Goal: Task Accomplishment & Management: Contribute content

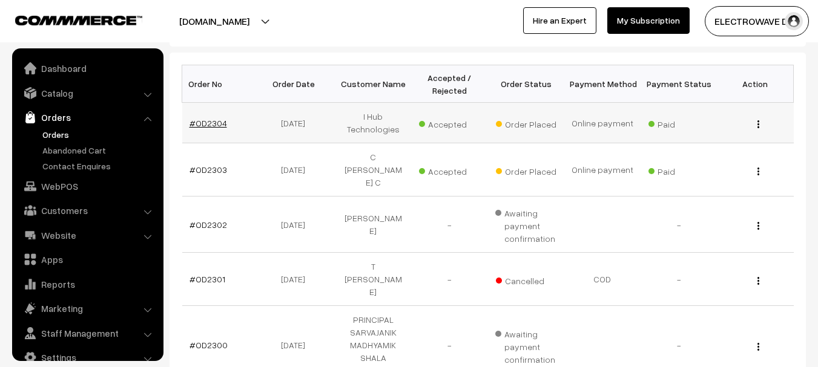
scroll to position [19, 0]
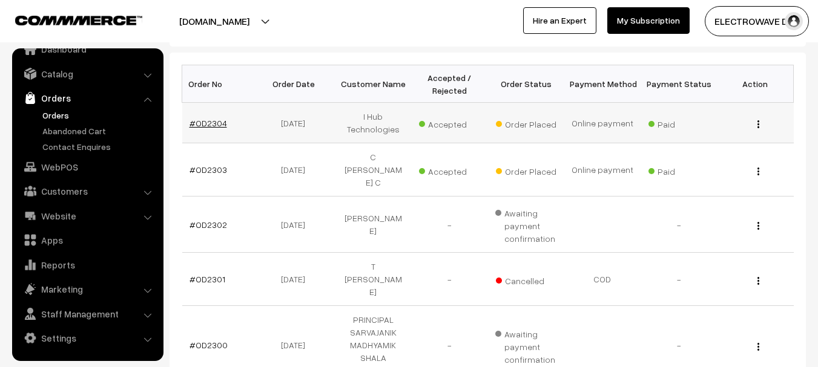
click at [210, 125] on link "#OD2304" at bounding box center [209, 123] width 38 height 10
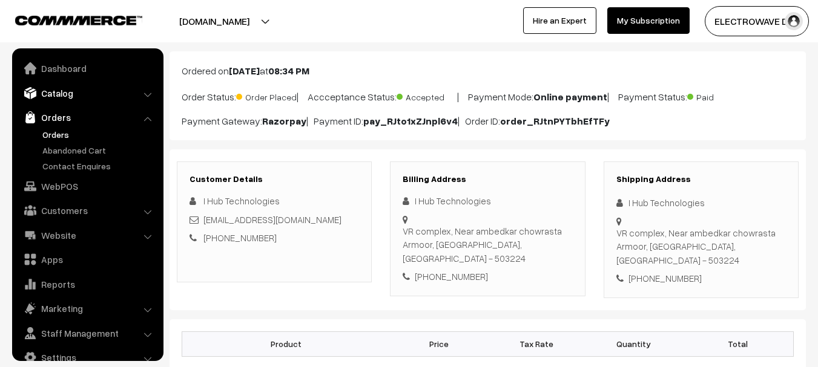
scroll to position [19, 0]
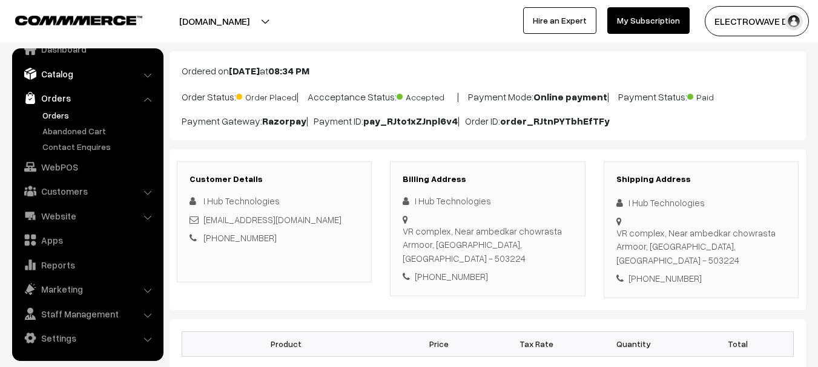
click at [73, 81] on link "Catalog" at bounding box center [87, 74] width 144 height 22
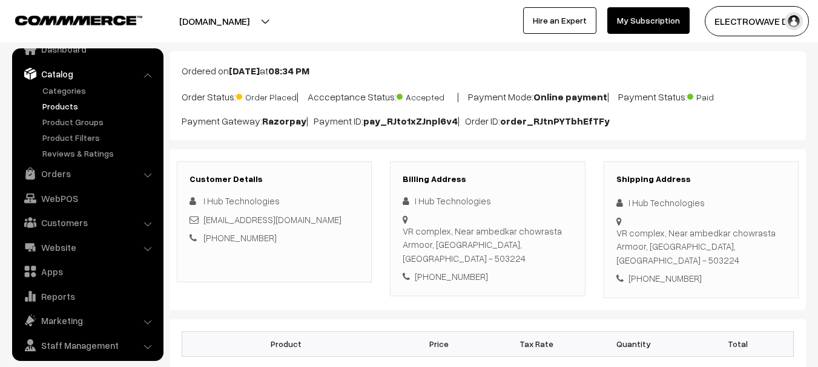
click at [56, 107] on link "Products" at bounding box center [99, 106] width 120 height 13
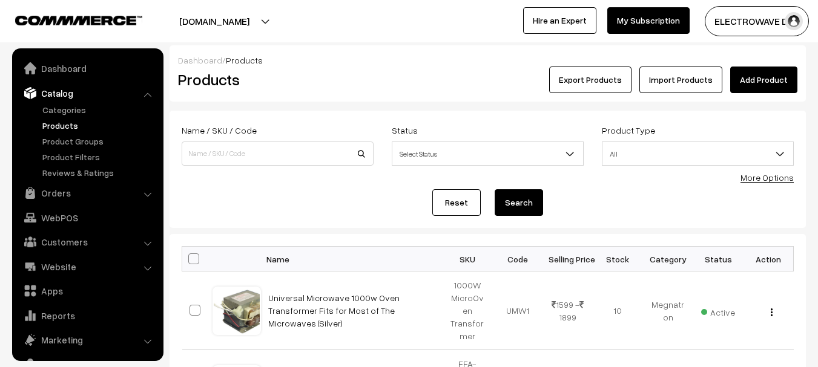
scroll to position [34, 0]
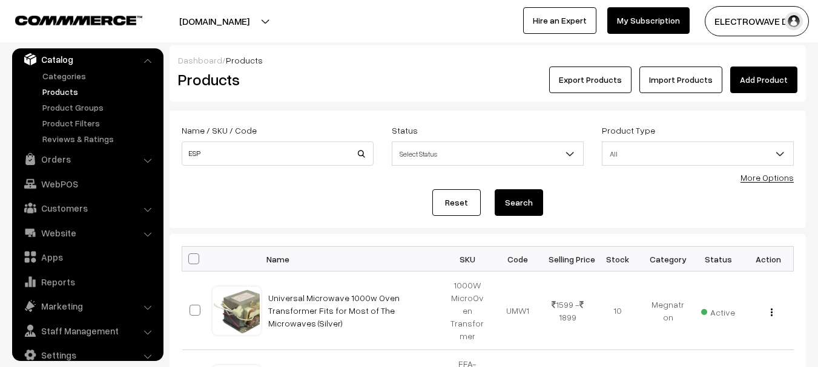
type input "ESP"
click at [495, 190] on button "Search" at bounding box center [519, 203] width 48 height 27
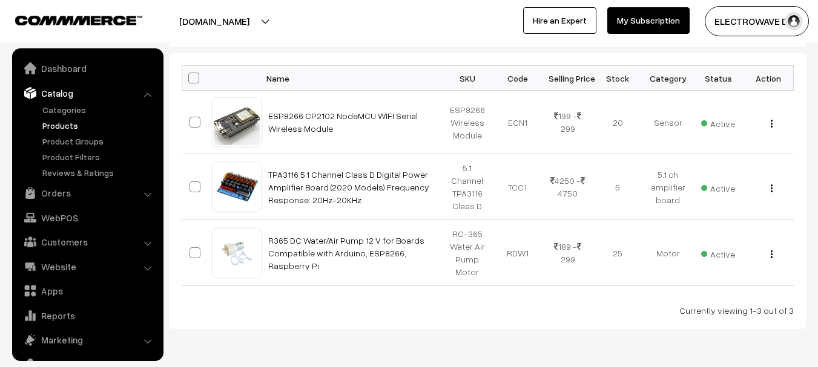
scroll to position [34, 0]
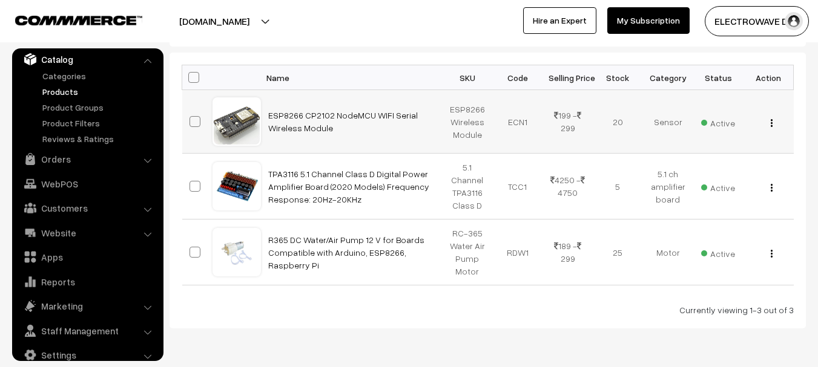
click at [773, 120] on div "View Edit Delete" at bounding box center [769, 122] width 36 height 13
click at [770, 125] on button "button" at bounding box center [771, 123] width 3 height 10
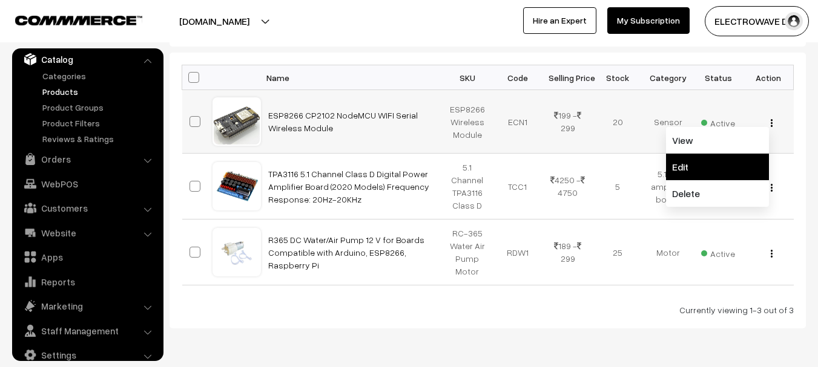
click at [717, 165] on link "Edit" at bounding box center [717, 167] width 103 height 27
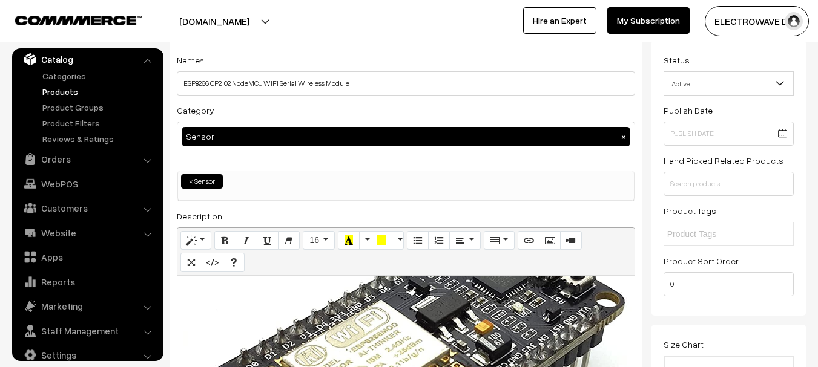
scroll to position [61, 0]
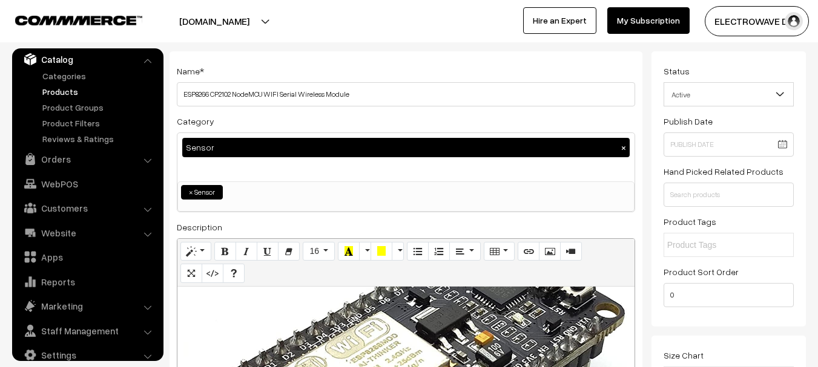
click at [405, 78] on div "Name * ESP8266 CP2102 NodeMCU WIFI Serial Wireless Module" at bounding box center [406, 85] width 458 height 43
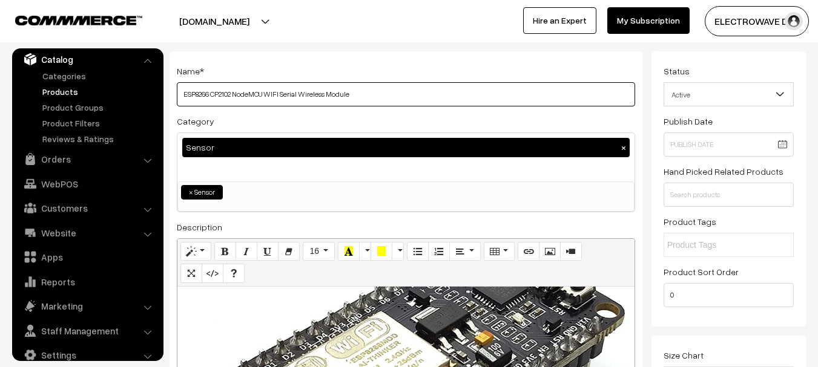
click at [404, 94] on input "ESP8266 CP2102 NodeMCU WIFI Serial Wireless Module" at bounding box center [406, 94] width 458 height 24
drag, startPoint x: 392, startPoint y: 92, endPoint x: 163, endPoint y: 92, distance: 228.2
paste input "Node MCU ESP8266 with CP2102 Wi-Fi Development Board"
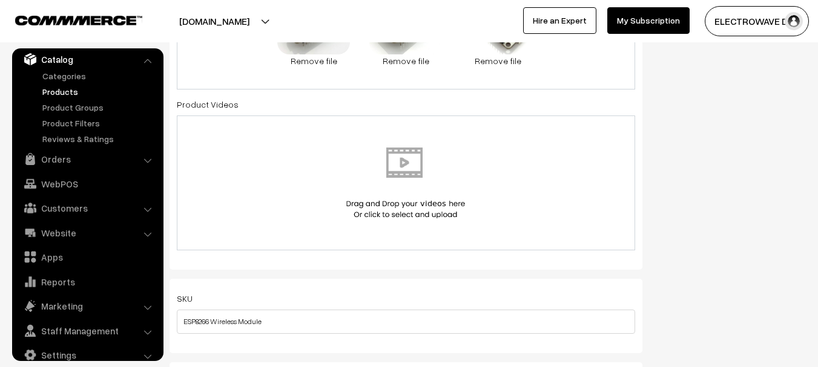
scroll to position [727, 0]
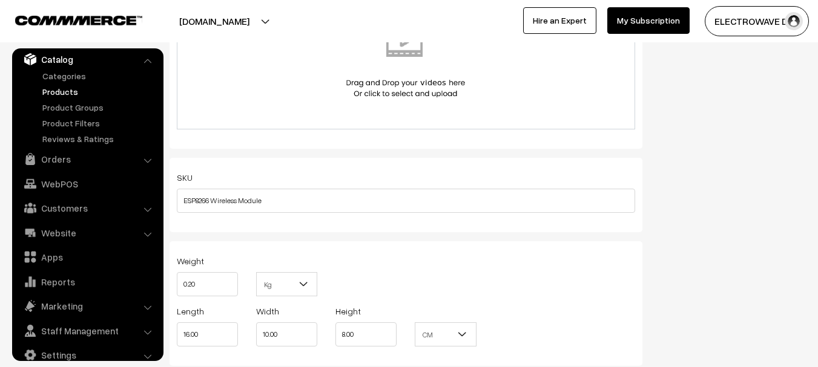
type input "Node MCU ESP8266 with CP2102 Wi-Fi Development Board 30pin"
drag, startPoint x: 291, startPoint y: 199, endPoint x: 174, endPoint y: 199, distance: 116.2
click at [171, 199] on div "SKU ESP8266 Wireless Module" at bounding box center [406, 195] width 473 height 74
paste input "sp12 Cp2102 Mod-Esp8266 30pin V8"
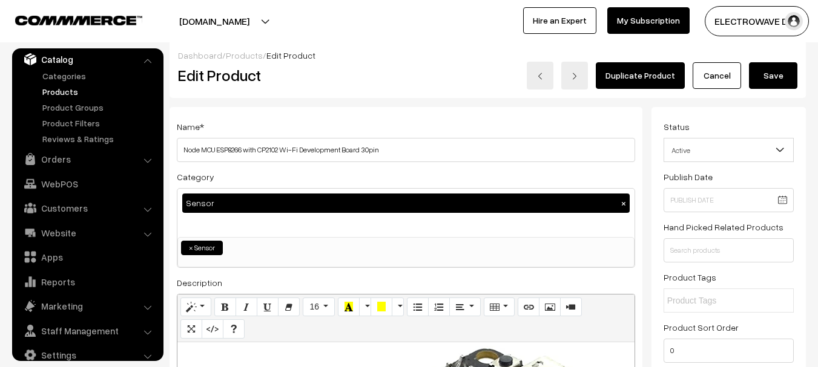
scroll to position [0, 0]
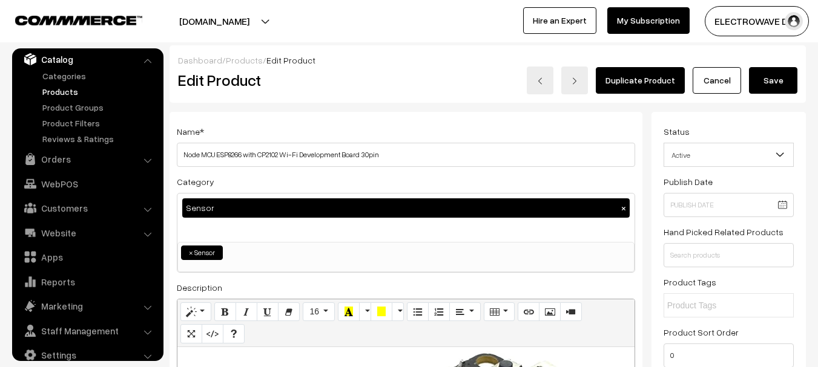
type input "Esp12 Cp2102 Mod-Esp8266 30pin V8"
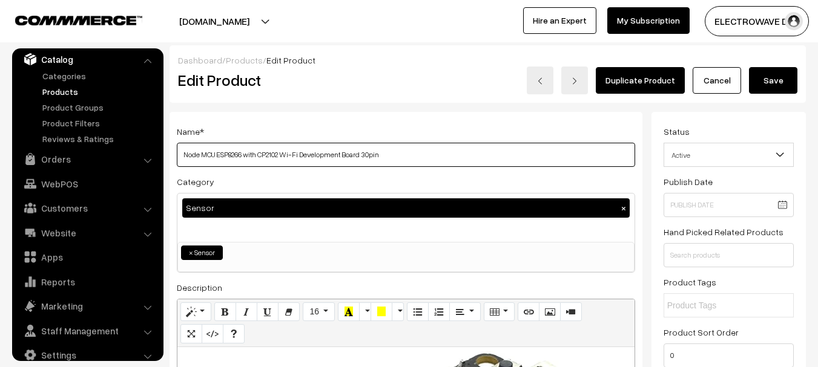
click at [440, 147] on input "Node MCU ESP8266 with CP2102 Wi-Fi Development Board 30pin" at bounding box center [406, 155] width 458 height 24
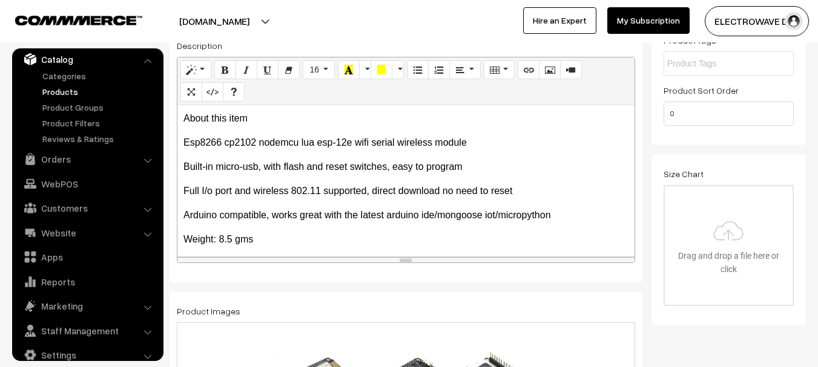
scroll to position [182, 0]
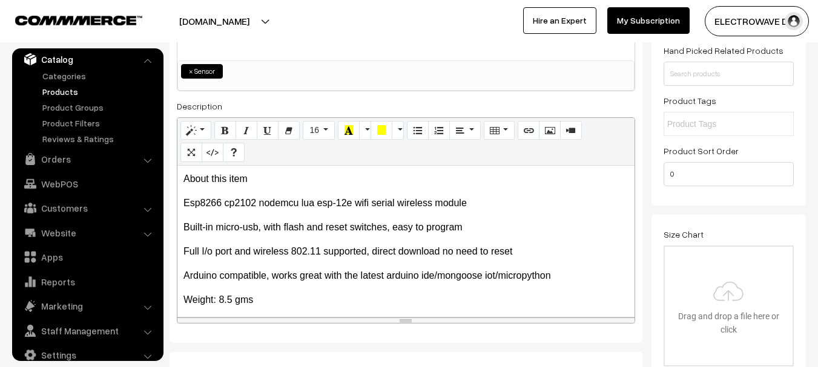
type input "Node MCU ESP8266 with CP2102 Wi-Fi Development Board 30pin v8"
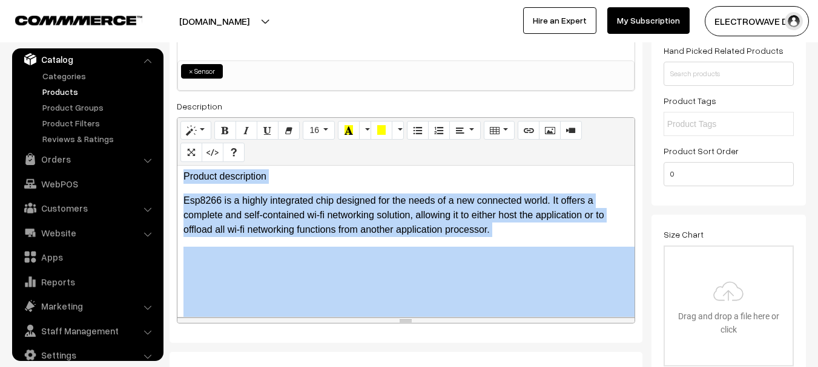
scroll to position [177, 0]
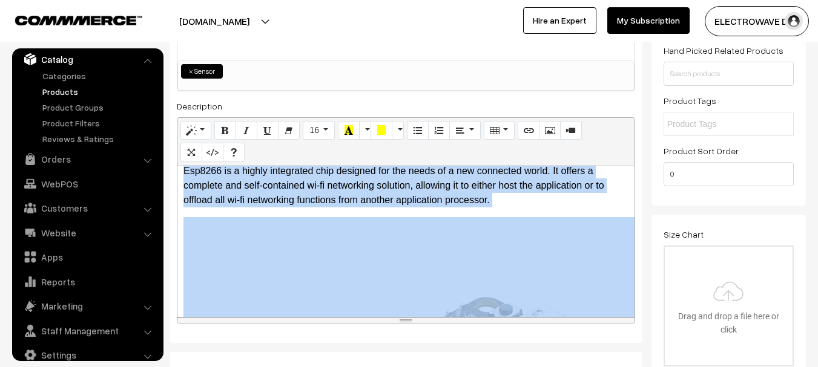
drag, startPoint x: 185, startPoint y: 179, endPoint x: 554, endPoint y: 214, distance: 371.0
click at [554, 214] on div "About this item Esp8266 cp2102 nodemcu lua esp-12e wifi serial wireless module …" at bounding box center [405, 241] width 457 height 151
paste div
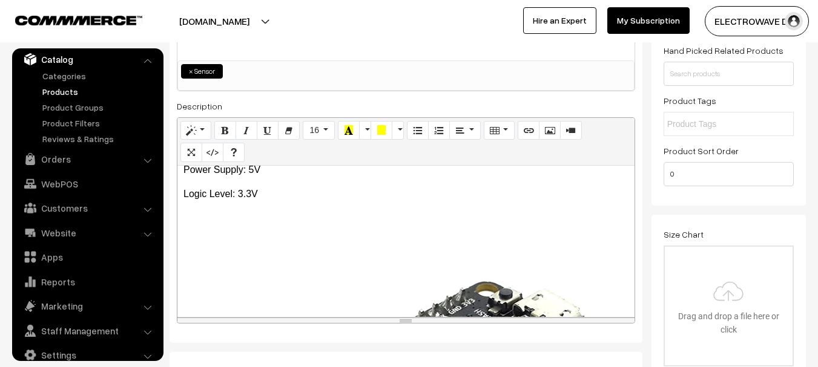
scroll to position [182, 0]
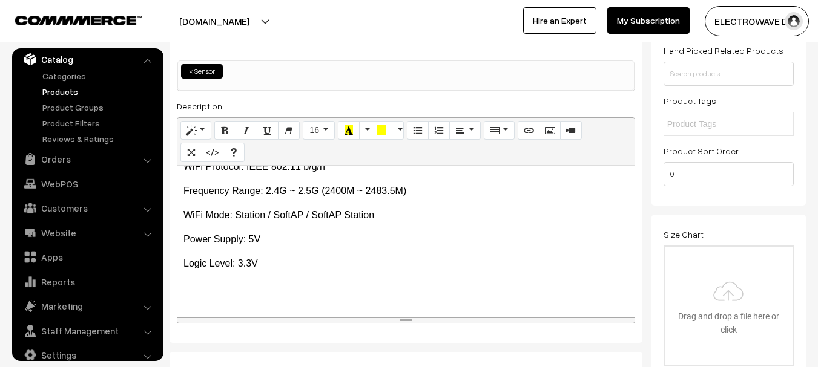
click at [355, 254] on div "Quick Review WiFi Module: ESP-12E Processor: ESP8266 CP2102 Chip Built-in F…" at bounding box center [405, 241] width 457 height 151
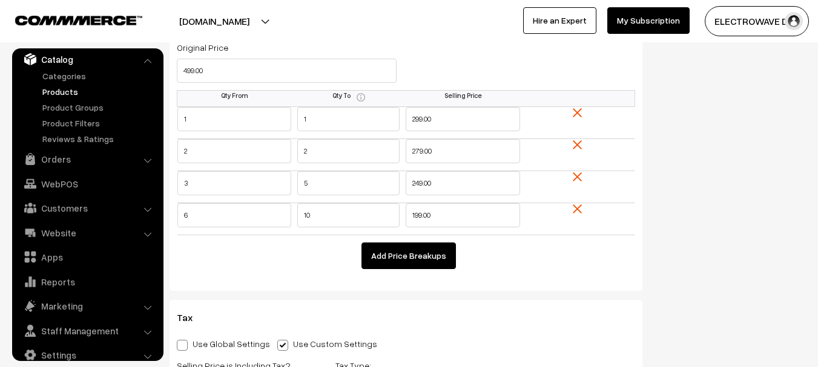
scroll to position [1090, 0]
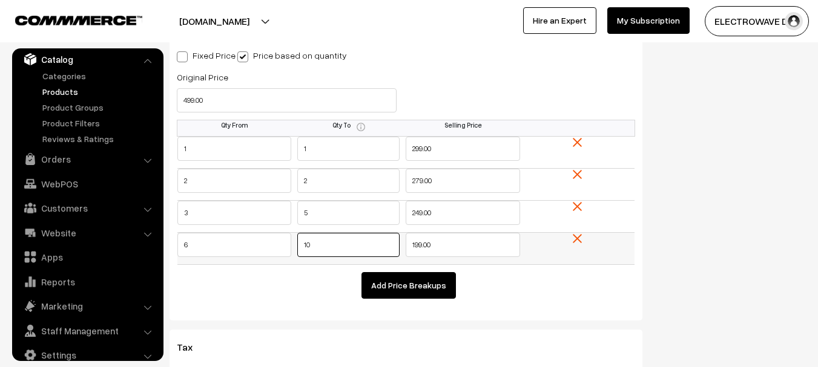
click at [289, 259] on tr "6 10 199.00" at bounding box center [406, 249] width 458 height 32
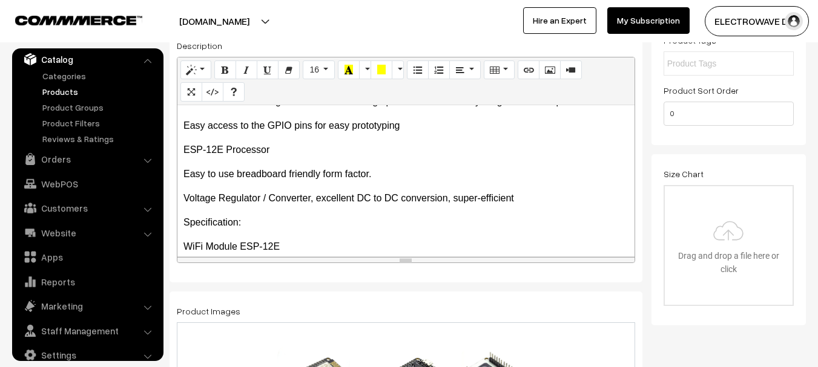
scroll to position [0, 0]
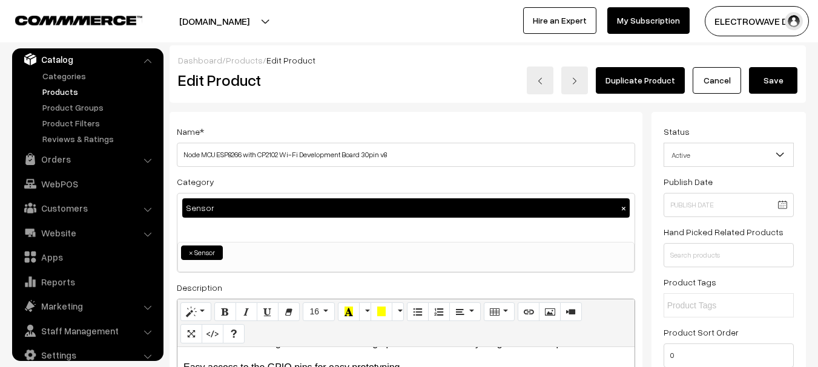
click at [245, 244] on ul "× Sensor" at bounding box center [406, 252] width 456 height 18
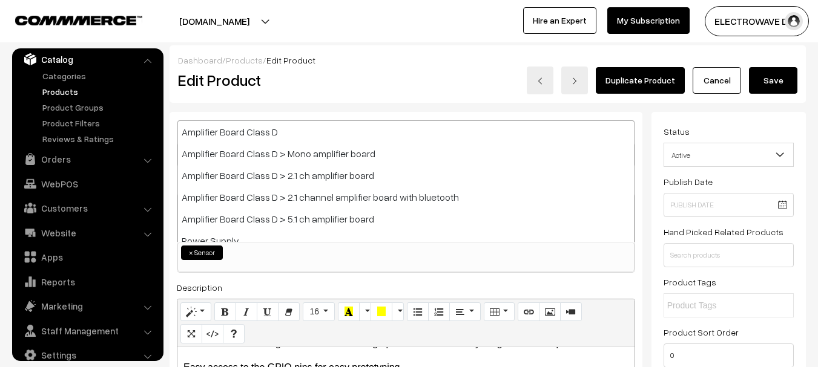
scroll to position [1264, 0]
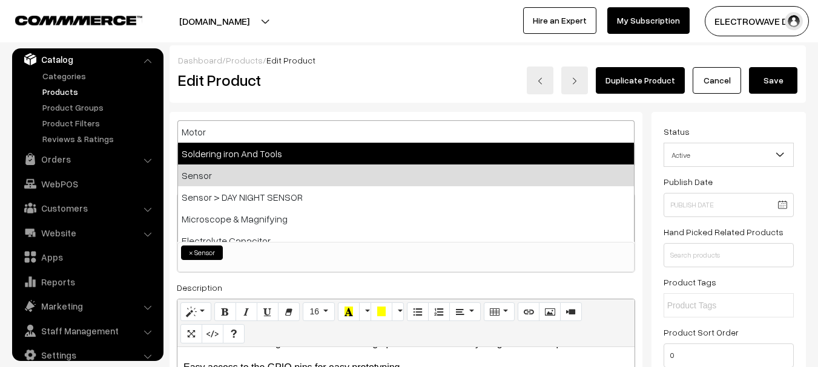
click at [459, 88] on div "Duplicate Product Cancel Save" at bounding box center [621, 81] width 354 height 28
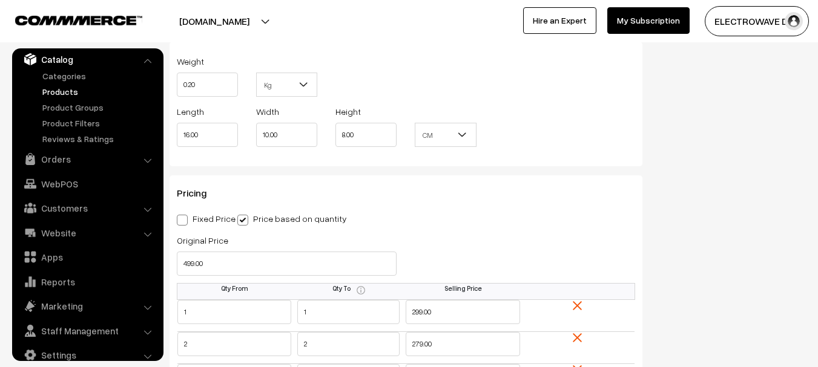
scroll to position [1078, 0]
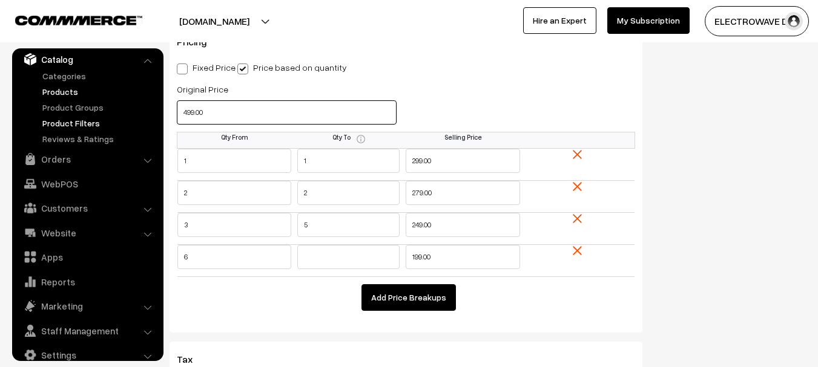
drag, startPoint x: 275, startPoint y: 118, endPoint x: 137, endPoint y: 119, distance: 138.0
click at [137, 119] on body "Thank you for showing interest. Our team will call you shortly. Close [DOMAIN_N…" at bounding box center [409, 316] width 818 height 2789
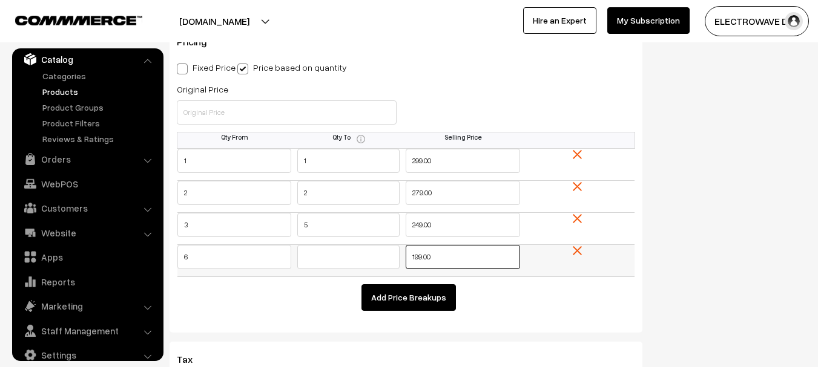
drag, startPoint x: 458, startPoint y: 259, endPoint x: 372, endPoint y: 265, distance: 85.6
click at [372, 265] on tr "6 199.00" at bounding box center [406, 261] width 458 height 32
type input "229"
click at [696, 195] on div "Status Active Inactive Active Publish Date Product Type -- Select -- -- Select …" at bounding box center [732, 46] width 163 height 2025
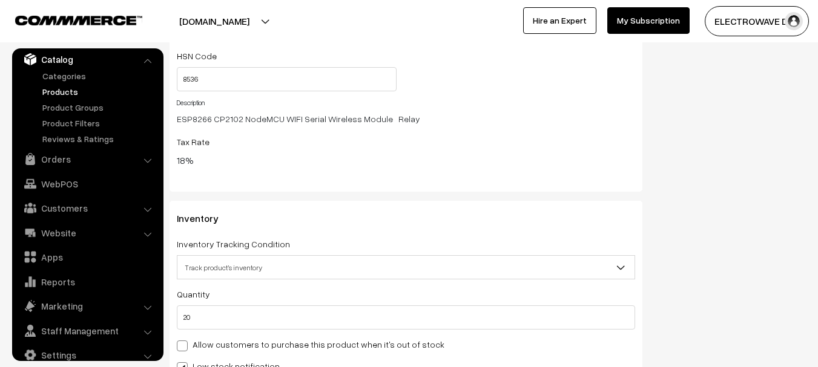
scroll to position [1501, 0]
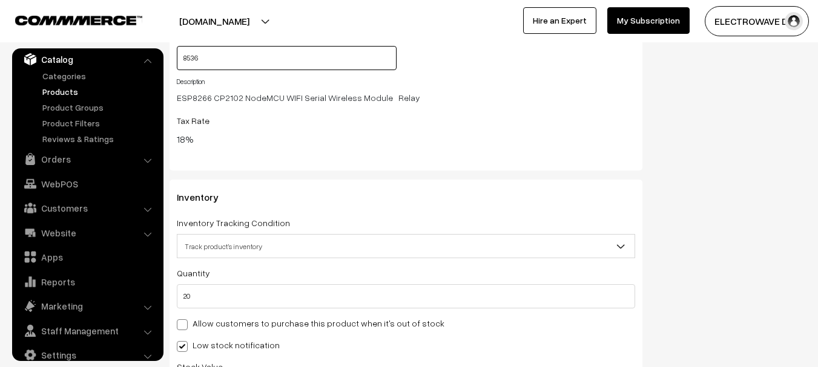
type input "8543"
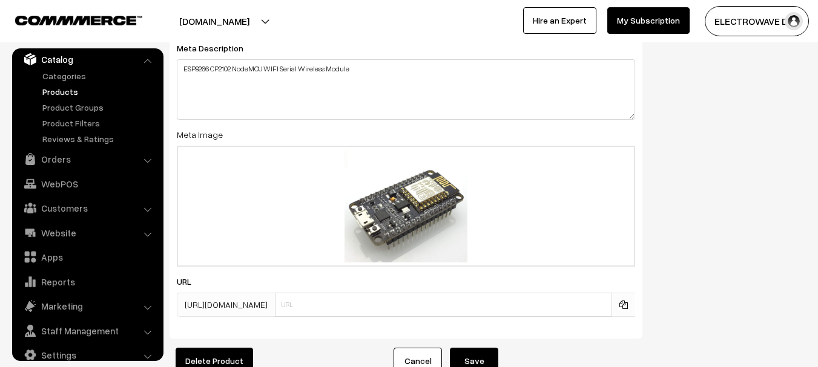
scroll to position [2289, 0]
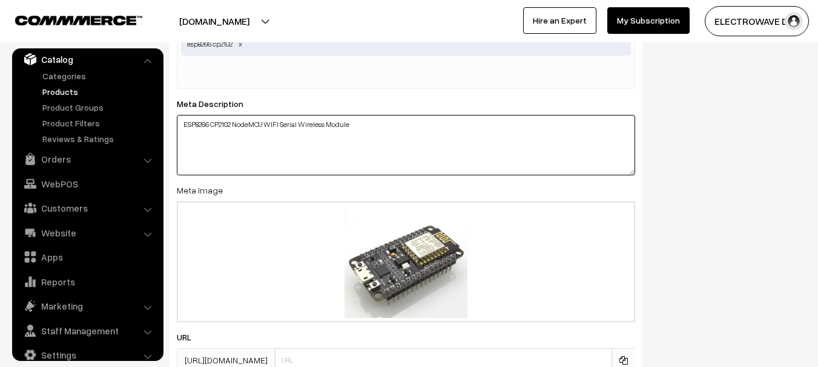
click at [281, 160] on textarea "ESP8266 CP2102 NodeMCU WIFI Serial Wireless Module" at bounding box center [406, 145] width 458 height 61
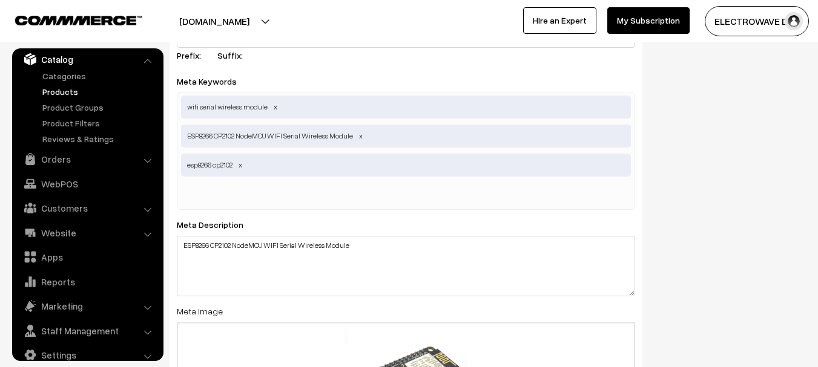
click at [301, 185] on input "text" at bounding box center [244, 195] width 126 height 24
paste input "Node MCU ESP8266 with CP2102 Wi-Fi Development Board"
type input "Node MCU ESP8266 with CP2102 Wi-Fi Development Board"
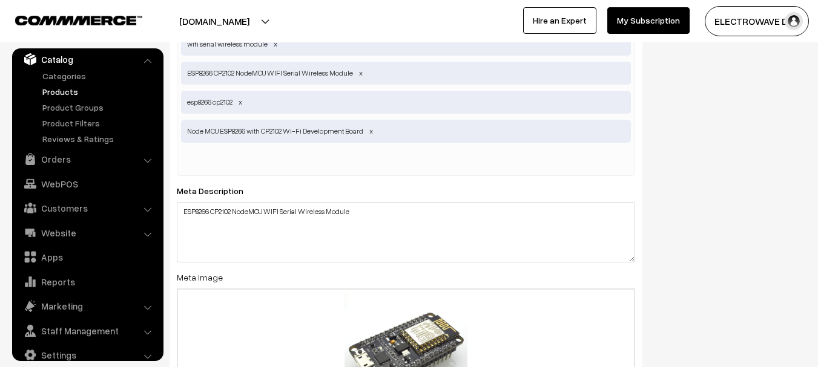
scroll to position [2289, 0]
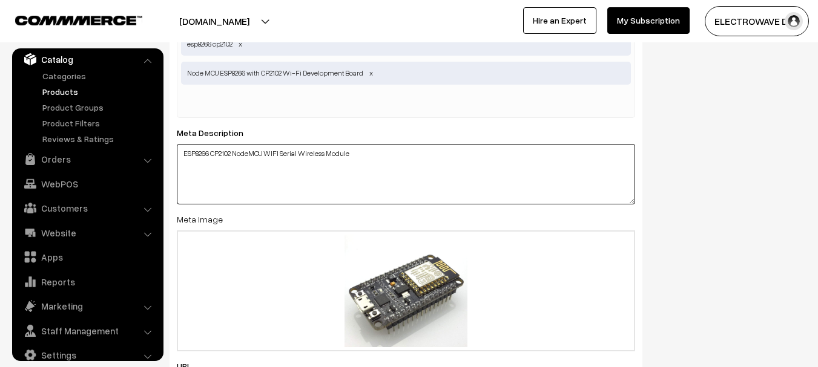
click at [410, 170] on textarea "ESP8266 CP2102 NodeMCU WIFI Serial Wireless Module" at bounding box center [406, 174] width 458 height 61
paste textarea "Product description: The NodeMCU with CP2102 WiFi Board is a versatile microcon…"
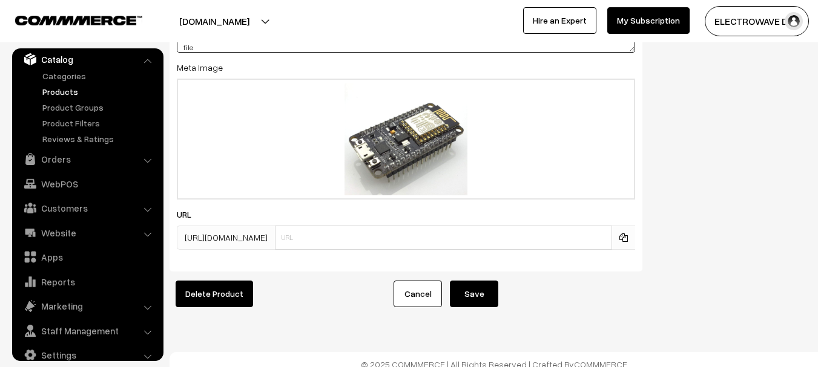
scroll to position [2459, 0]
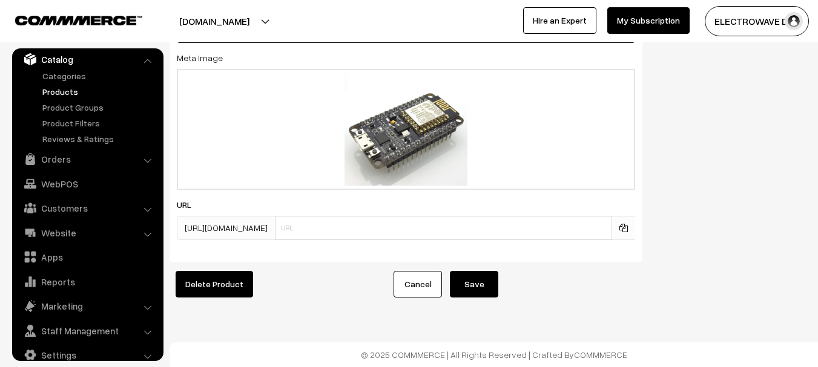
type textarea "Product description: The NodeMCU with CP2102 WiFi Board is a versatile microcon…"
click at [463, 282] on button "Save" at bounding box center [474, 284] width 48 height 27
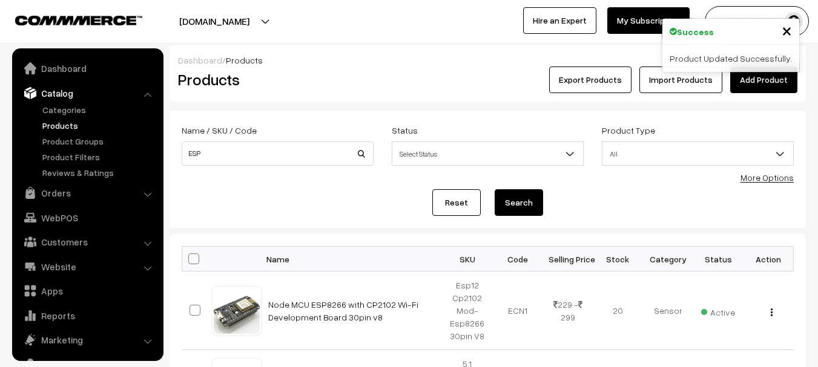
scroll to position [34, 0]
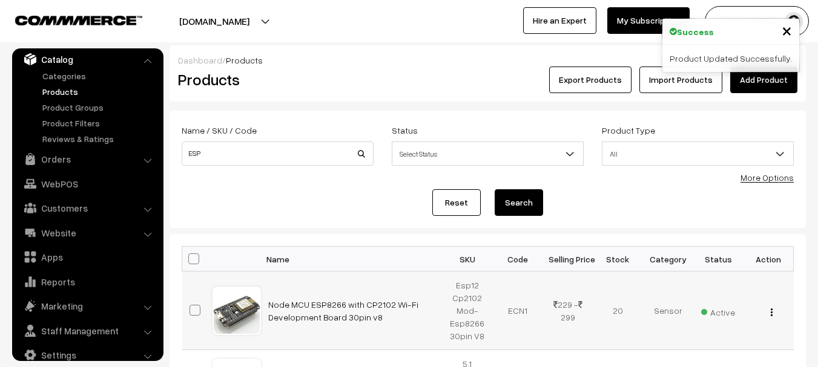
click at [771, 313] on img "button" at bounding box center [772, 313] width 2 height 8
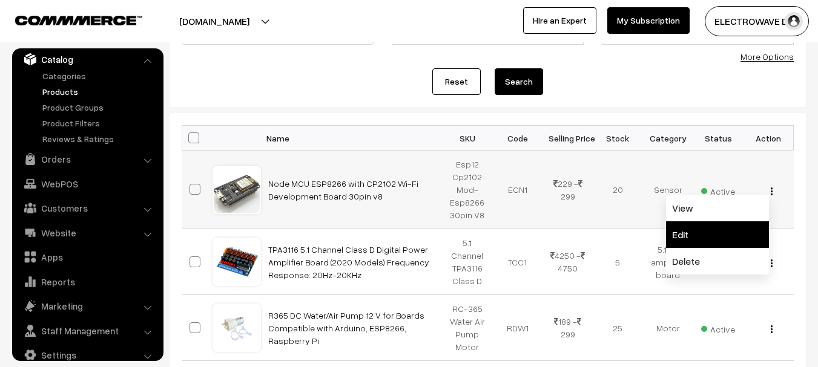
scroll to position [182, 0]
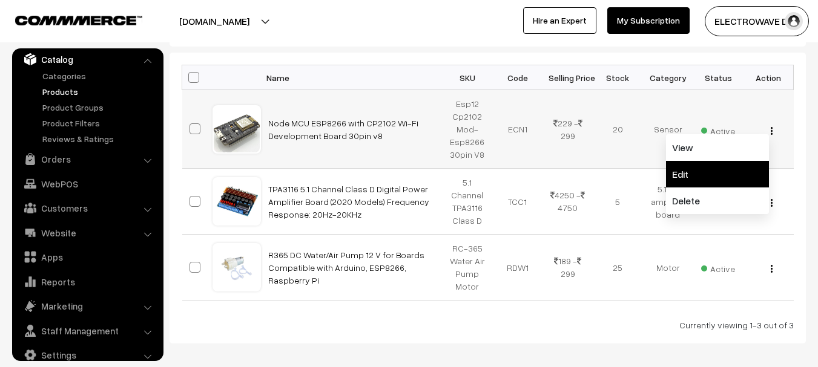
click at [685, 178] on link "Edit" at bounding box center [717, 174] width 103 height 27
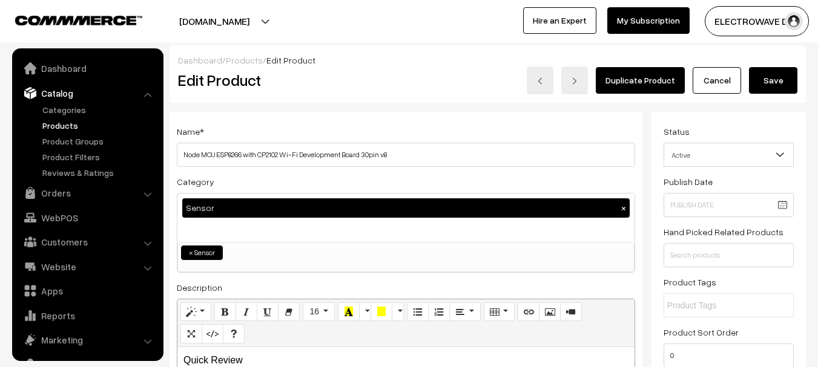
scroll to position [2459, 0]
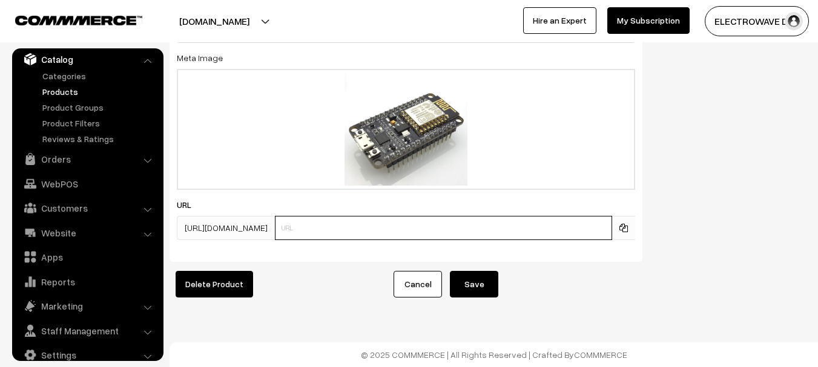
click at [420, 226] on input "text" at bounding box center [443, 228] width 337 height 24
drag, startPoint x: 401, startPoint y: 224, endPoint x: 229, endPoint y: 214, distance: 171.6
click at [229, 216] on div "https://dhruvpro.com/products/ esp32" at bounding box center [406, 228] width 458 height 24
paste input "Node MCU ESP8266 with CP2102 Wi-Fi Development Board"
type input "Node MCU ESP8266 with CP2102 Wi-Fi Development Board"
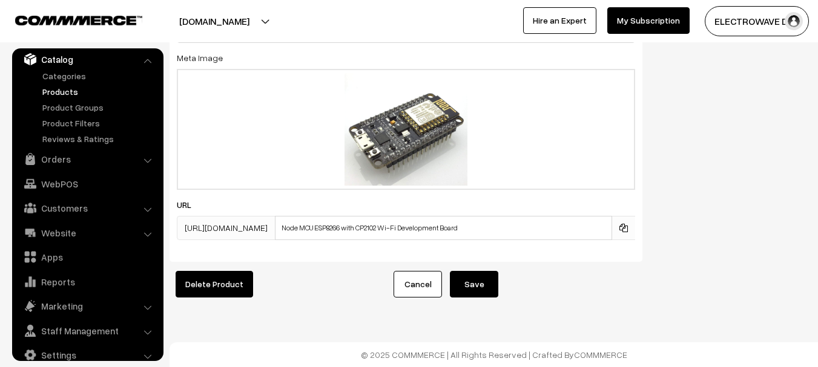
click at [482, 275] on button "Save" at bounding box center [474, 284] width 48 height 27
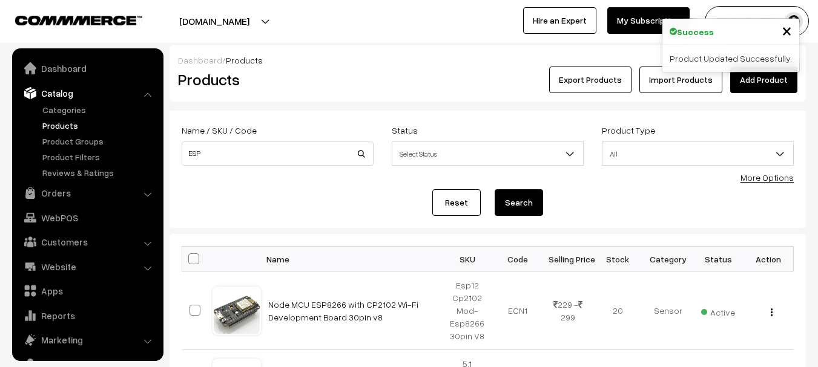
scroll to position [34, 0]
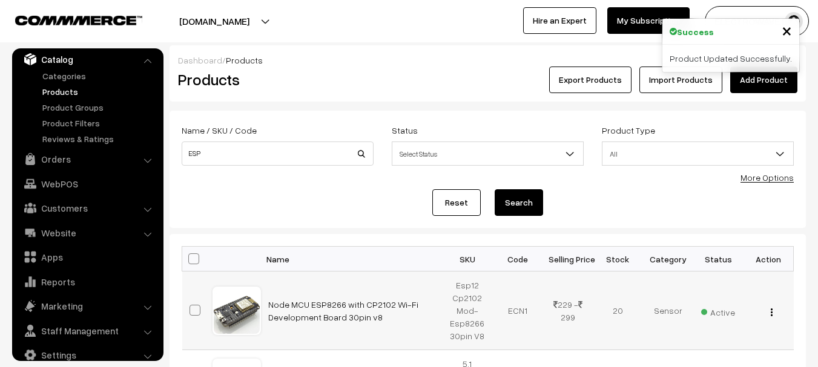
click at [773, 310] on button "button" at bounding box center [771, 313] width 3 height 10
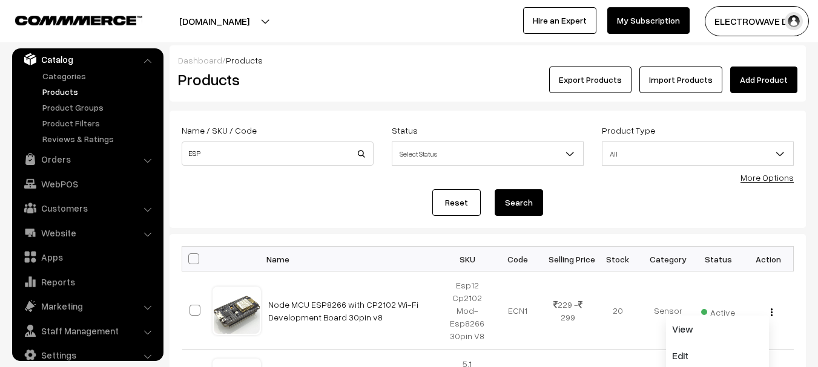
click at [753, 85] on link "Add Product" at bounding box center [763, 80] width 67 height 27
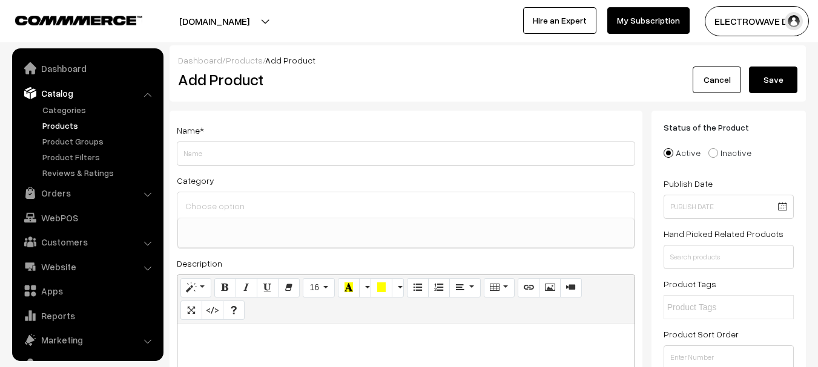
select select
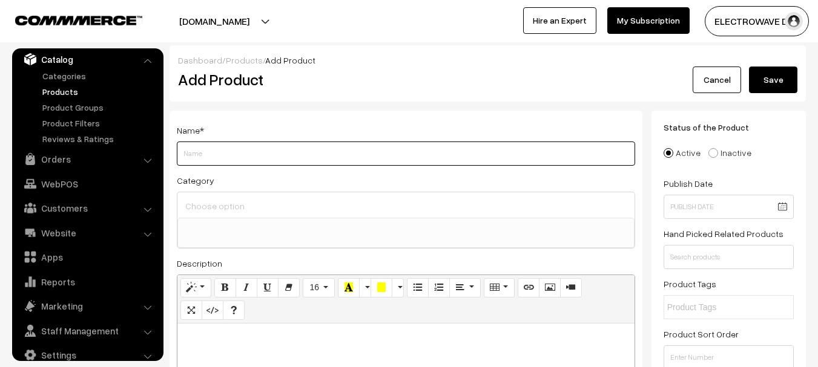
paste input "ESP8266 CH340G CH340 NodeMcu V3 Repalce CP2102 Based ESP-12E Micro USB WiFi Mod…"
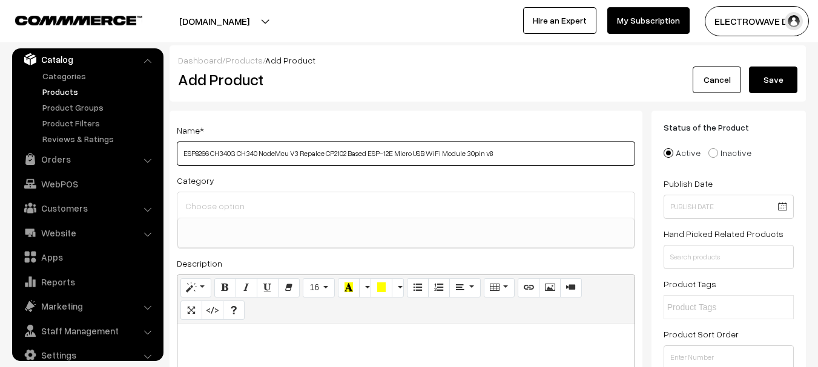
type input "ESP8266 CH340G CH340 NodeMcu V3 Repalce CP2102 Based ESP-12E Micro USB WiFi Mod…"
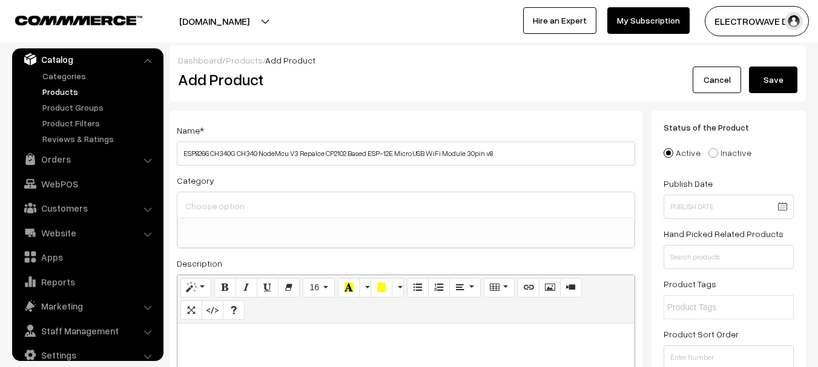
click at [257, 217] on div at bounding box center [405, 205] width 457 height 25
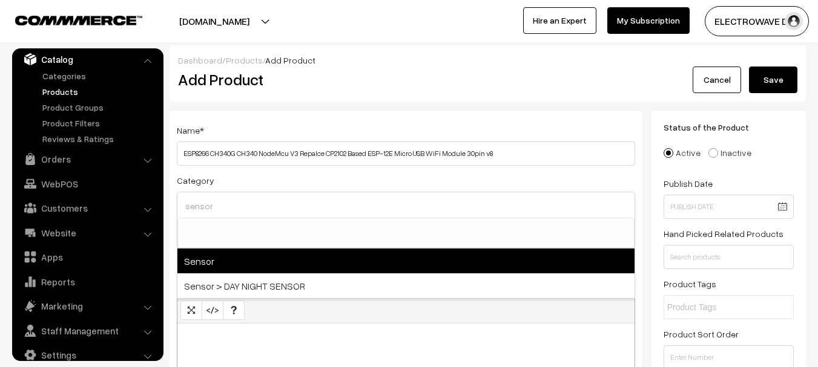
type input "sensor"
click at [254, 253] on span "Sensor" at bounding box center [405, 261] width 457 height 25
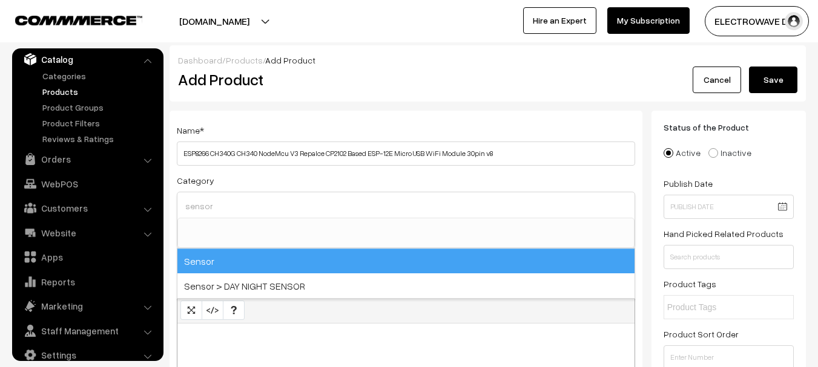
select select "69"
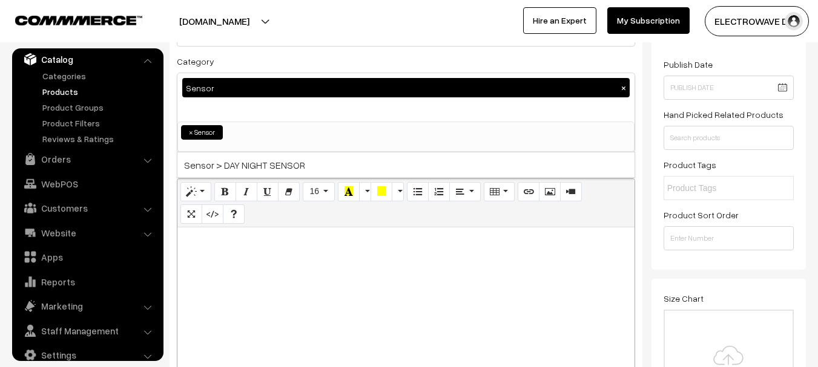
scroll to position [121, 0]
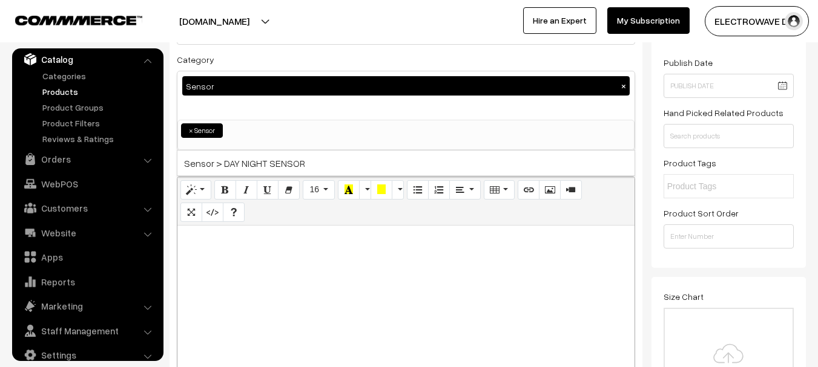
click at [291, 265] on div at bounding box center [405, 301] width 457 height 151
paste div
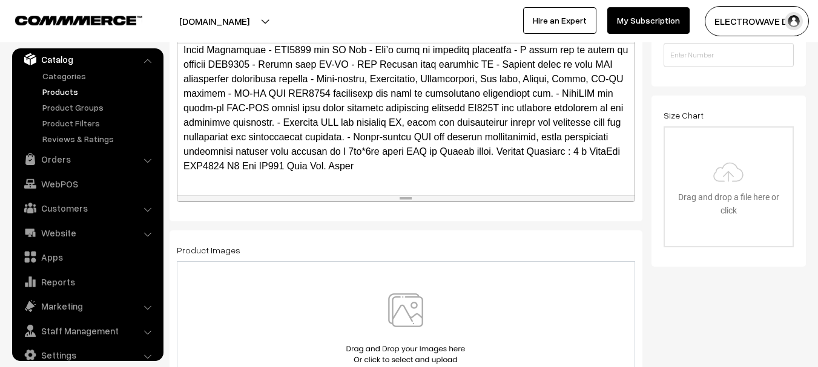
scroll to position [182, 0]
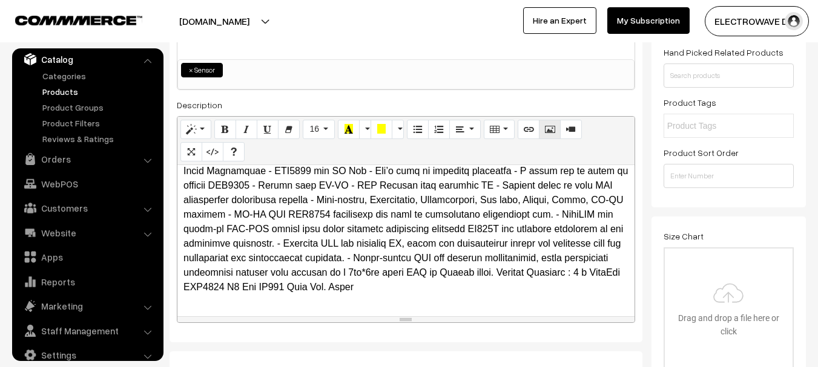
click at [546, 124] on icon "Picture" at bounding box center [549, 129] width 8 height 10
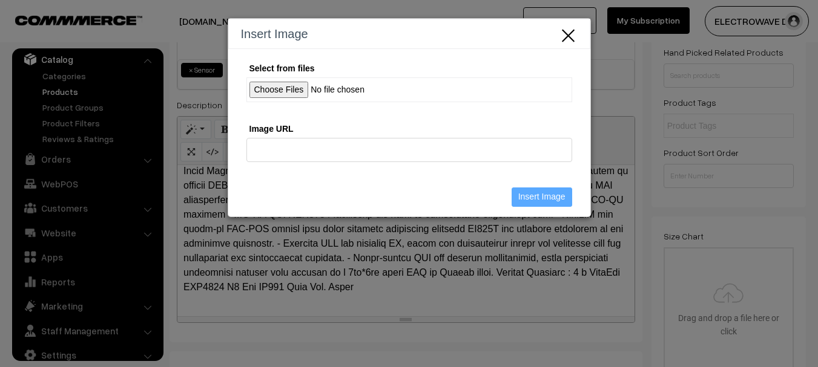
click at [303, 78] on input "Select from files" at bounding box center [409, 89] width 326 height 25
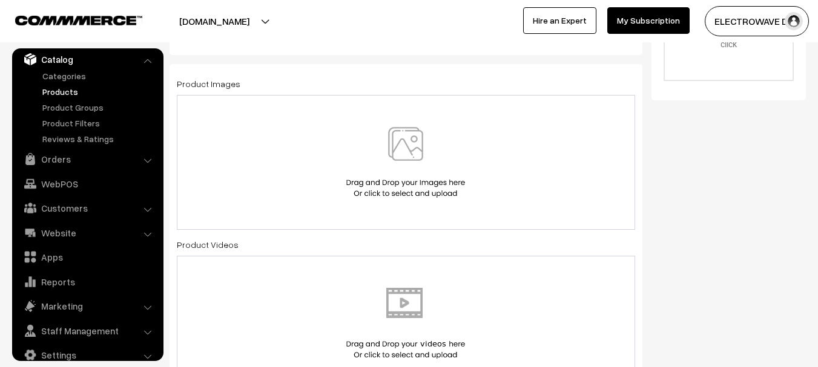
scroll to position [484, 0]
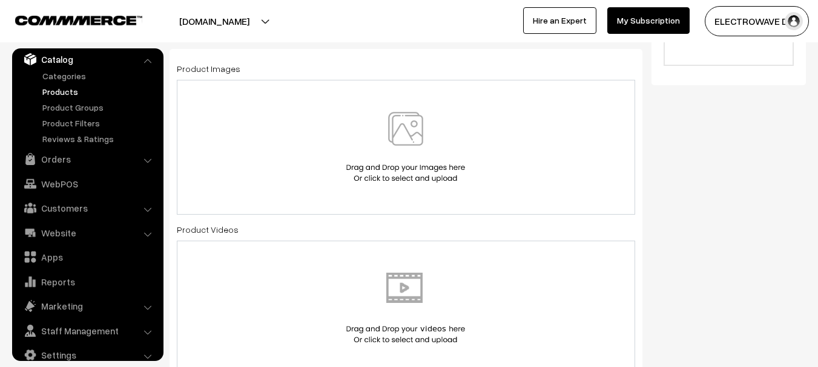
click at [433, 147] on img at bounding box center [405, 147] width 125 height 71
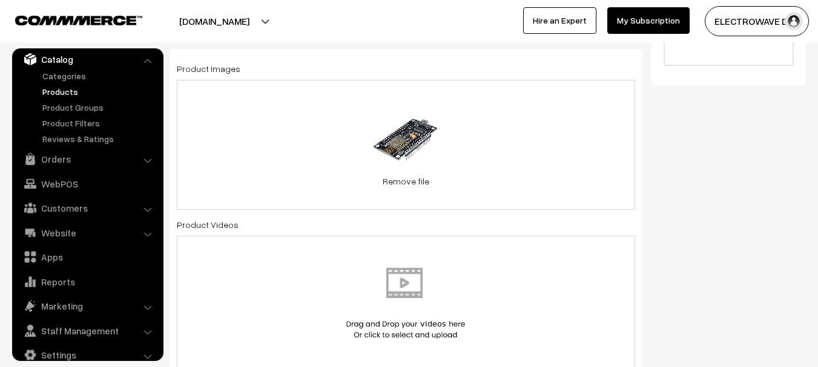
click at [524, 177] on div "29.7 KB 1.jpg Check Error Remove file" at bounding box center [406, 145] width 458 height 130
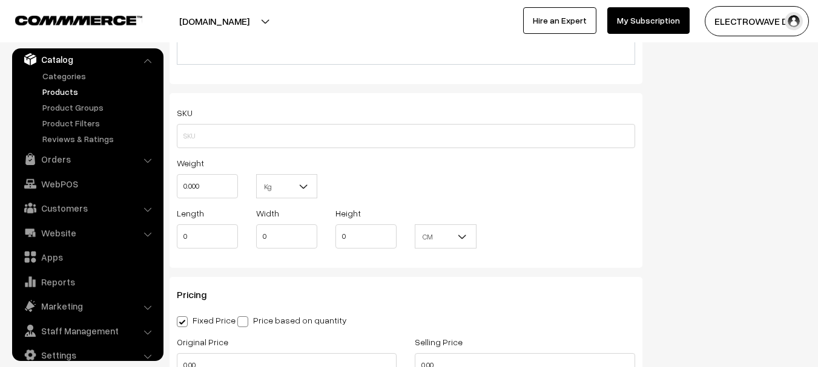
scroll to position [908, 0]
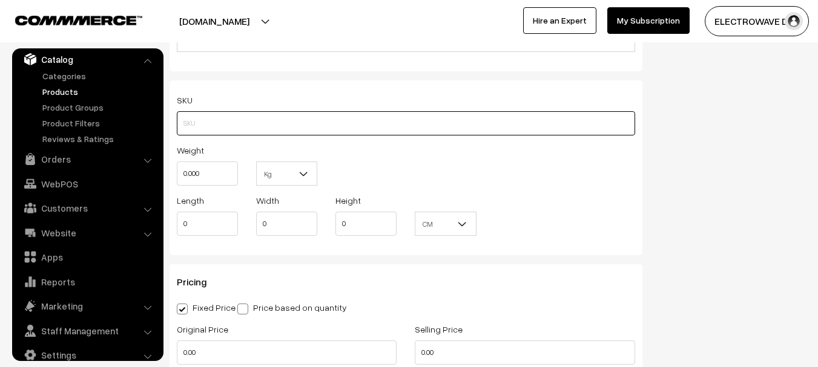
click at [358, 125] on input "text" at bounding box center [406, 123] width 458 height 24
paste input "Esp12e Ch340g Mod-Esp8266 30pin V8"
type input "Esp12e Ch340g Mod-Esp8266 30pin V8"
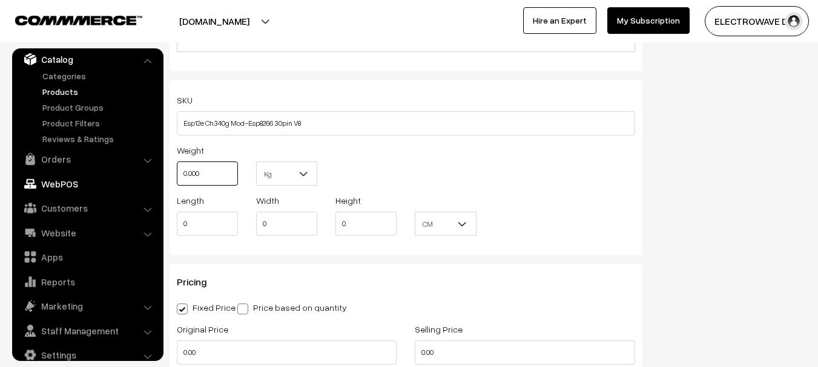
drag, startPoint x: 205, startPoint y: 171, endPoint x: 131, endPoint y: 179, distance: 74.3
click at [131, 179] on body "Thank you for showing interest. Our team will call you shortly. Close dhruvpro.…" at bounding box center [409, 242] width 818 height 2300
type input "0.20"
type input "16"
type input "10"
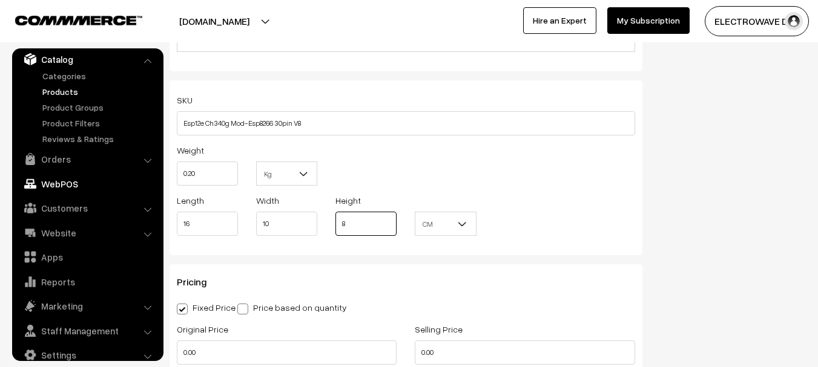
type input "8"
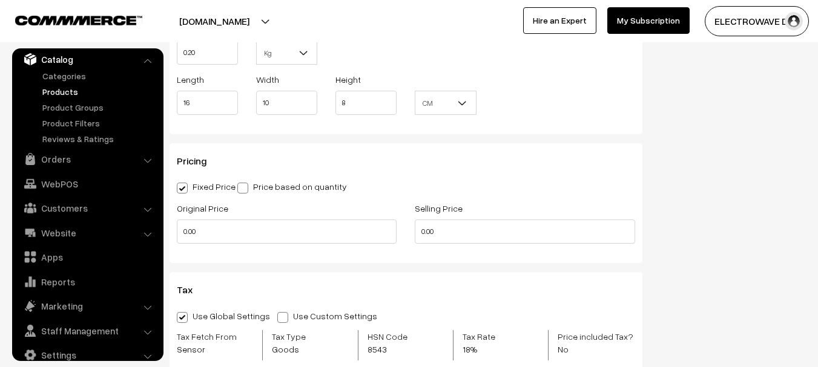
drag, startPoint x: 251, startPoint y: 186, endPoint x: 245, endPoint y: 208, distance: 22.8
click at [251, 187] on label "Price based on quantity" at bounding box center [292, 186] width 110 height 13
click at [245, 187] on input "Price based on quantity" at bounding box center [241, 186] width 8 height 8
radio input "true"
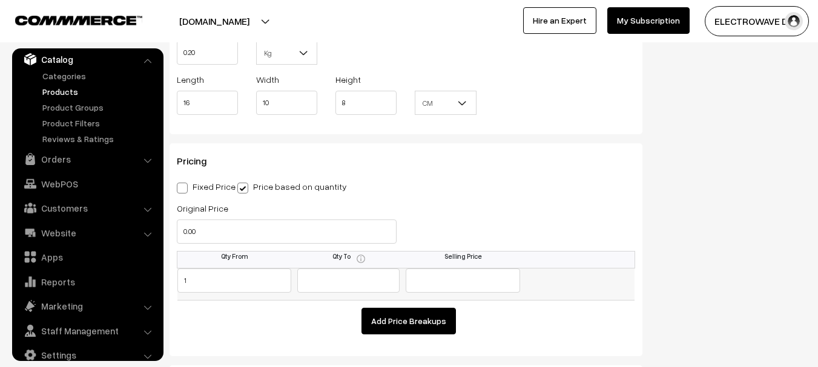
type input "1"
type input "249"
click at [424, 316] on button "Add Price Breakups" at bounding box center [408, 321] width 94 height 27
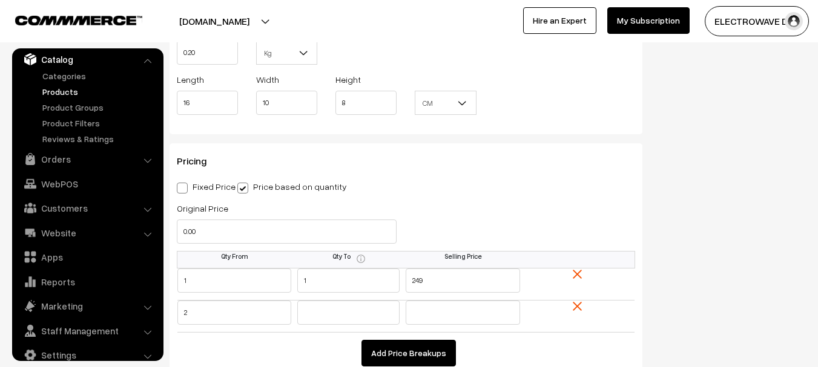
type input "2"
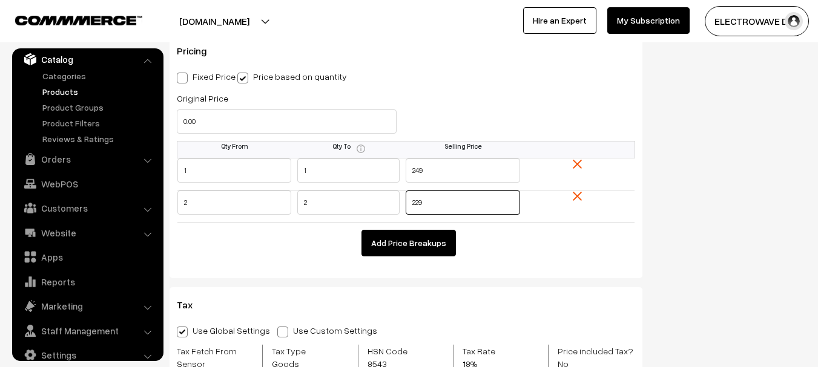
scroll to position [1150, 0]
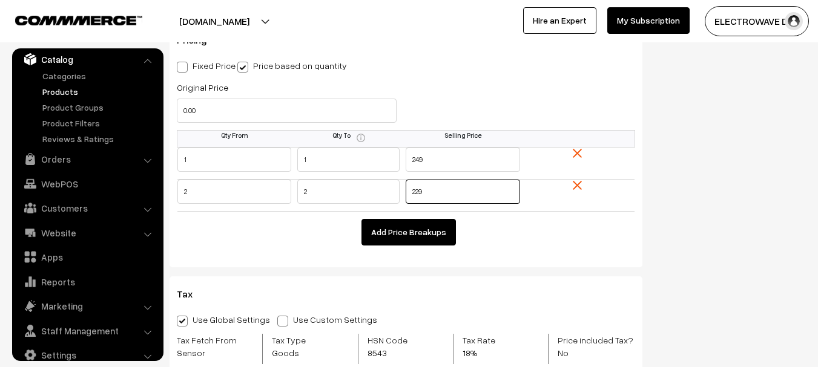
type input "229"
click at [431, 232] on button "Add Price Breakups" at bounding box center [408, 232] width 94 height 27
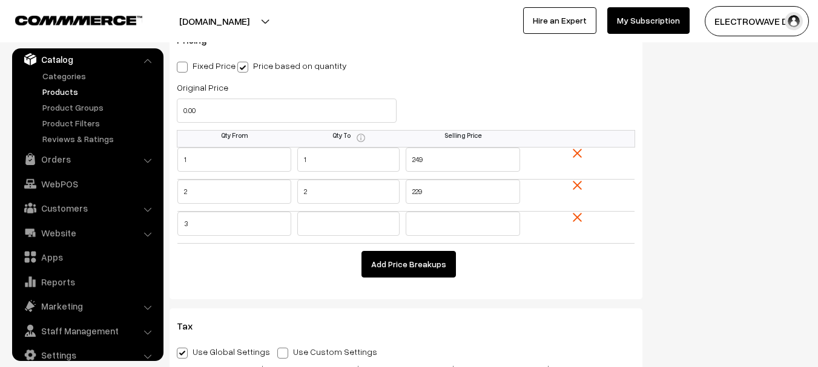
type input "3"
type input "5"
type input "219"
click at [415, 261] on button "Add Price Breakups" at bounding box center [408, 264] width 94 height 27
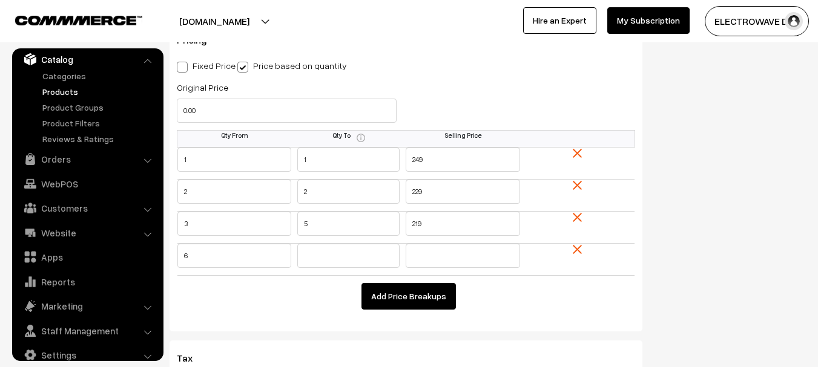
type input "6"
type input "10"
type input "199"
click at [398, 300] on button "Add Price Breakups" at bounding box center [408, 296] width 94 height 27
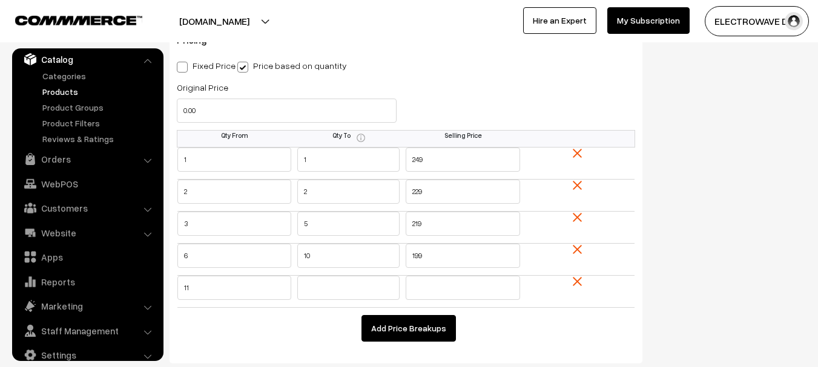
type input "11"
type input "25"
type input "179"
drag, startPoint x: 374, startPoint y: 288, endPoint x: 298, endPoint y: 288, distance: 75.7
click at [298, 288] on input "25" at bounding box center [348, 288] width 102 height 24
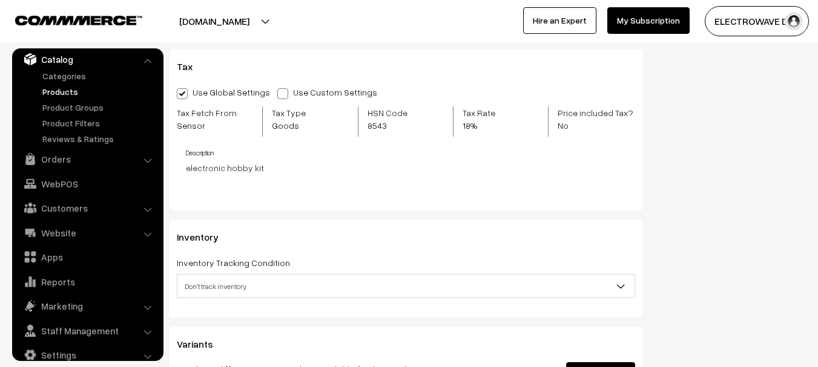
scroll to position [1453, 0]
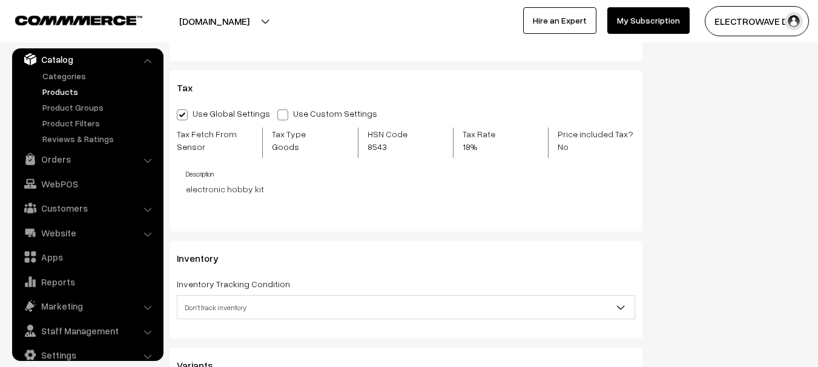
click at [277, 115] on span at bounding box center [282, 115] width 11 height 11
click at [277, 115] on input "Use Custom Settings" at bounding box center [281, 113] width 8 height 8
radio input "true"
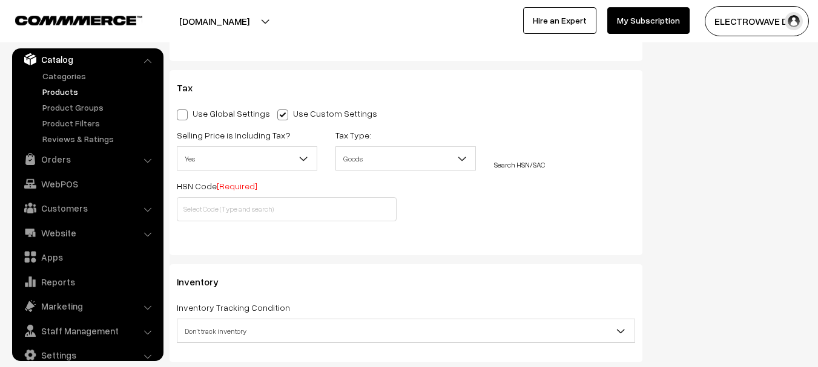
click at [255, 162] on span "Yes" at bounding box center [246, 158] width 139 height 21
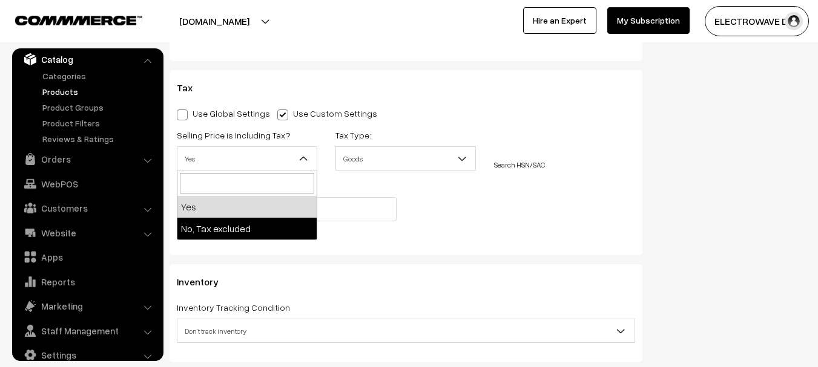
drag, startPoint x: 240, startPoint y: 213, endPoint x: 239, endPoint y: 226, distance: 12.8
select select "2"
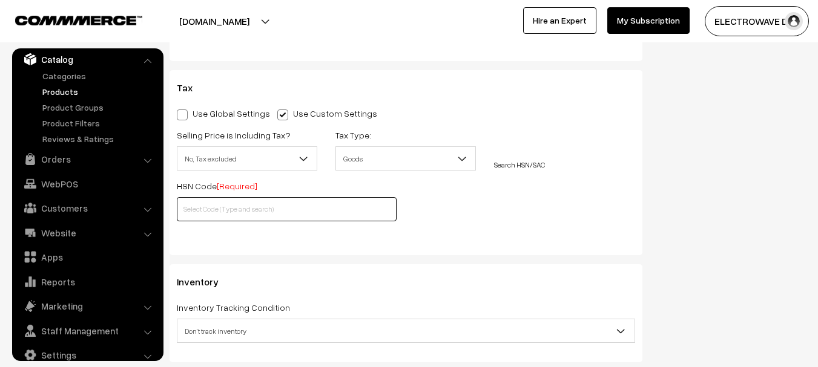
click at [268, 213] on input "text" at bounding box center [287, 209] width 220 height 24
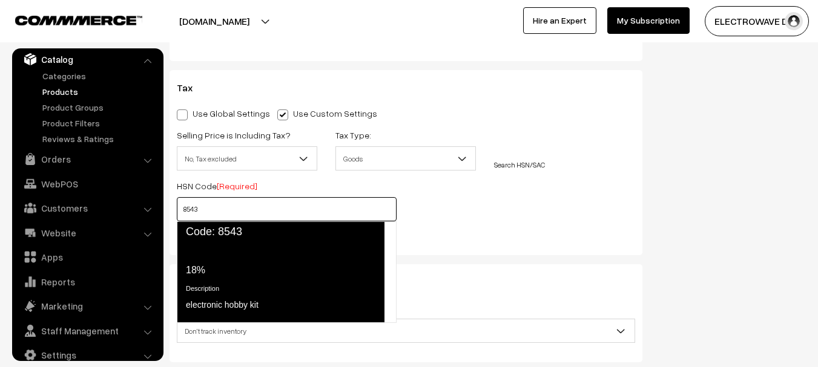
click at [259, 254] on div "Tax Rate 18%" at bounding box center [280, 261] width 188 height 33
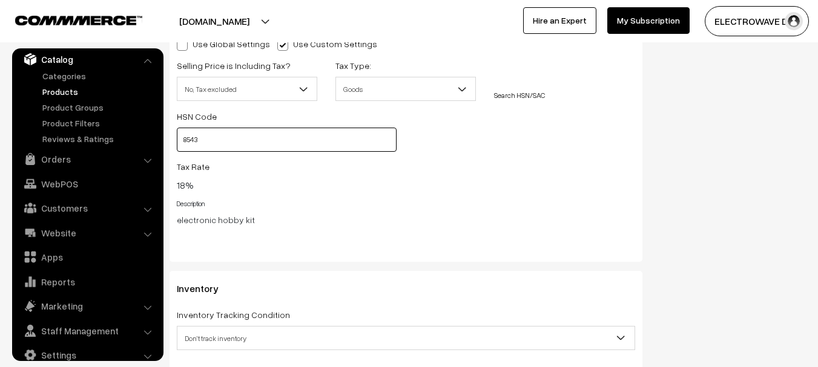
scroll to position [1635, 0]
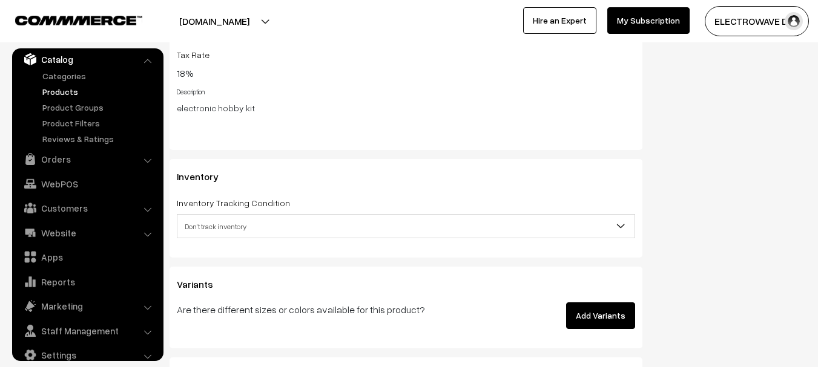
type input "8543"
click at [237, 218] on span "Don't track inventory" at bounding box center [405, 226] width 457 height 21
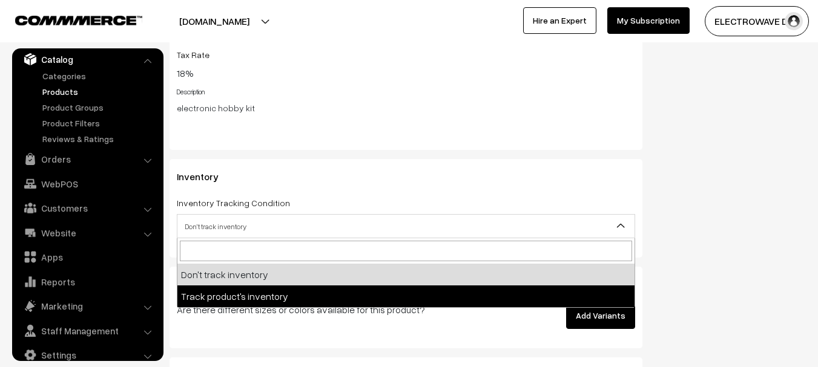
select select "2"
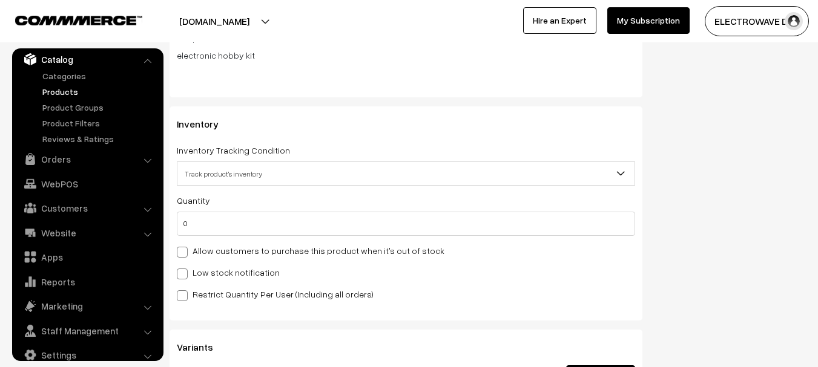
scroll to position [1756, 0]
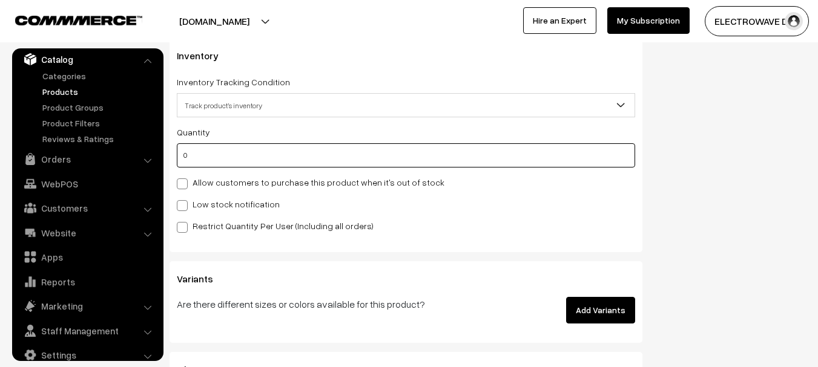
drag, startPoint x: 250, startPoint y: 156, endPoint x: 178, endPoint y: 155, distance: 72.0
click at [178, 155] on input "0" at bounding box center [406, 155] width 458 height 24
type input "20"
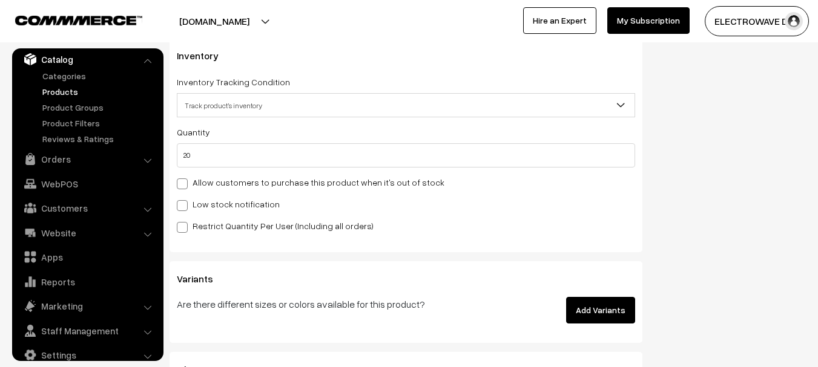
click at [223, 205] on label "Low stock notification" at bounding box center [228, 204] width 103 height 13
click at [185, 205] on input "Low stock notification" at bounding box center [181, 204] width 8 height 8
checkbox input "true"
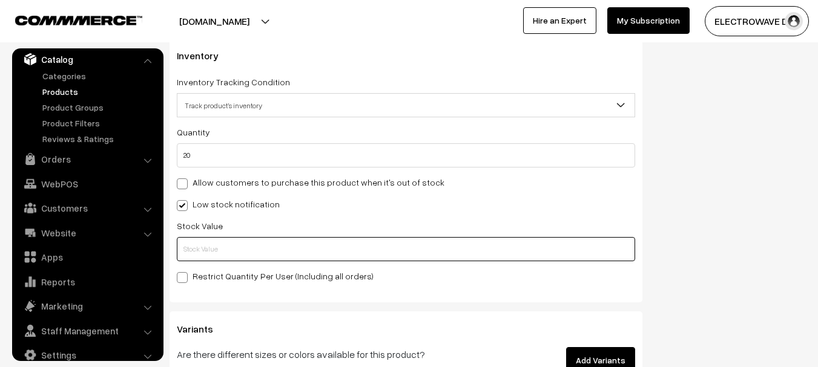
click at [234, 243] on input "text" at bounding box center [406, 249] width 458 height 24
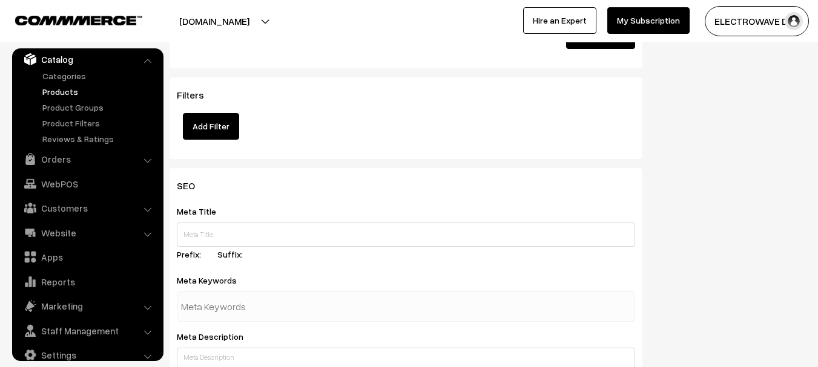
scroll to position [2119, 0]
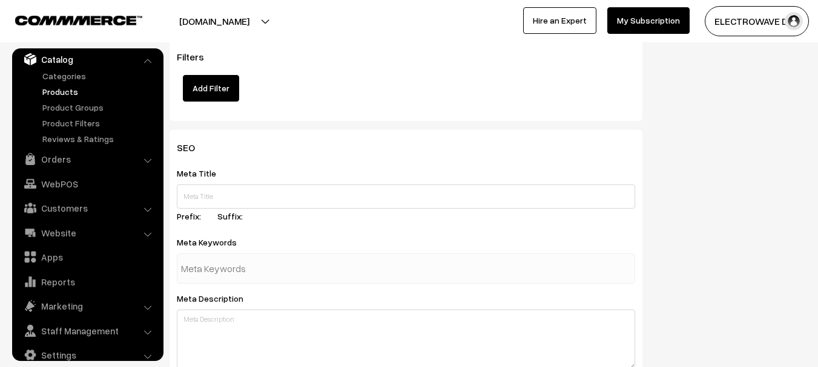
type input "5"
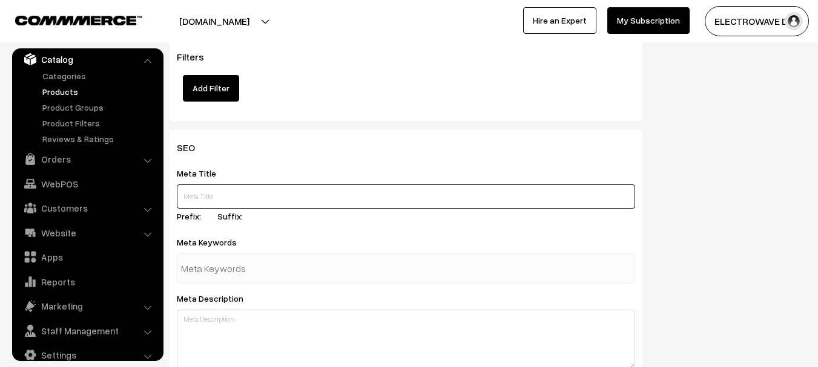
click at [241, 200] on input "text" at bounding box center [406, 197] width 458 height 24
paste input "Esp12e Ch340g Mod-Esp8266 30pin V8"
type input "Esp12e Ch340g Mod-Esp8266 30pin V8"
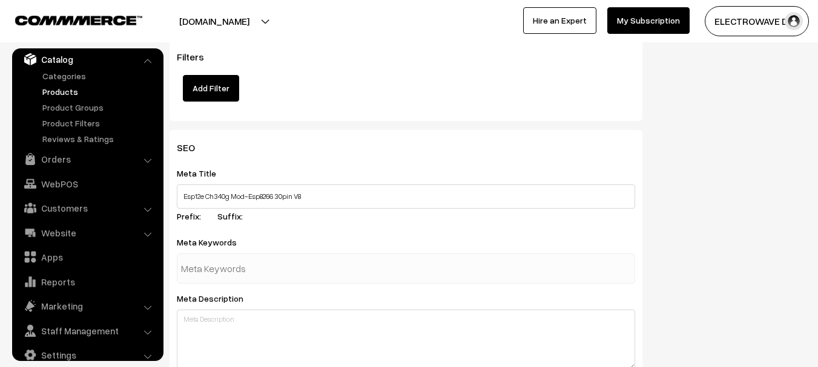
click at [271, 262] on input "text" at bounding box center [244, 269] width 126 height 24
paste input "Esp12e Ch340g Mod-Esp8266 30pin V8"
type input "Esp12e Ch340g Mod-Esp8266 30pin V8"
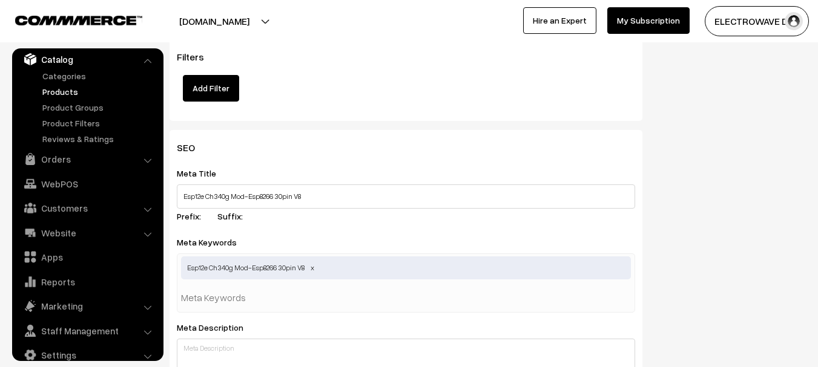
scroll to position [0, 0]
type input "esp12e 8266"
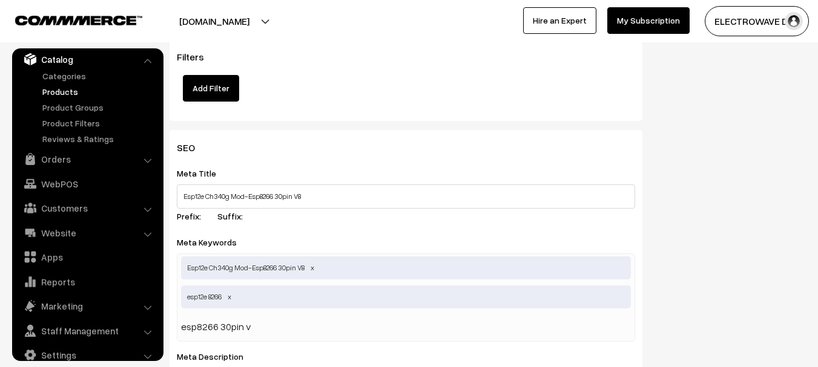
type input "esp8266 30pin v8"
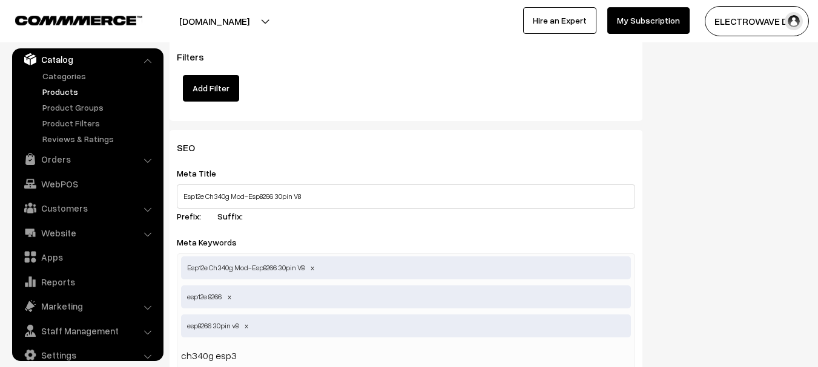
type input "ch340g esp32"
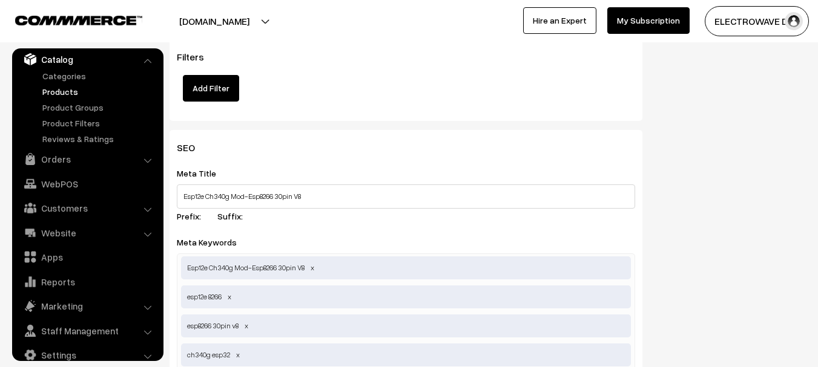
scroll to position [2143, 0]
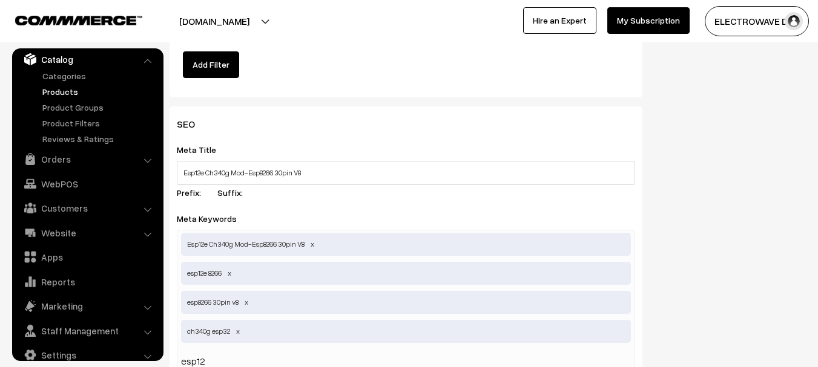
type input "esp12g"
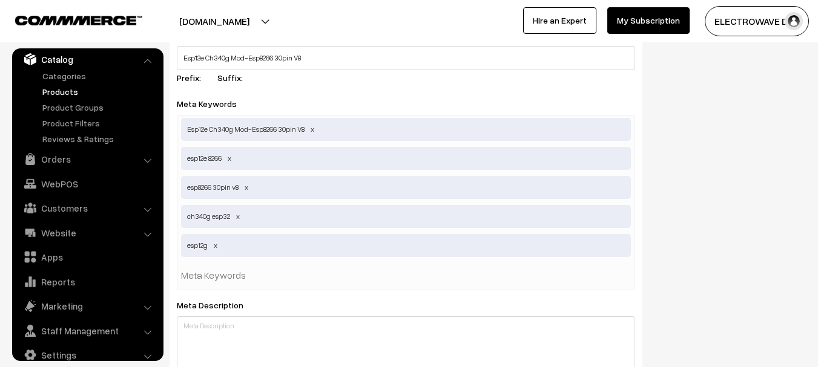
scroll to position [2385, 0]
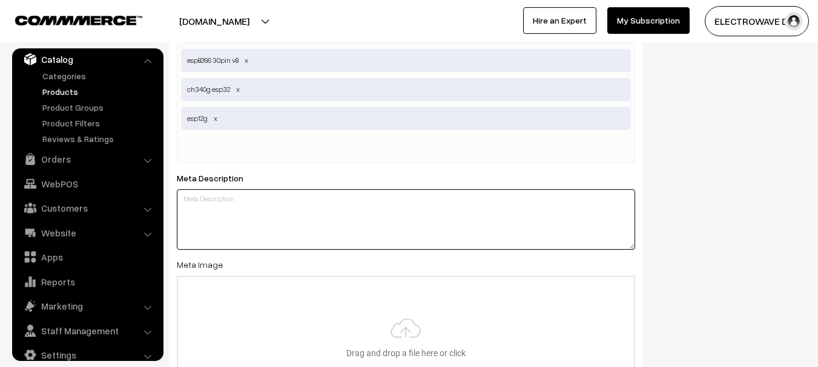
click at [323, 241] on textarea at bounding box center [406, 220] width 458 height 61
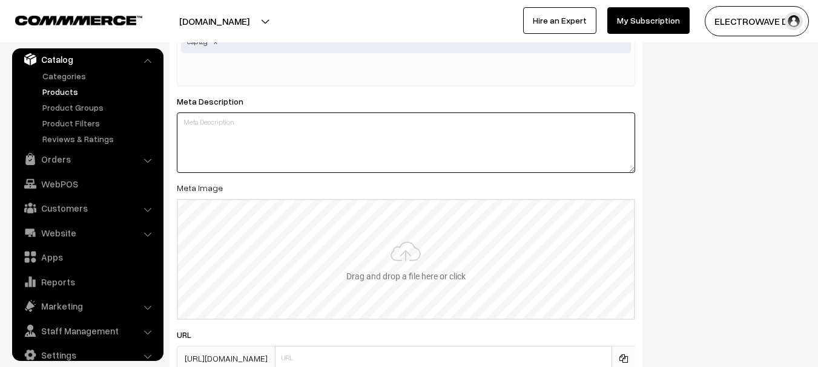
scroll to position [2506, 0]
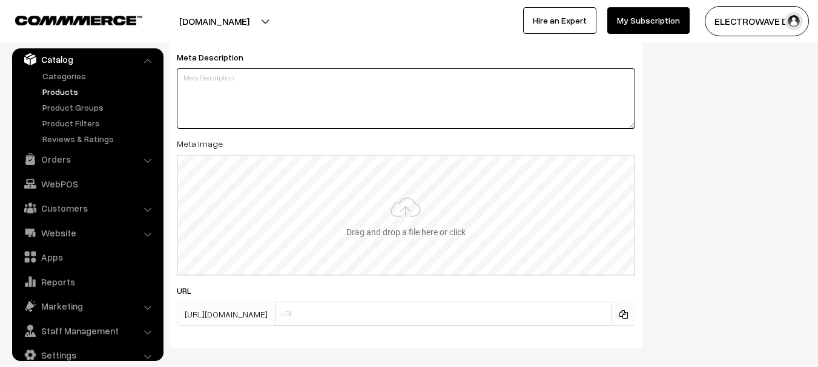
paste textarea "Product description Product description The All new NodeMcu ESP8266 V3 Lua CH34…"
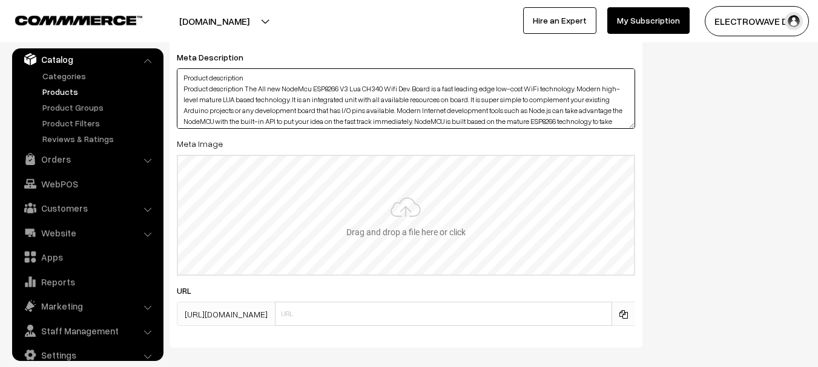
scroll to position [42, 0]
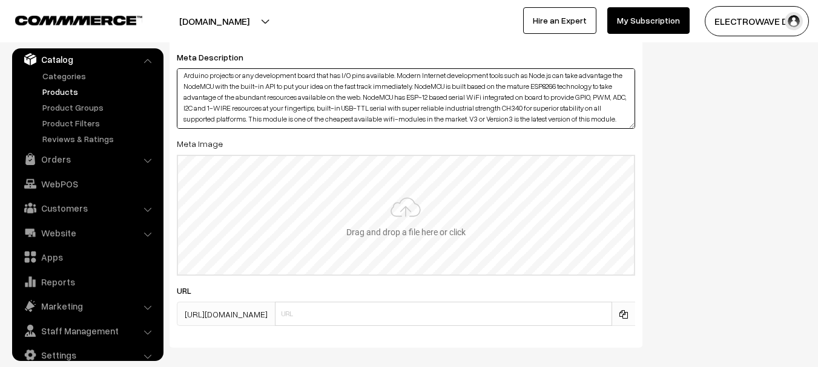
type textarea "Product description Product description The All new NodeMcu ESP8266 V3 Lua CH34…"
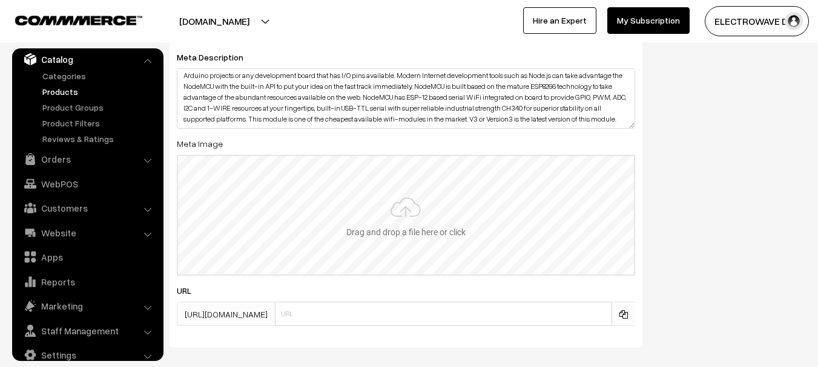
click at [405, 203] on input "file" at bounding box center [406, 215] width 456 height 119
type input "C:\fakepath\1.jpg"
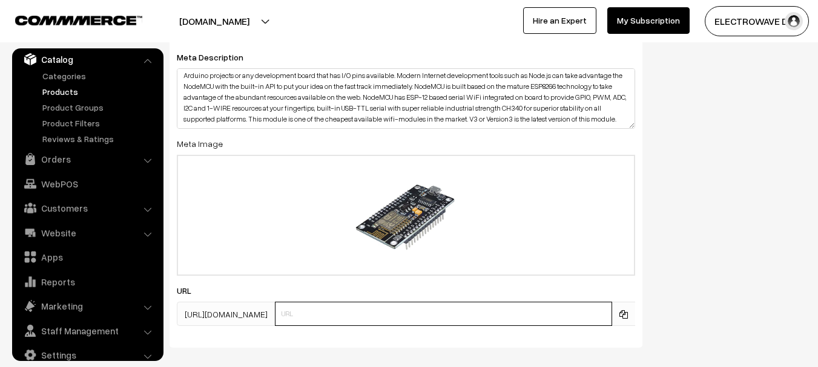
click at [434, 311] on input "text" at bounding box center [443, 314] width 337 height 24
paste input "Esp12e Ch340g Mod-Esp8266 30pin V8"
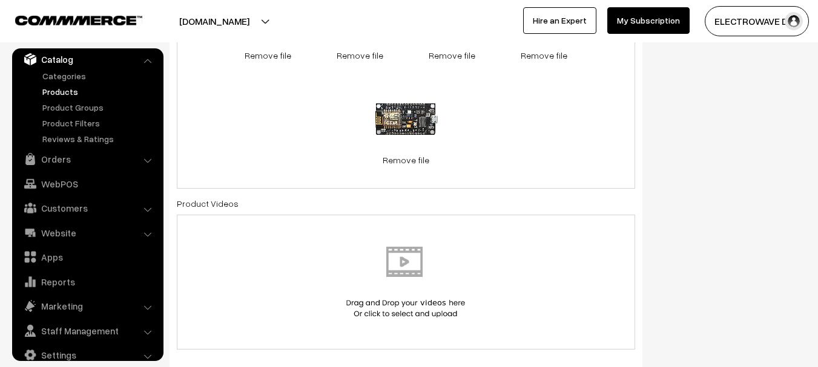
scroll to position [0, 0]
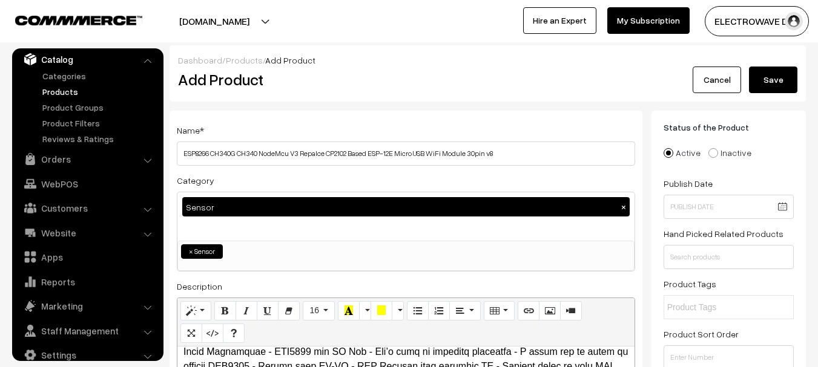
type input "Esp12e Ch340g Mod-Esp8266 30pin V8"
click at [788, 84] on button "Save" at bounding box center [773, 80] width 48 height 27
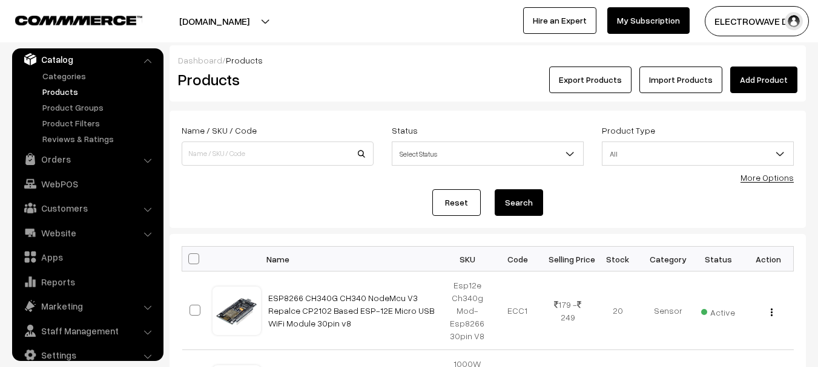
click at [772, 73] on link "Add Product" at bounding box center [763, 80] width 67 height 27
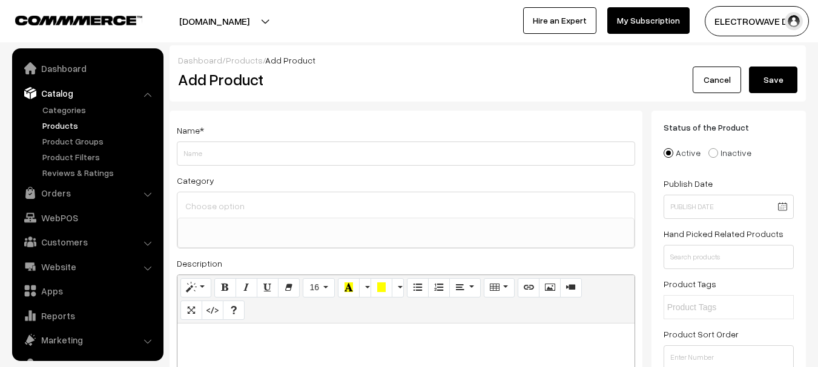
select select
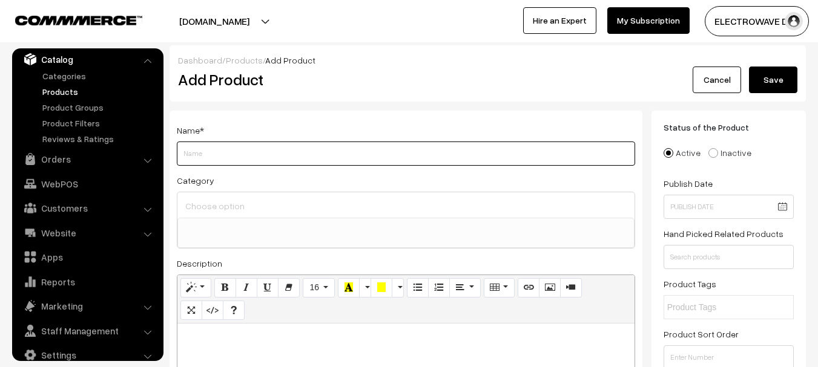
paste input "ESP32 Development Board CH9102X WiFi+Bluetooth Ultra-low Power Dual Core ESP-32…"
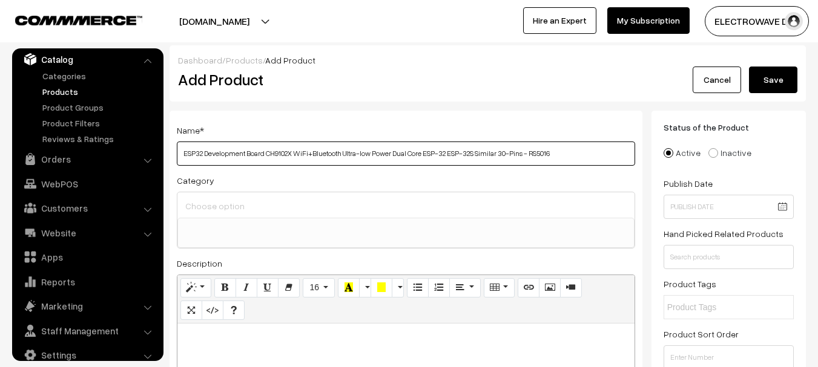
click at [534, 157] on input "ESP32 Development Board CH9102X WiFi+Bluetooth Ultra-low Power Dual Core ESP-32…" at bounding box center [406, 154] width 458 height 24
type input "ESP32 Development Board CH9102X WiFi+Bluetooth Ultra-low Power Dual Core ESP-32…"
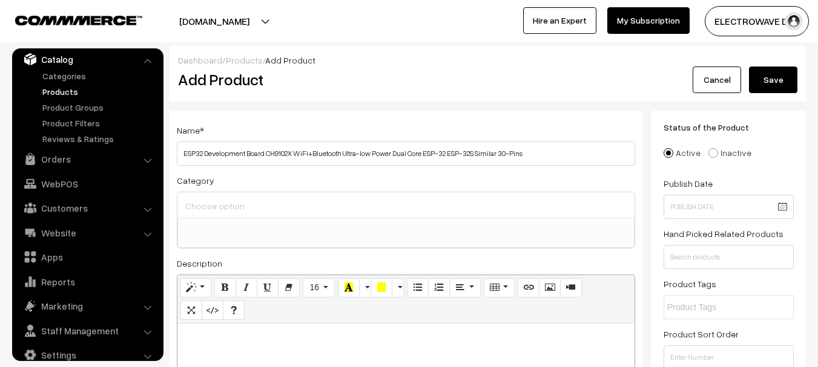
click at [332, 219] on ul at bounding box center [406, 226] width 456 height 15
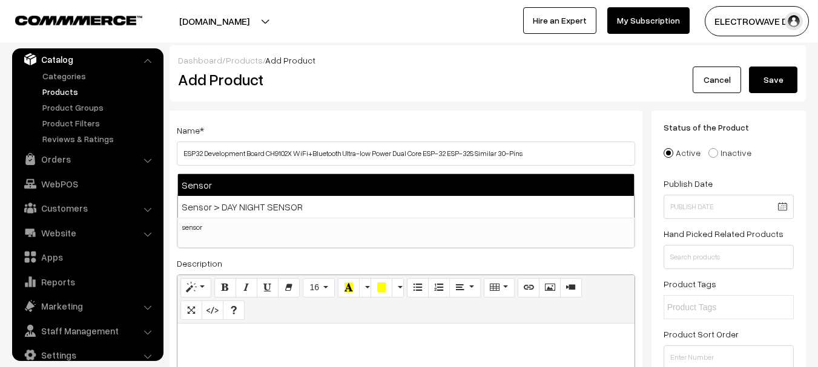
type input "sensor"
select select "69"
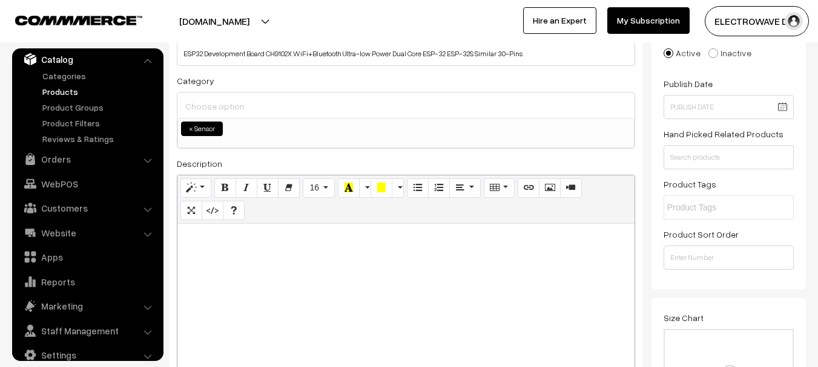
scroll to position [121, 0]
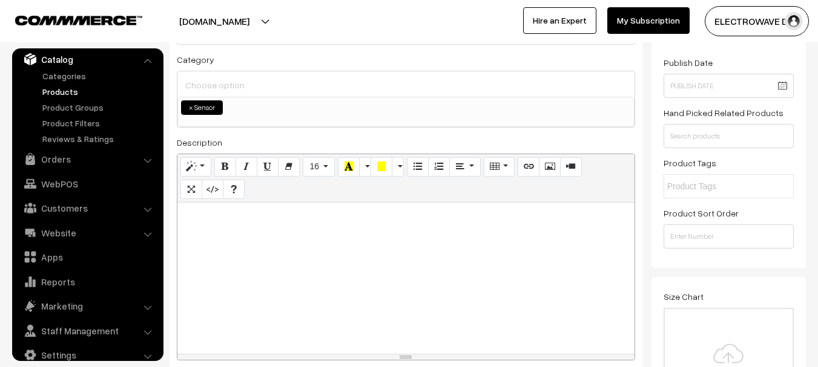
click at [347, 272] on div at bounding box center [405, 278] width 457 height 151
paste div
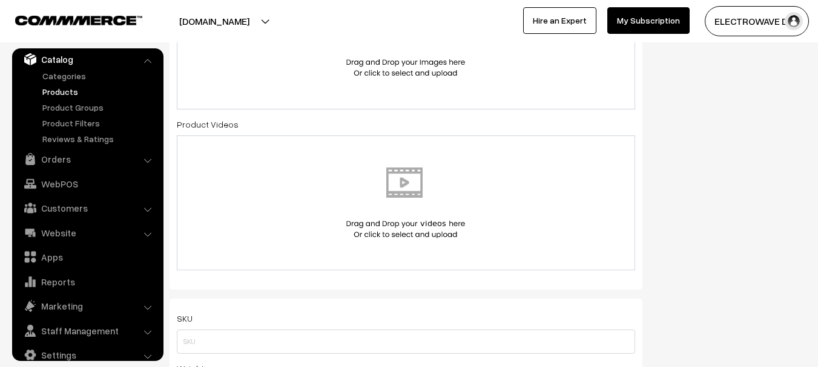
scroll to position [666, 0]
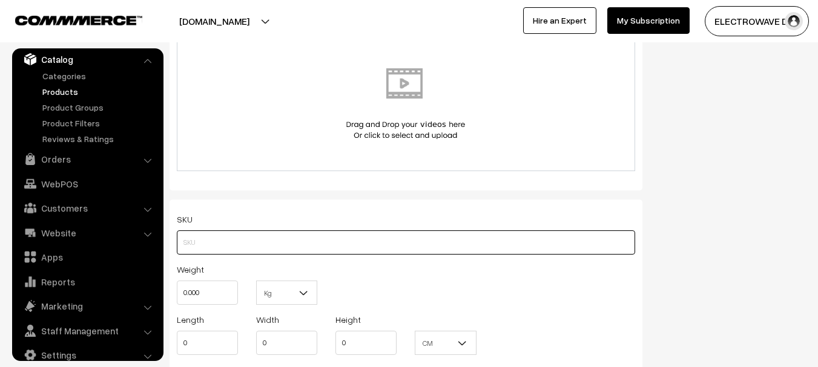
click at [277, 241] on input "text" at bounding box center [406, 243] width 458 height 24
paste input "Esp32 Module 30pin V8"
paste input "Ch9102x 30pin Esp32"
drag, startPoint x: 373, startPoint y: 258, endPoint x: 420, endPoint y: 258, distance: 46.6
click at [420, 258] on div "SKU Esp32 Module 30pin V8 Ch9102x 30pin Esp32 Weight 0.000 Kg Kg Length 0 Width…" at bounding box center [406, 287] width 473 height 175
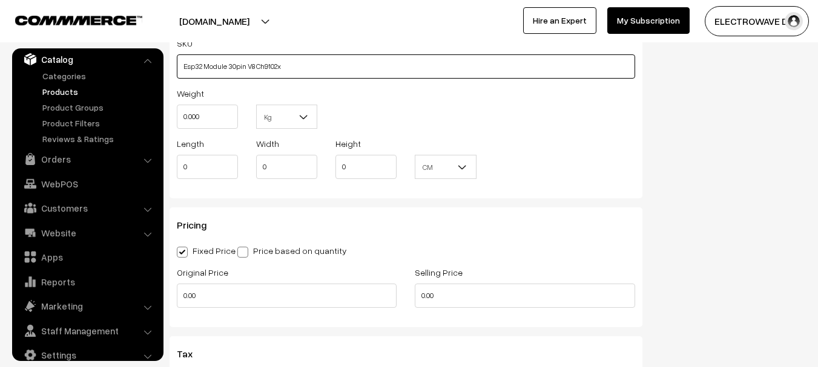
scroll to position [848, 0]
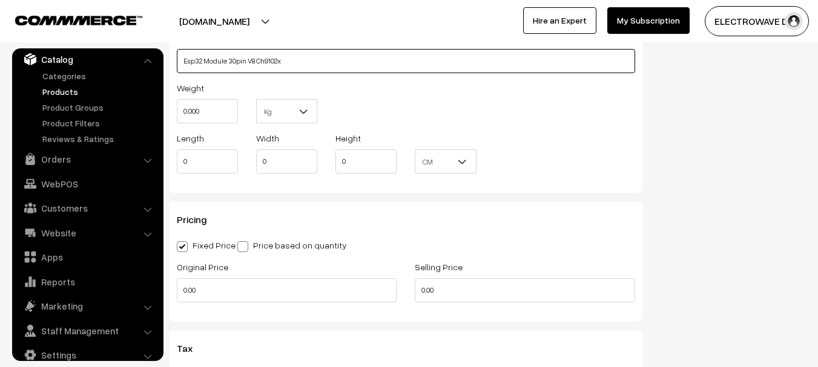
type input "Esp32 Module 30pin V8 Ch9102x"
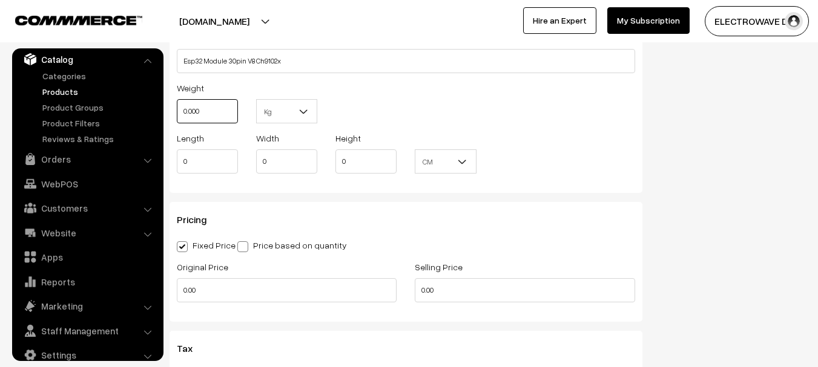
click at [209, 120] on input "0.000" at bounding box center [207, 111] width 61 height 24
type input "0.20"
type input "16"
type input "10"
type input "8"
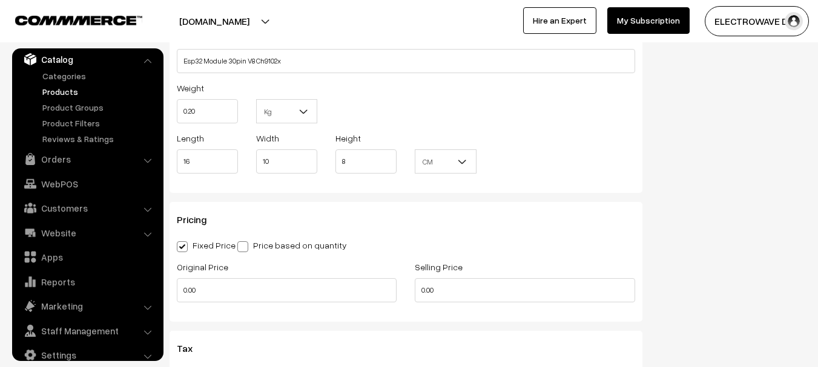
click at [245, 248] on span at bounding box center [242, 247] width 11 height 11
click at [245, 248] on input "Price based on quantity" at bounding box center [241, 245] width 8 height 8
radio input "true"
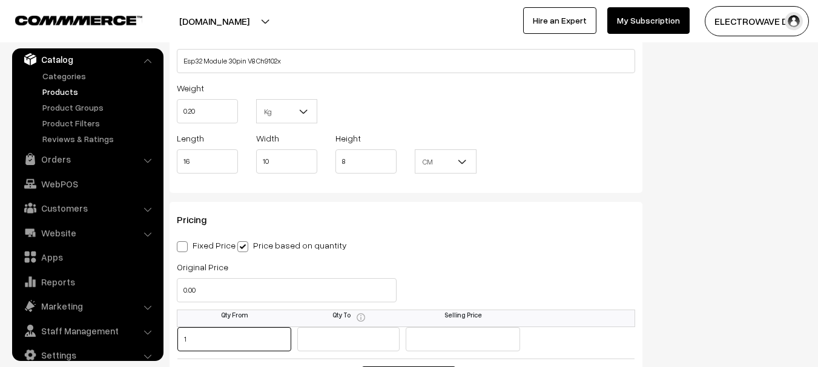
type input "1"
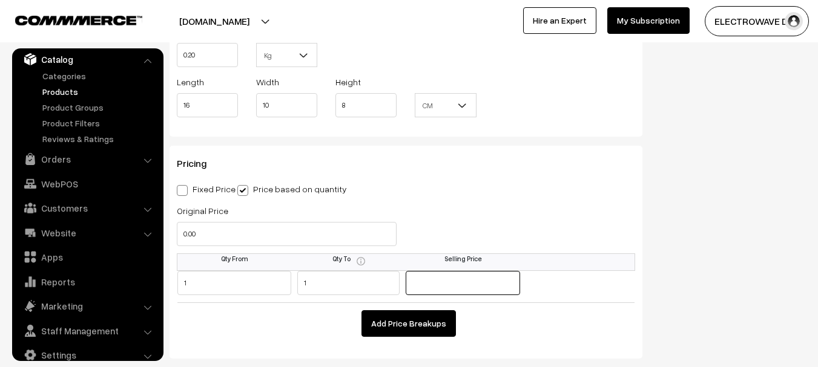
scroll to position [969, 0]
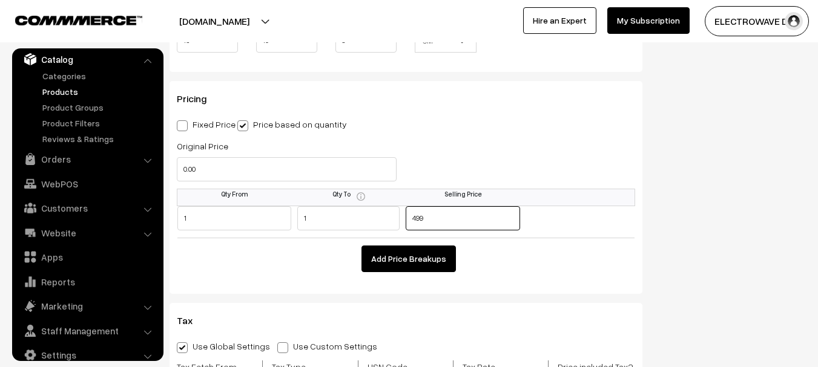
type input "499"
click at [443, 263] on button "Add Price Breakups" at bounding box center [408, 259] width 94 height 27
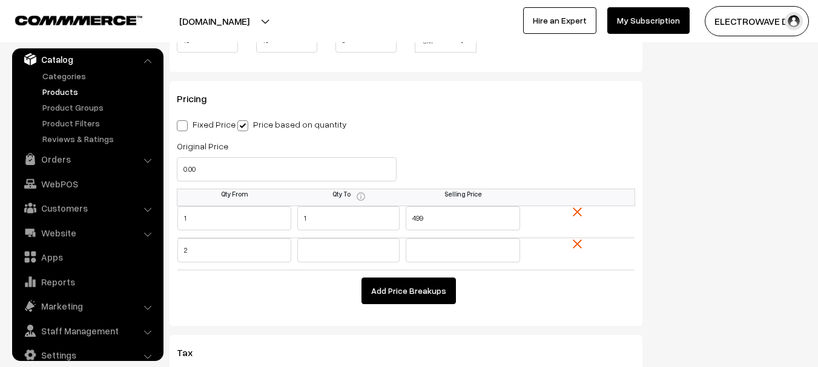
type input "2"
type input "479"
click at [422, 288] on button "Add Price Breakups" at bounding box center [408, 291] width 94 height 27
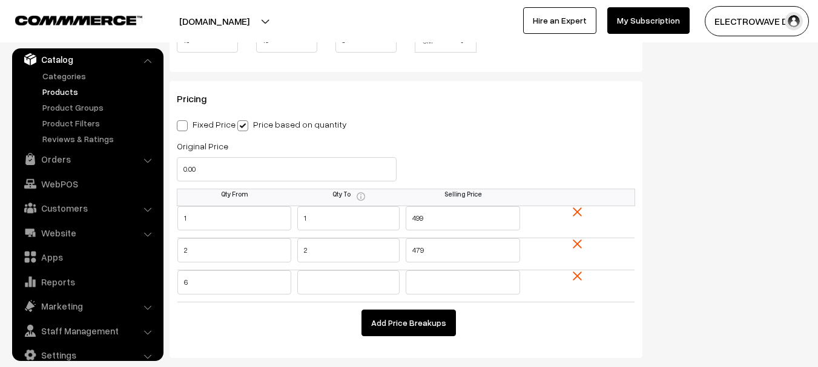
type input "6"
type input "5"
drag, startPoint x: 193, startPoint y: 291, endPoint x: 120, endPoint y: 291, distance: 72.0
click at [120, 291] on body "Thank you for showing interest. Our team will call you shortly. Close dhruvpro.…" at bounding box center [409, 198] width 818 height 2335
type input "3"
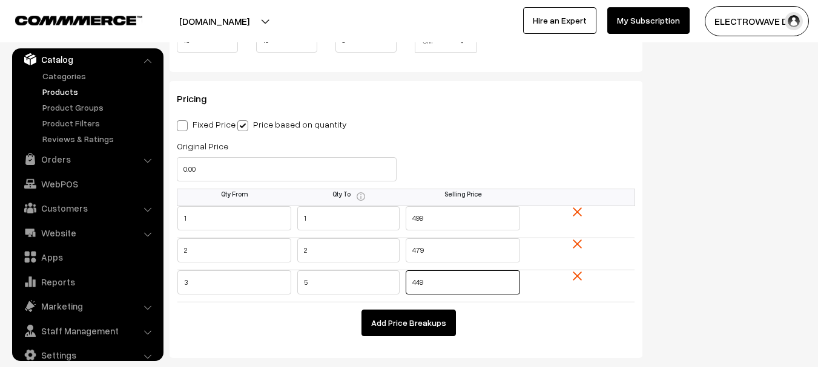
type input "449"
click at [420, 335] on button "Add Price Breakups" at bounding box center [408, 323] width 94 height 27
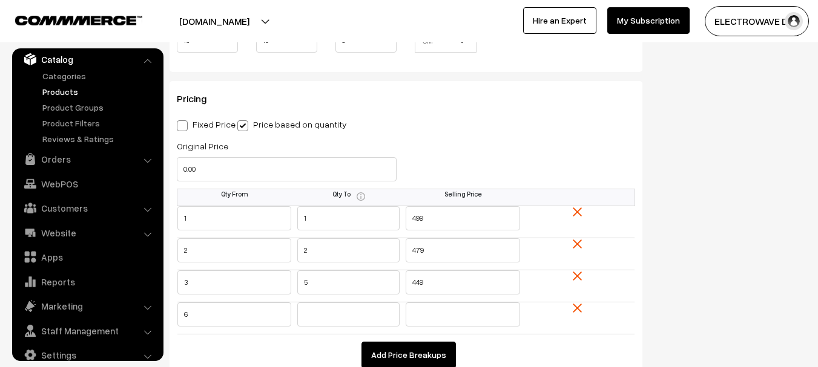
type input "6"
type input "10"
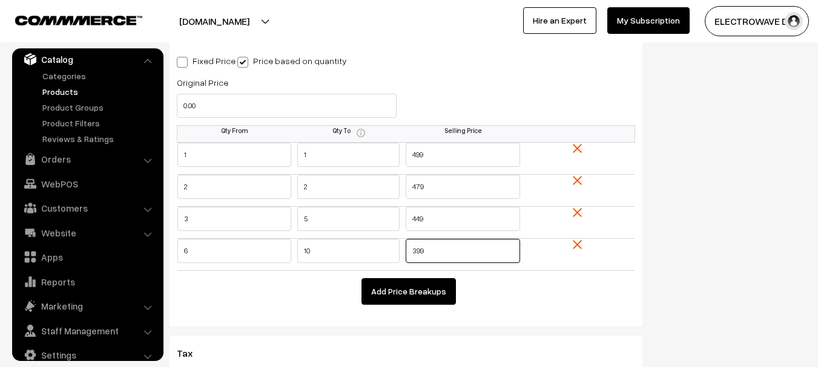
scroll to position [1090, 0]
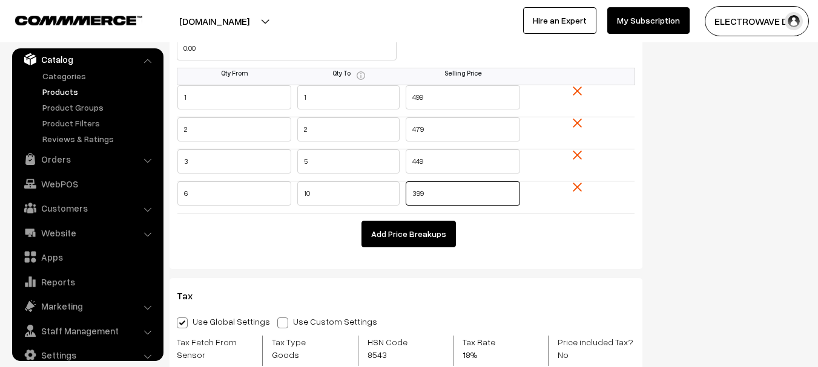
type input "399"
click at [403, 243] on button "Add Price Breakups" at bounding box center [408, 234] width 94 height 27
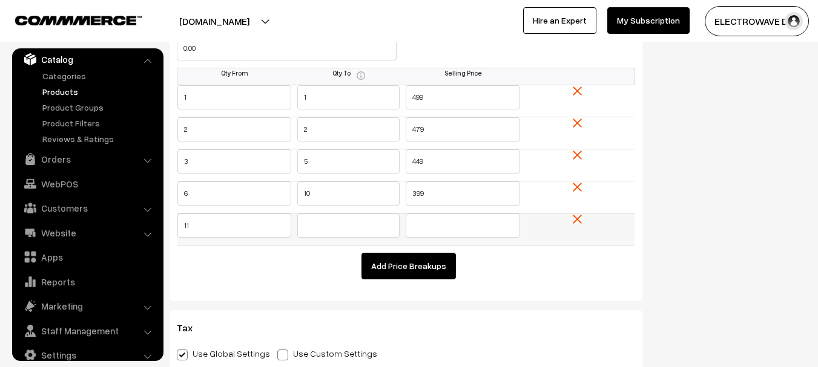
type input "11"
type input "25"
type input "379"
click at [415, 263] on button "Add Price Breakups" at bounding box center [408, 266] width 94 height 27
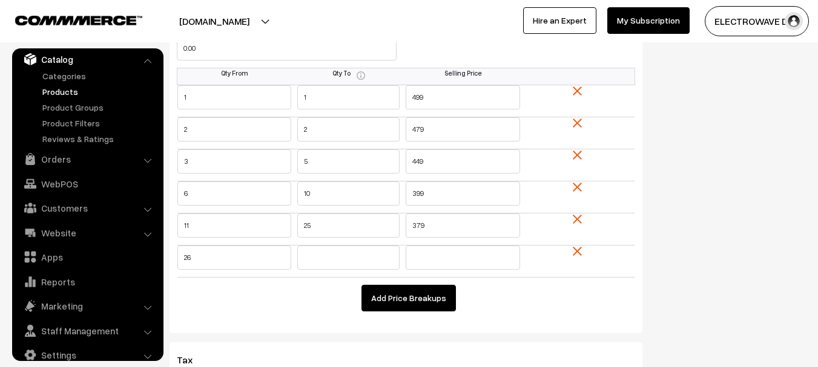
type input "26"
type input "349"
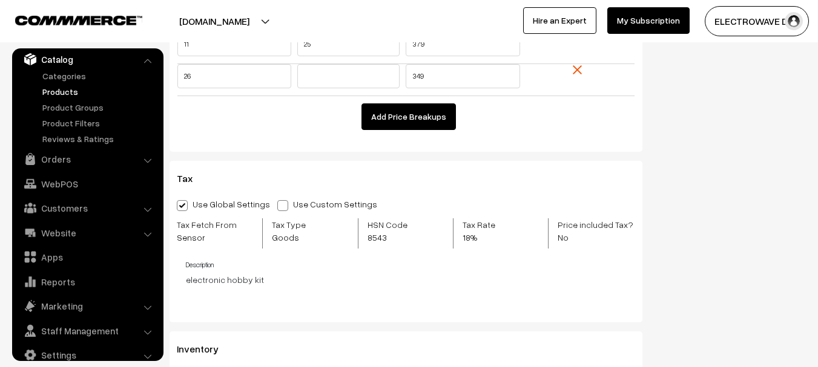
click at [279, 204] on span at bounding box center [282, 205] width 11 height 11
click at [279, 204] on input "Use Custom Settings" at bounding box center [281, 204] width 8 height 8
radio input "true"
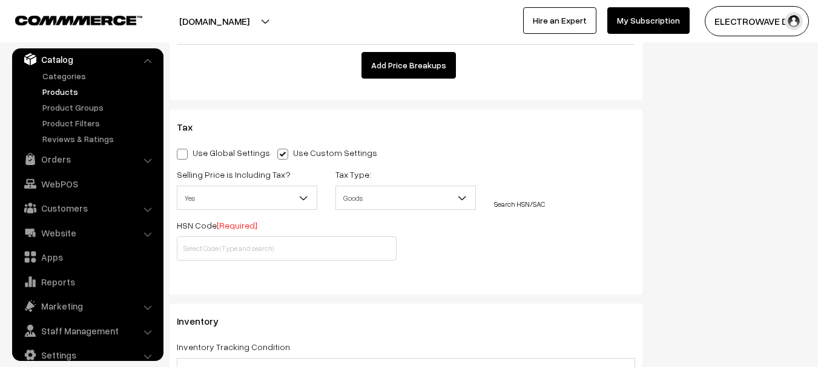
scroll to position [1393, 0]
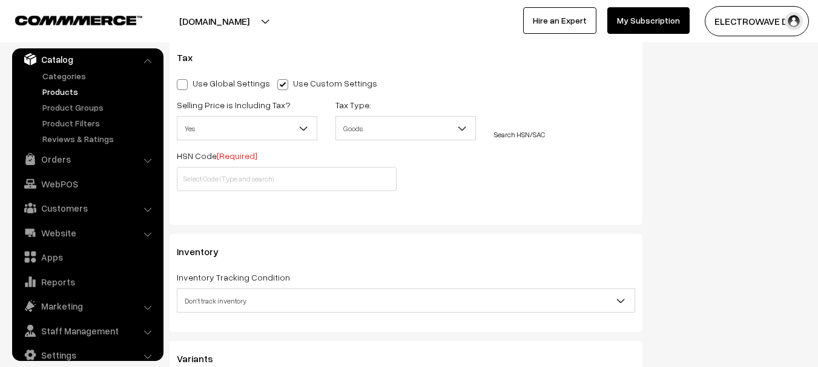
click at [283, 137] on span "Yes" at bounding box center [246, 128] width 139 height 21
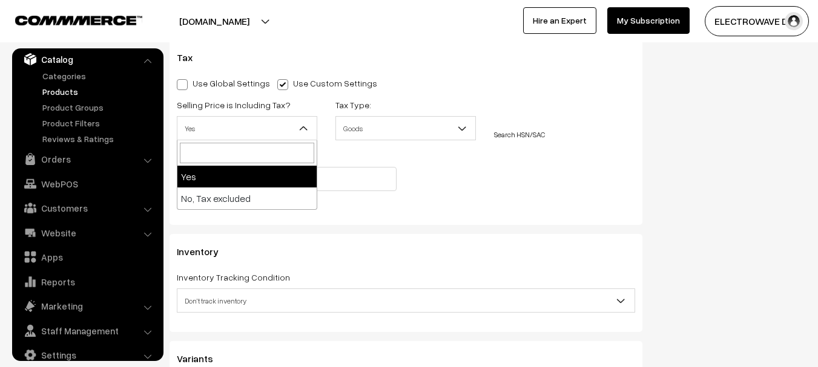
select select "2"
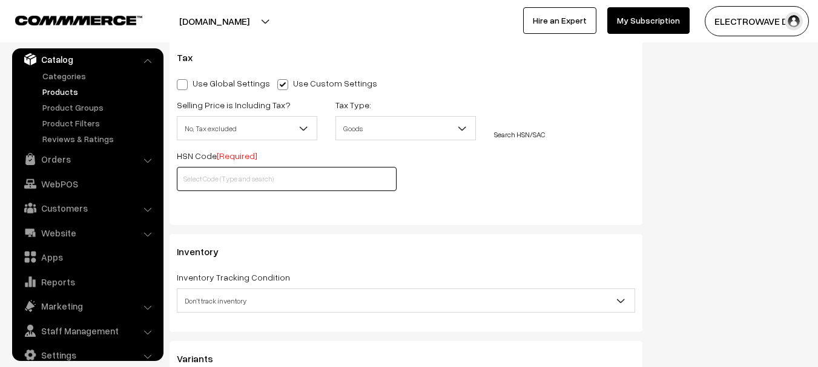
click at [286, 180] on input "text" at bounding box center [287, 179] width 220 height 24
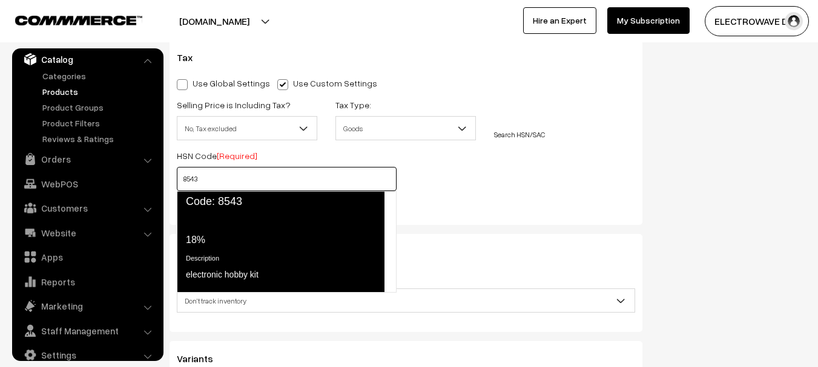
click at [311, 220] on div "Tax Rate 18%" at bounding box center [280, 230] width 188 height 33
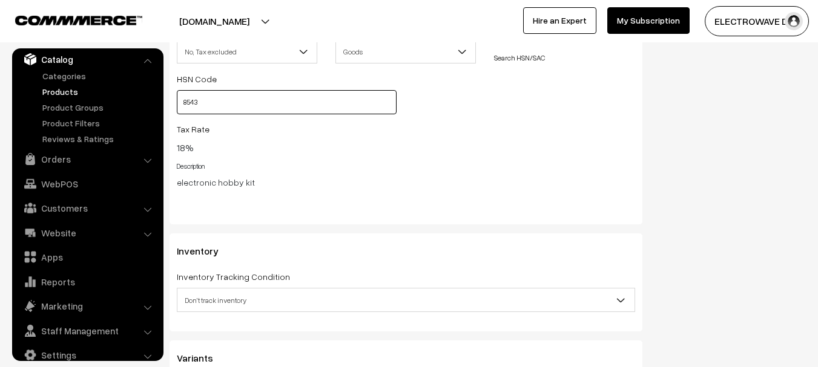
scroll to position [1574, 0]
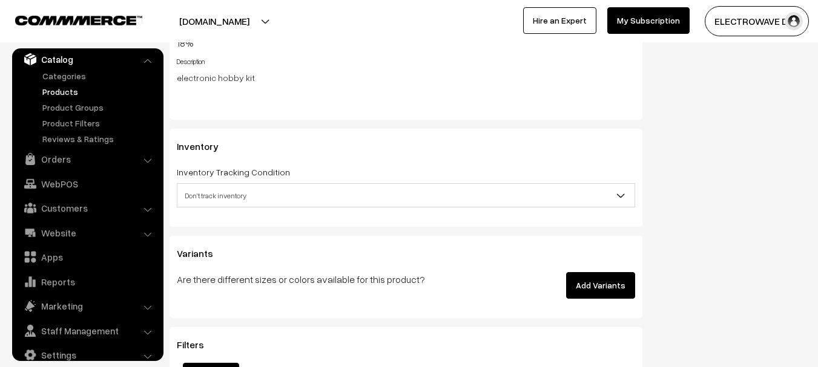
type input "8543"
click at [284, 200] on span "Don't track inventory" at bounding box center [405, 195] width 457 height 21
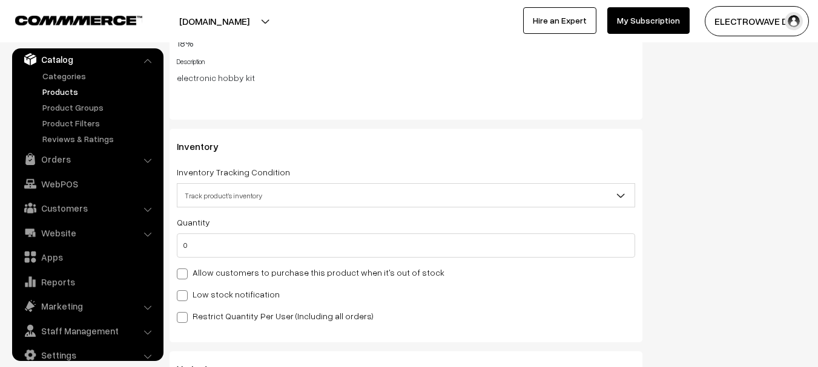
select select "2"
drag, startPoint x: 259, startPoint y: 249, endPoint x: 190, endPoint y: 254, distance: 69.2
click at [191, 254] on input "0" at bounding box center [406, 246] width 458 height 24
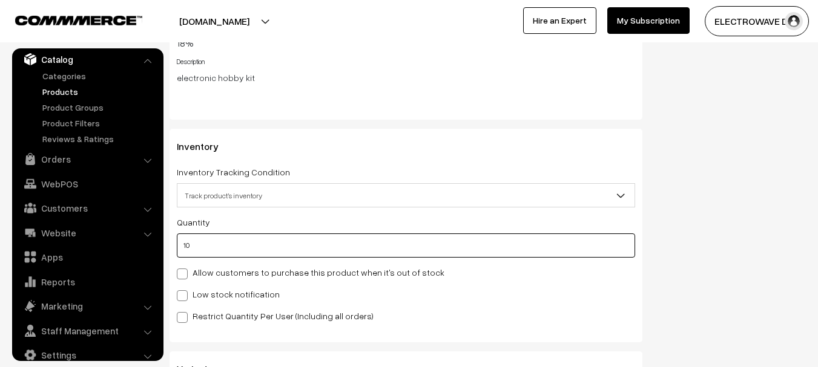
type input "10"
click at [223, 300] on label "Low stock notification" at bounding box center [228, 294] width 103 height 13
click at [185, 298] on input "Low stock notification" at bounding box center [181, 294] width 8 height 8
checkbox input "true"
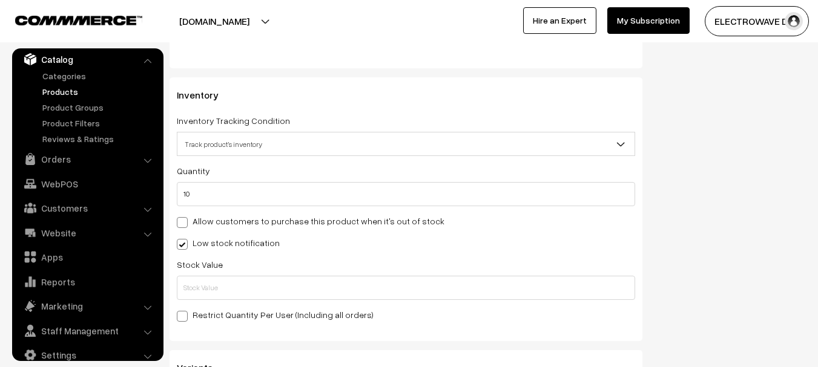
scroll to position [1695, 0]
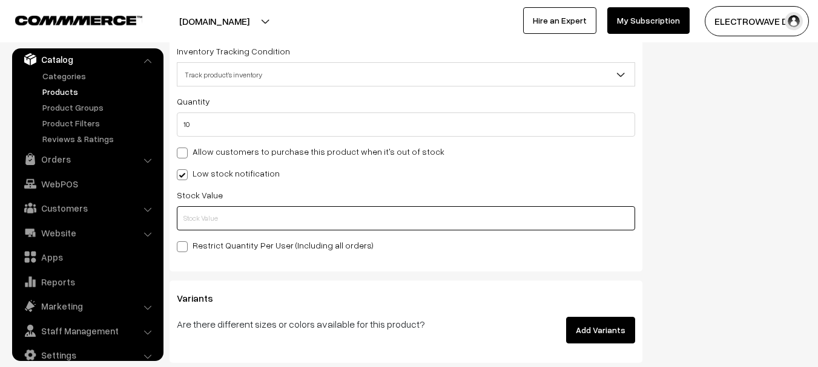
click at [251, 221] on input "text" at bounding box center [406, 218] width 458 height 24
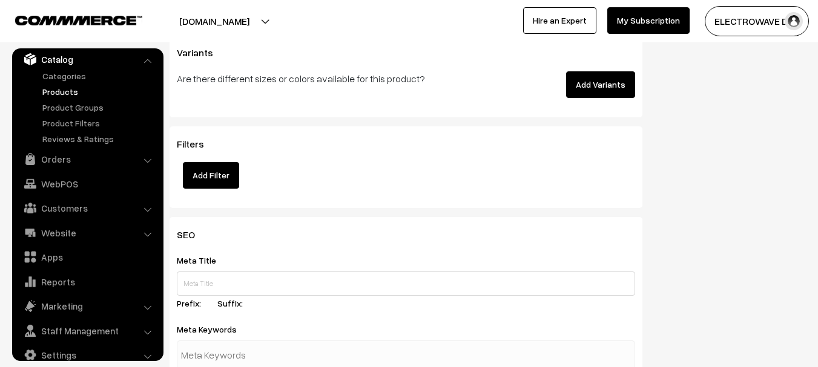
scroll to position [2058, 0]
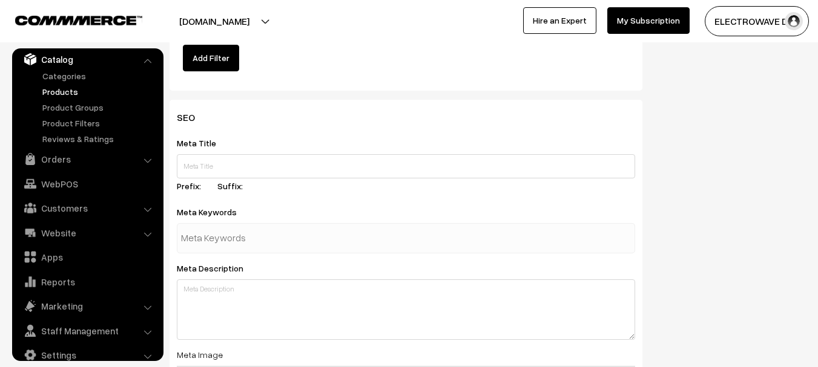
type input "5"
click at [296, 152] on div "Meta Title Prefix: Suffix:" at bounding box center [406, 167] width 458 height 62
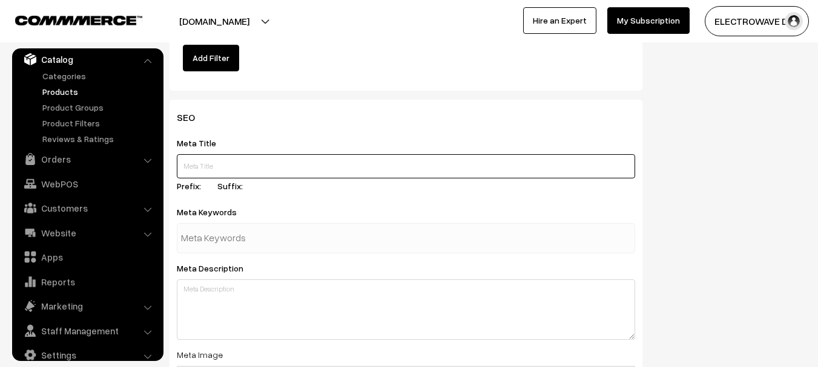
click at [294, 175] on input "text" at bounding box center [406, 166] width 458 height 24
paste input "ESP32 Development Board CH9102X WiFi+Bluetooth Ultra-low Power Dual Core ESP-32…"
type input "ESP32 Development Board CH9102X WiFi+Bluetooth Ultra-low Power Dual Core ESP-32…"
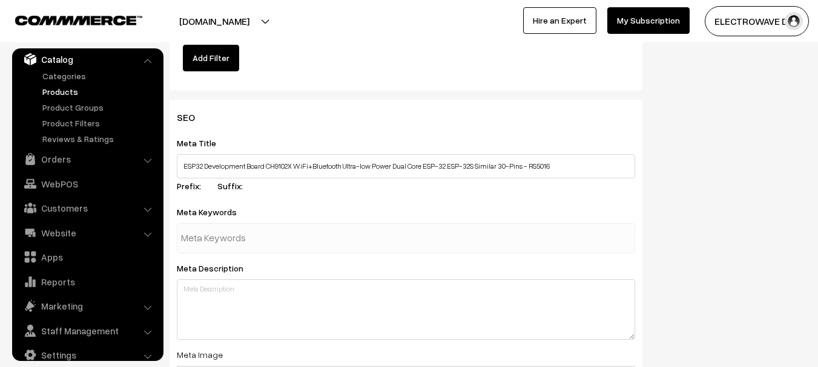
click at [303, 231] on input "text" at bounding box center [244, 238] width 126 height 24
type input "esp32 ch9102x"
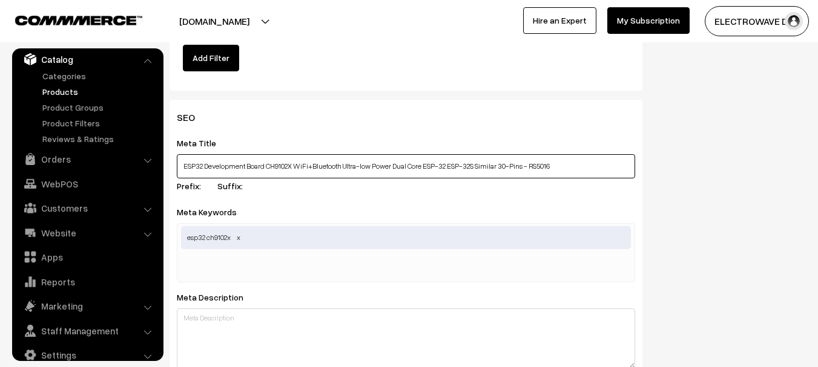
drag, startPoint x: 426, startPoint y: 168, endPoint x: 504, endPoint y: 202, distance: 84.9
click at [575, 168] on input "ESP32 Development Board CH9102X WiFi+Bluetooth Ultra-low Power Dual Core ESP-32…" at bounding box center [406, 166] width 458 height 24
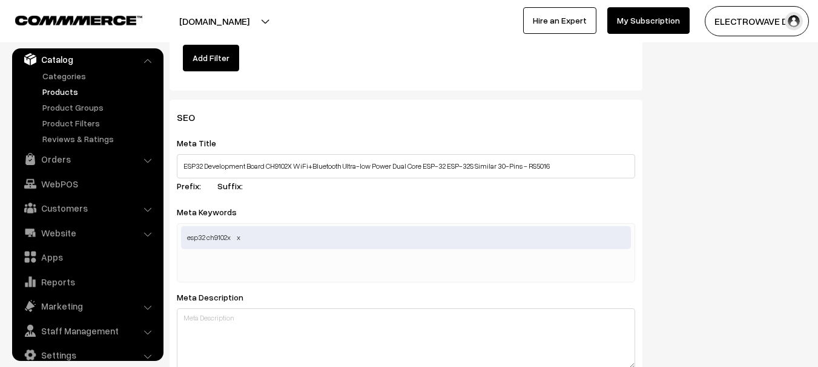
click at [386, 269] on div "esp32 ch9102x" at bounding box center [406, 252] width 458 height 59
paste input "SP-32 ESP-32S Similar 30-Pins - RS5016"
type input "SP-32 ESP-32S Similar 30-Pins - RS5016"
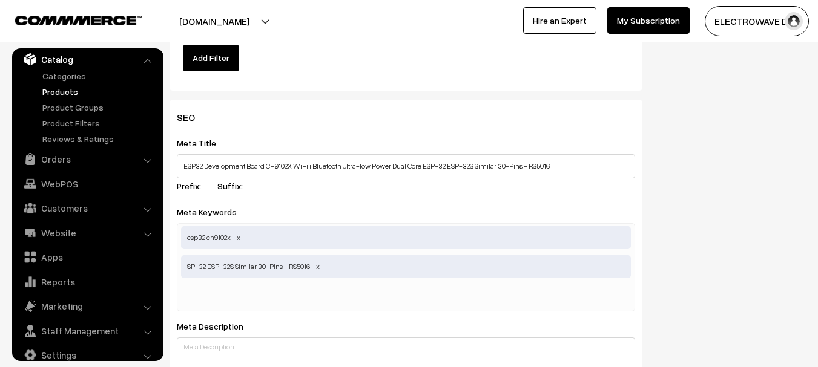
scroll to position [0, 0]
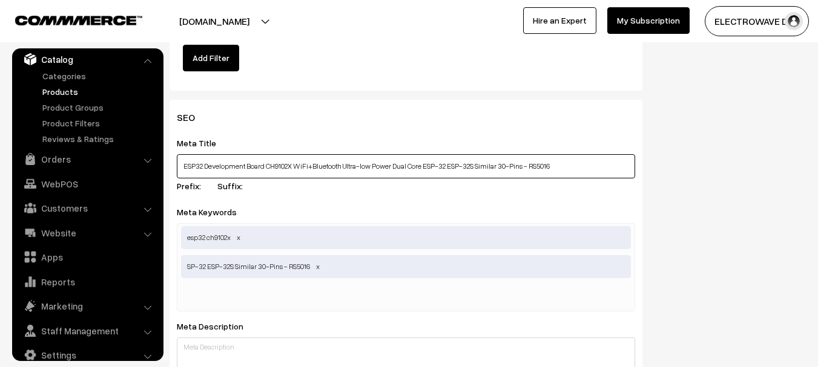
drag, startPoint x: 530, startPoint y: 162, endPoint x: 609, endPoint y: 165, distance: 78.7
click at [609, 165] on input "ESP32 Development Board CH9102X WiFi+Bluetooth Ultra-low Power Dual Core ESP-32…" at bounding box center [406, 166] width 458 height 24
click at [205, 168] on input "ESP32 Development Board CH9102X WiFi+Bluetooth Ultra-low Power Dual Core ESP-32…" at bounding box center [406, 166] width 458 height 24
drag, startPoint x: 268, startPoint y: 166, endPoint x: 243, endPoint y: 257, distance: 94.7
click at [168, 168] on div "SEO Meta Title ESP32 Development Board CH9102X WiFi+Bluetooth Ultra-low Power D…" at bounding box center [405, 363] width 491 height 527
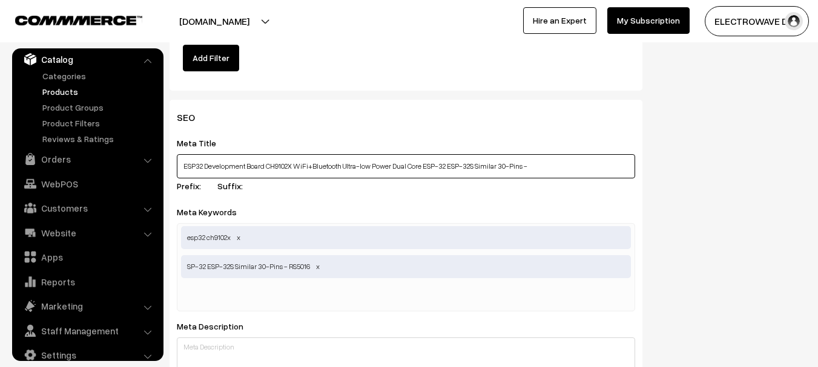
type input "ESP32 Development Board CH9102X WiFi+Bluetooth Ultra-low Power Dual Core ESP-32…"
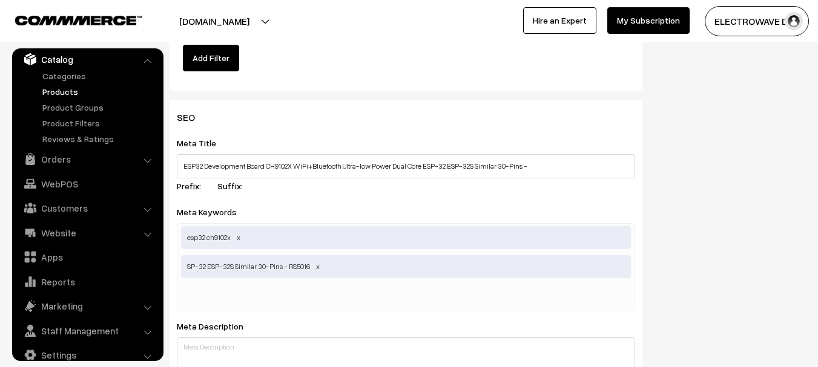
click at [262, 306] on input "text" at bounding box center [244, 297] width 126 height 24
paste input "ESP32 Development Board"
type input "ESP32 Development Board .."
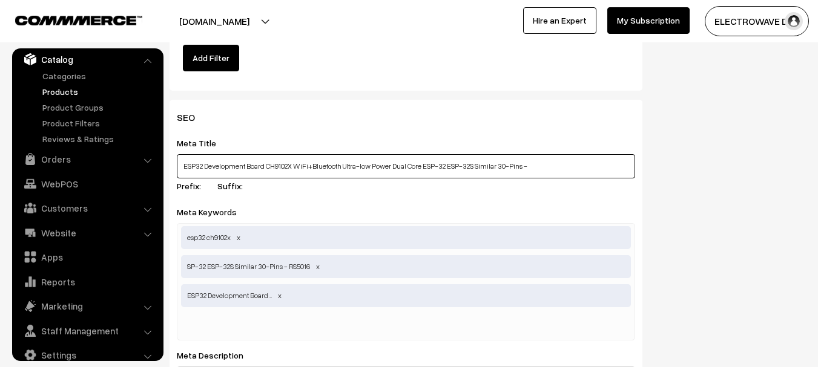
drag, startPoint x: 265, startPoint y: 165, endPoint x: 461, endPoint y: 166, distance: 195.6
click at [461, 166] on input "ESP32 Development Board CH9102X WiFi+Bluetooth Ultra-low Power Dual Core ESP-32…" at bounding box center [406, 166] width 458 height 24
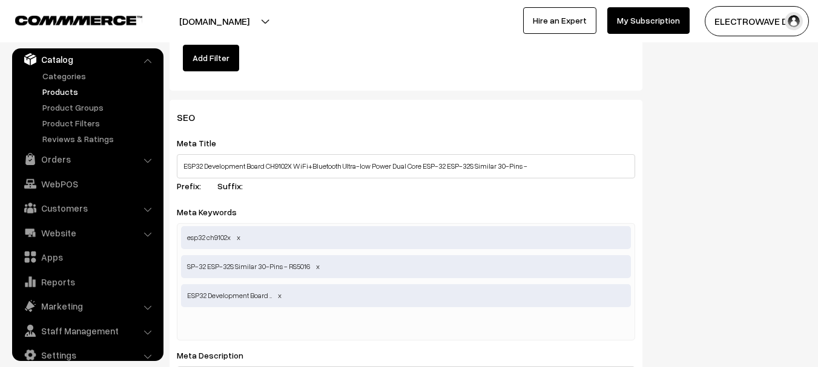
drag, startPoint x: 301, startPoint y: 331, endPoint x: 295, endPoint y: 323, distance: 9.1
click at [300, 327] on input "text" at bounding box center [244, 326] width 126 height 24
paste input "CH9102X WiFi+Bluetooth Ultra-low Power Dual Core ESP-32 ESP"
type input "CH9102X WiFi+Bluetooth Ultra-low Power Dual Core ESP-32 ESP"
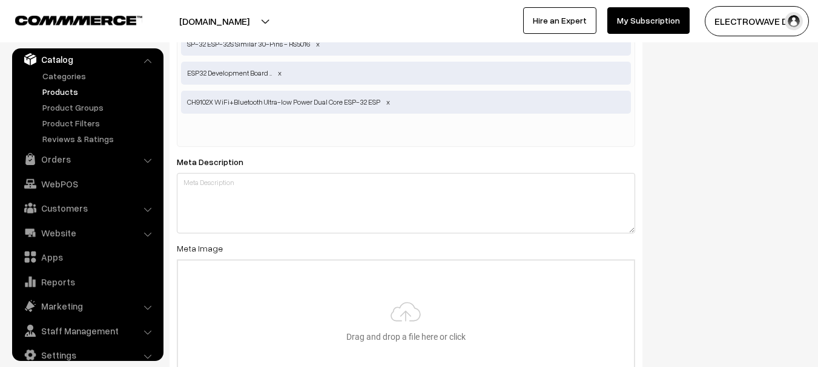
scroll to position [2301, 0]
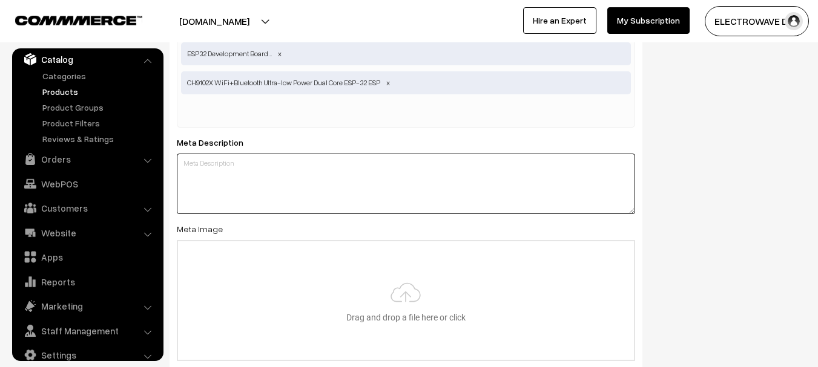
click at [319, 206] on textarea at bounding box center [406, 184] width 458 height 61
paste textarea "Description: ESP32 Development Board already has an integrated antenna and RF b…"
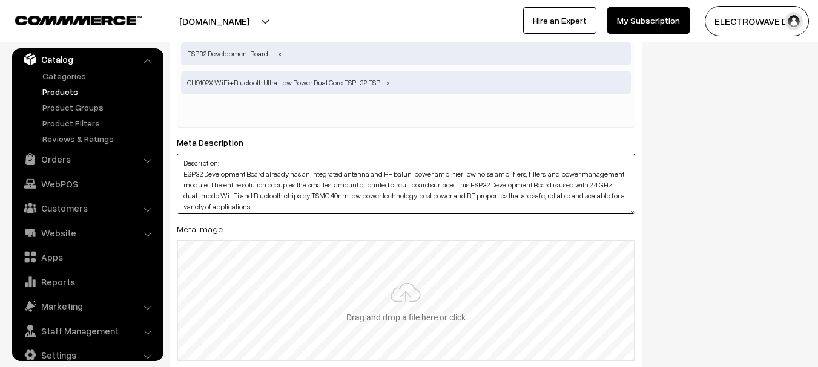
scroll to position [140, 0]
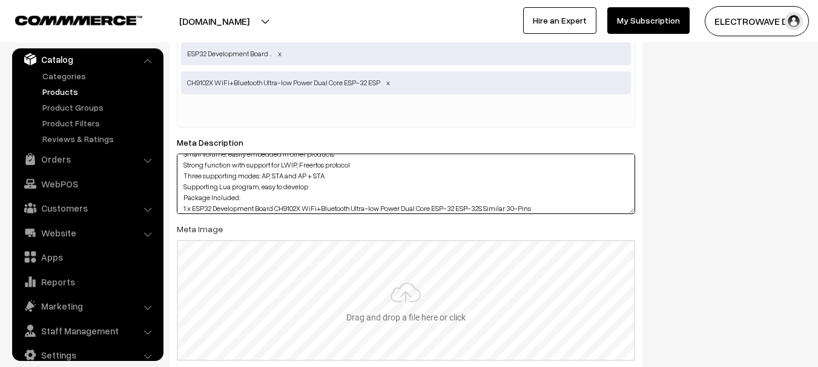
type textarea "Description: ESP32 Development Board already has an integrated antenna and RF b…"
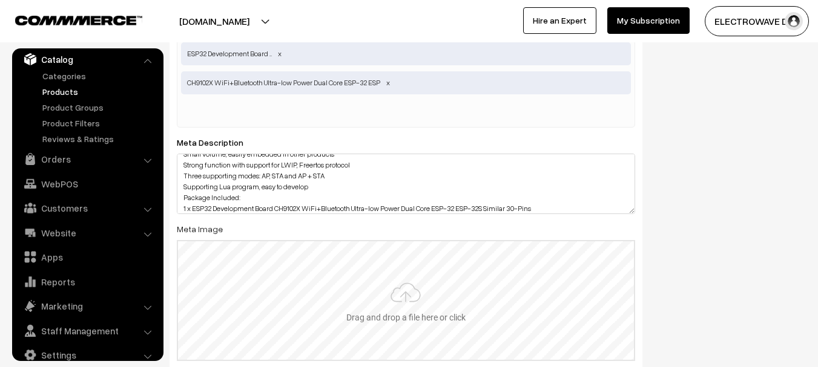
click at [415, 290] on input "file" at bounding box center [406, 301] width 456 height 119
type input "C:\fakepath\418kQ8YbAML.jpg"
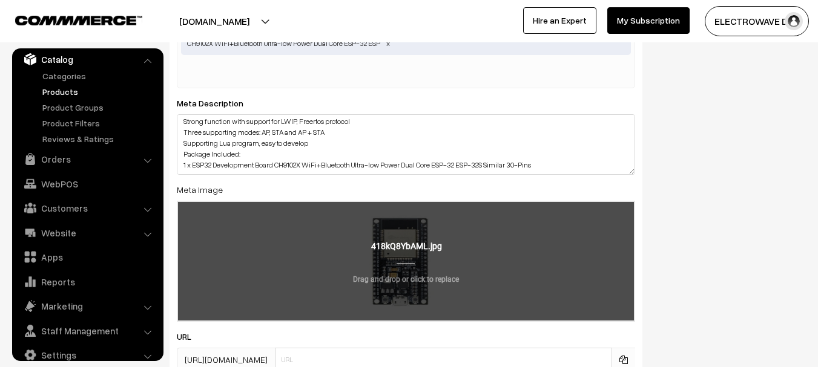
scroll to position [2361, 0]
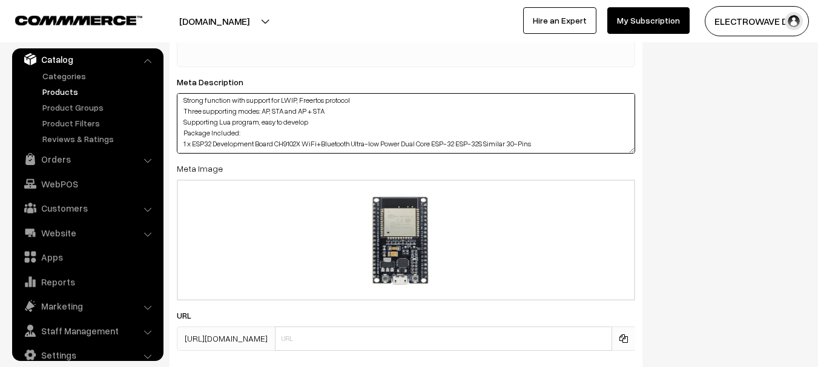
click at [561, 135] on textarea "Description: ESP32 Development Board already has an integrated antenna and RF b…" at bounding box center [406, 123] width 458 height 61
click at [564, 142] on textarea "Description: ESP32 Development Board already has an integrated antenna and RF b…" at bounding box center [406, 123] width 458 height 61
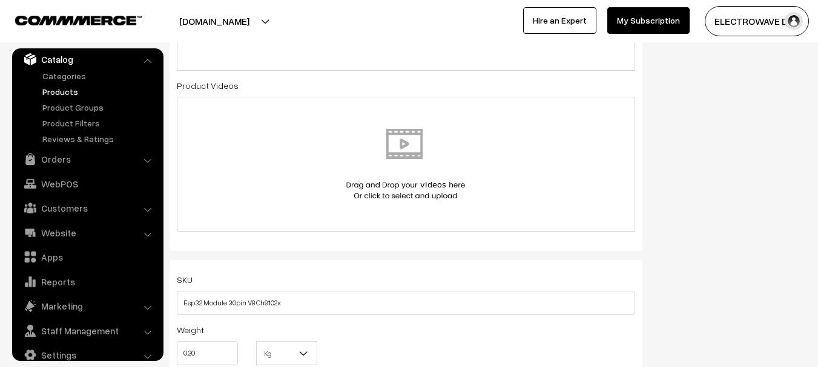
scroll to position [424, 0]
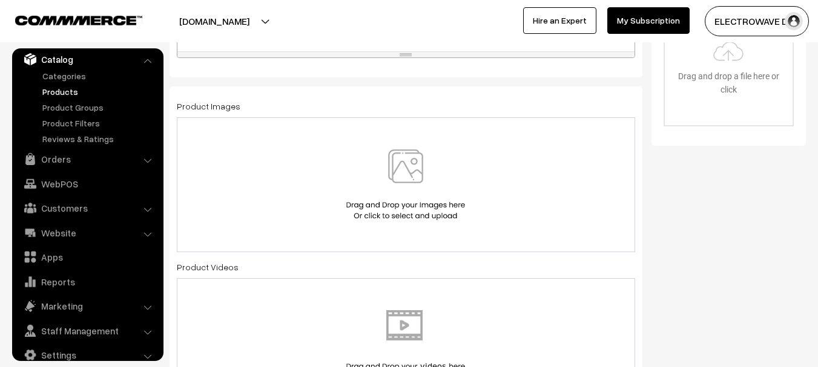
type textarea "Description: ESP32 Development Board already has an integrated antenna and RF b…"
click at [426, 154] on img at bounding box center [405, 185] width 125 height 71
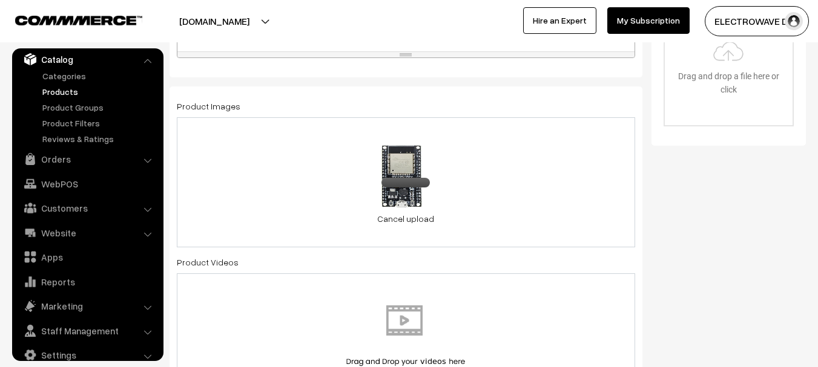
click at [520, 179] on div "0.1 MB 418kQ8YbAML.jpg Check Error Cancel upload" at bounding box center [406, 182] width 458 height 130
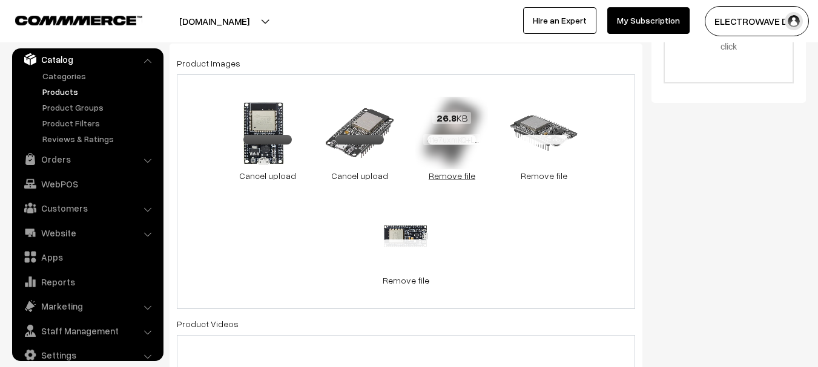
scroll to position [303, 0]
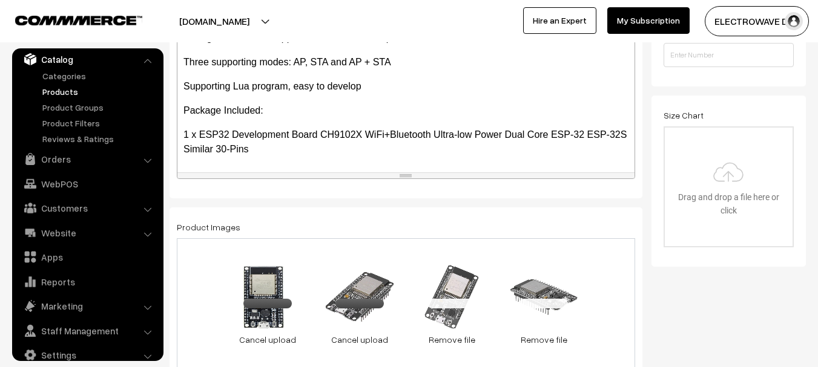
click at [357, 147] on p "1 x ESP32 Development Board CH9102X WiFi+Bluetooth Ultra-low Power Dual Core ES…" at bounding box center [405, 142] width 445 height 29
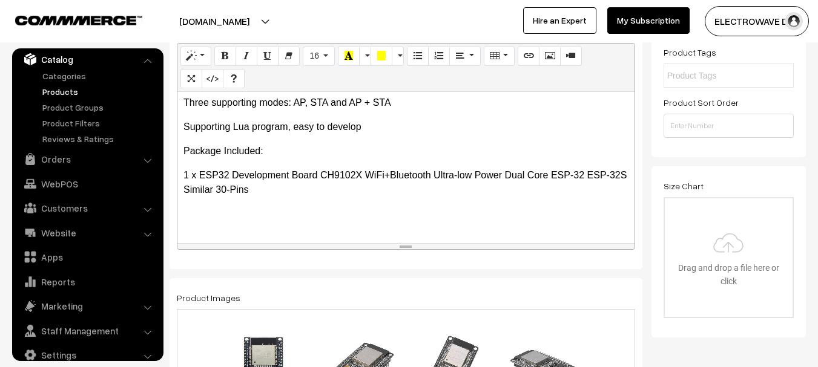
scroll to position [121, 0]
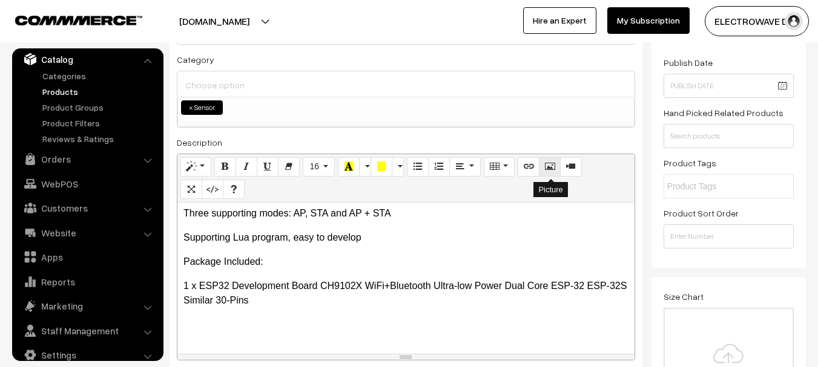
click at [545, 169] on icon "Picture" at bounding box center [549, 167] width 8 height 10
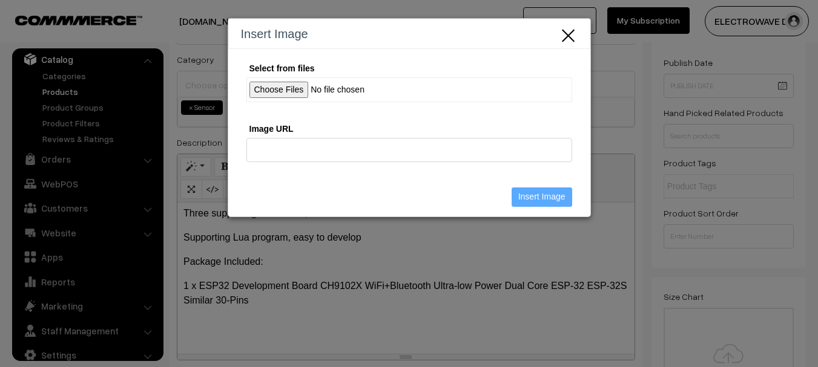
click at [276, 88] on input "Select from files" at bounding box center [409, 89] width 326 height 25
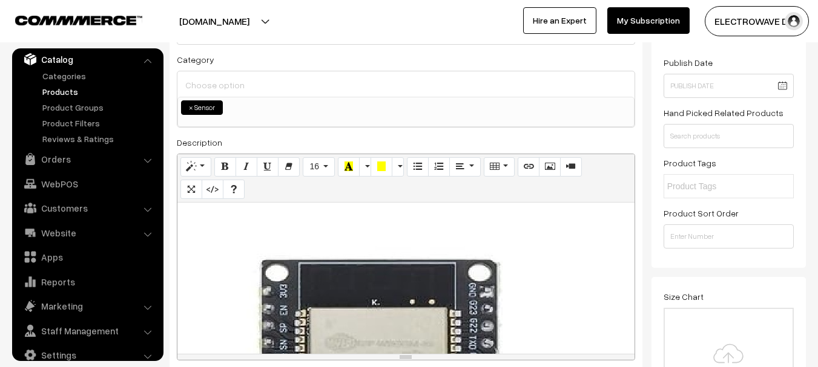
scroll to position [798, 0]
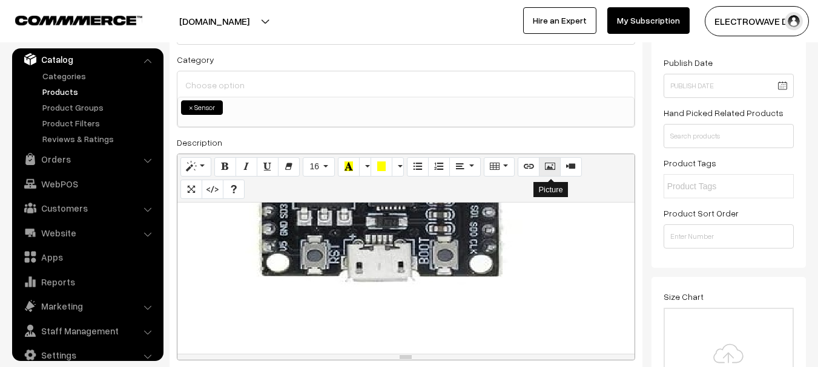
click at [554, 175] on button "Picture" at bounding box center [550, 166] width 22 height 19
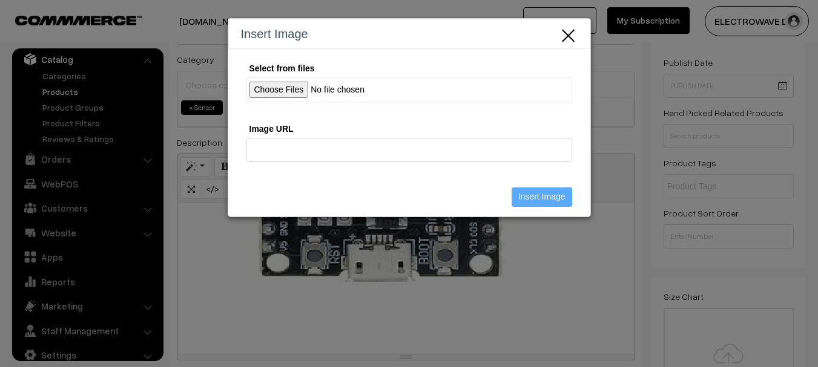
click at [289, 86] on input "Select from files" at bounding box center [409, 89] width 326 height 25
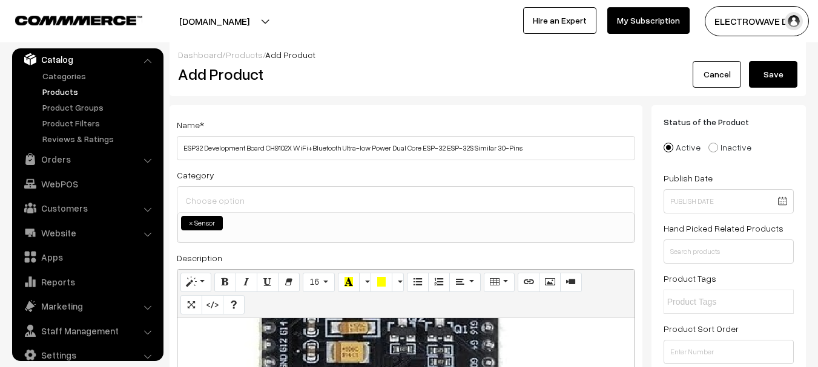
scroll to position [0, 0]
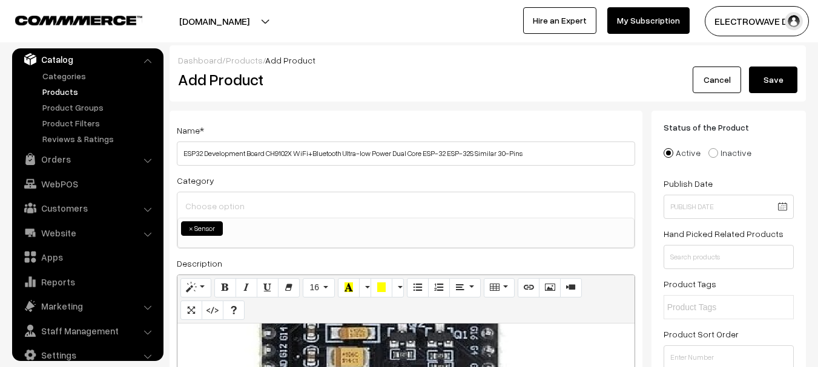
click at [780, 93] on div "Dashboard / Products / Add Product Add Product Cancel Save" at bounding box center [488, 73] width 636 height 56
click at [780, 87] on button "Save" at bounding box center [773, 80] width 48 height 27
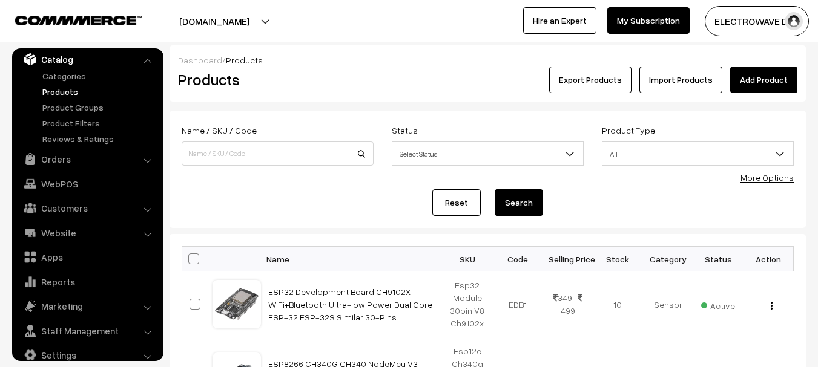
click at [789, 79] on link "Add Product" at bounding box center [763, 80] width 67 height 27
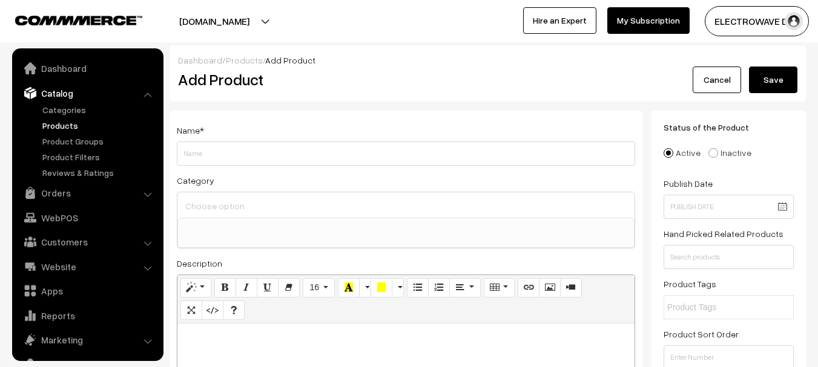
select select
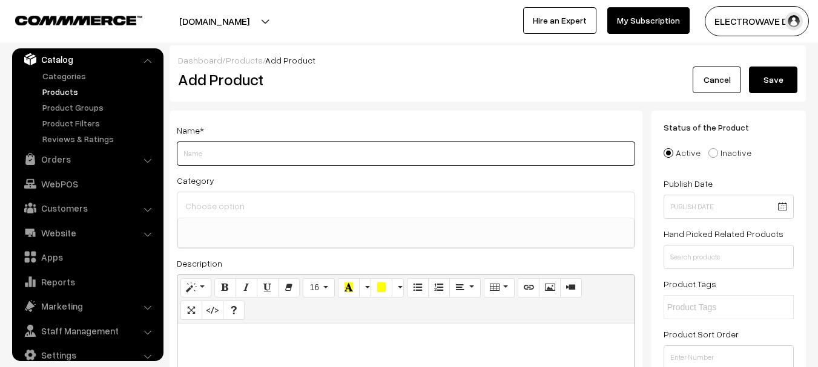
paste input "ESP32 Wireless Bluetooth 38Pin Development Board with CP2102 Type-C USB Interfa…"
type input "ESP32 Wireless Bluetooth 38Pin Development Board with CP2102 Type-C USB Interfa…"
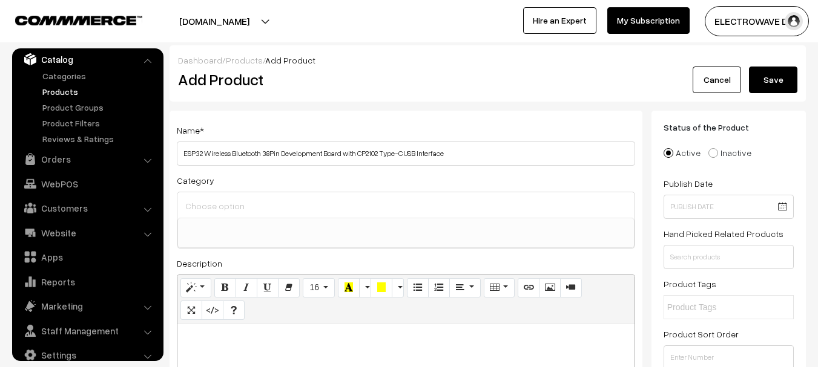
click at [356, 208] on input at bounding box center [405, 206] width 447 height 18
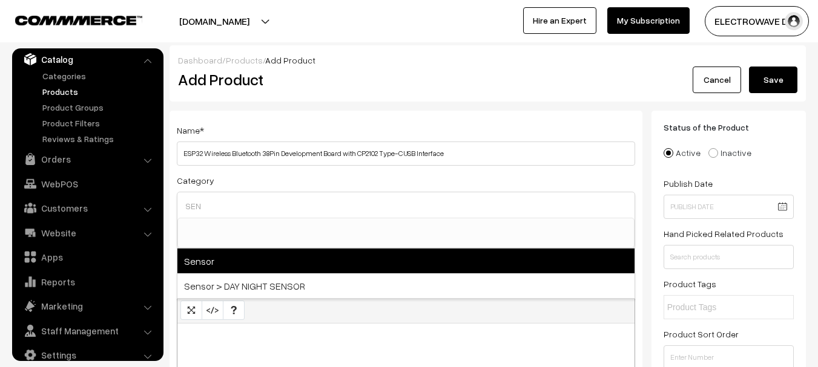
type input "SEN"
click at [302, 262] on span "Sensor" at bounding box center [405, 261] width 457 height 25
select select "69"
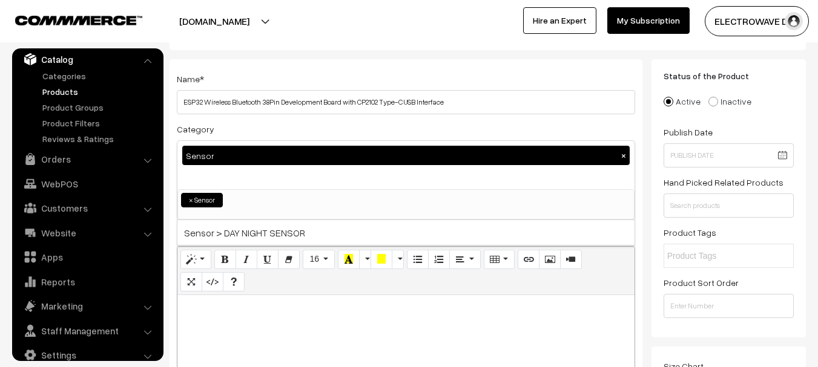
scroll to position [121, 0]
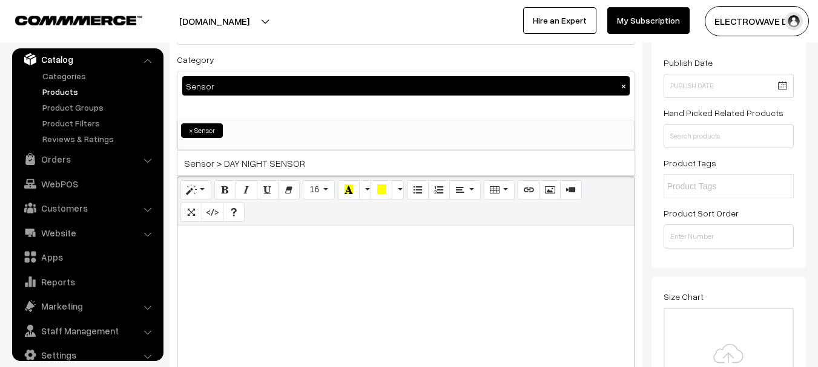
click at [473, 290] on div at bounding box center [405, 301] width 457 height 151
paste div
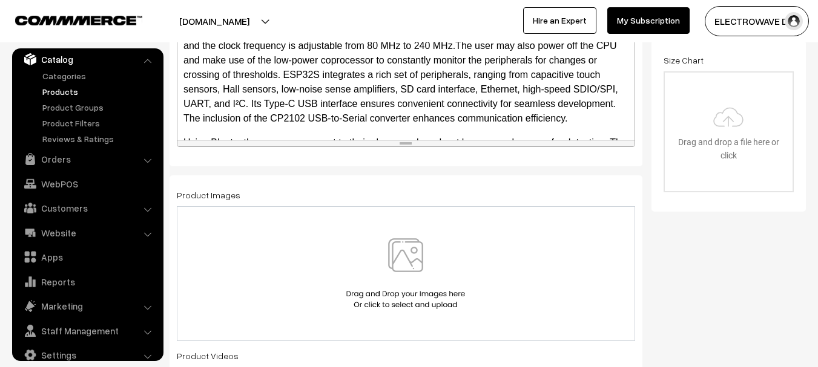
scroll to position [363, 0]
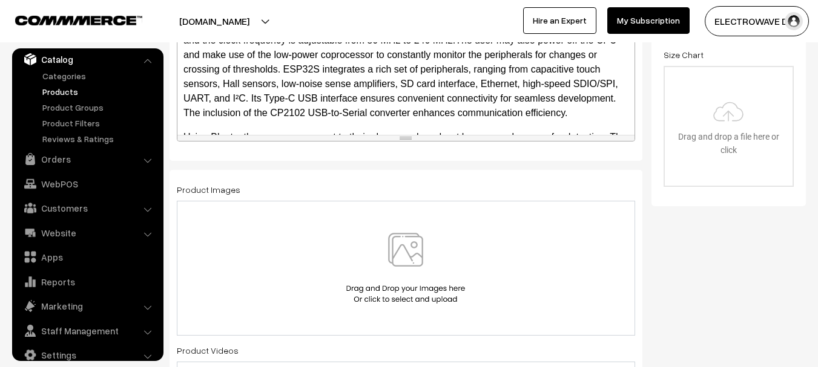
click at [538, 120] on p "This ESP Wroom-32 development board features 38 Pin with Type-C USB Interface a…" at bounding box center [405, 55] width 445 height 131
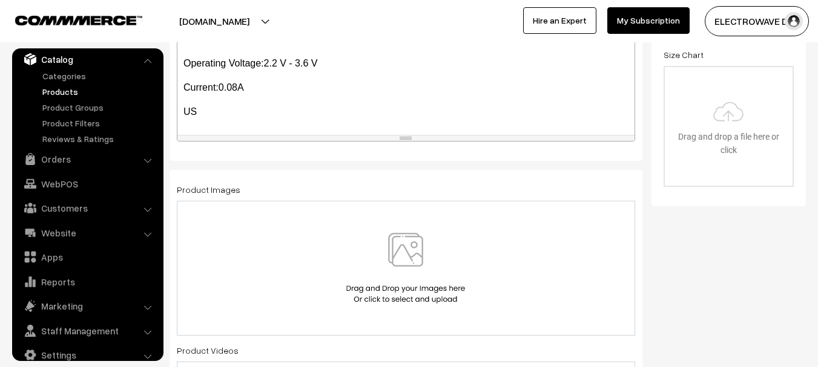
click at [307, 118] on p "US" at bounding box center [405, 112] width 445 height 15
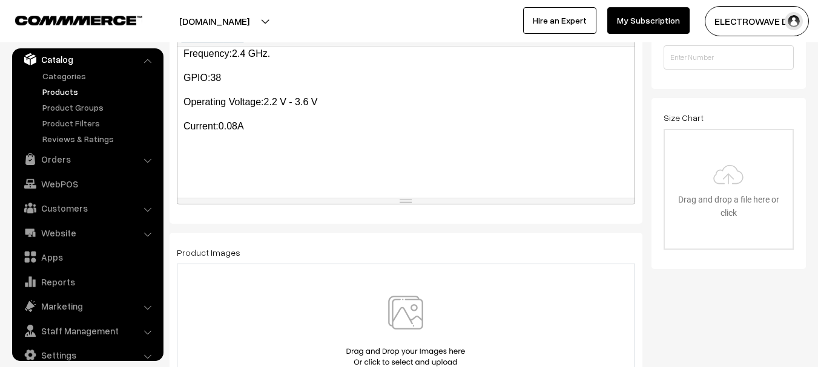
scroll to position [121, 0]
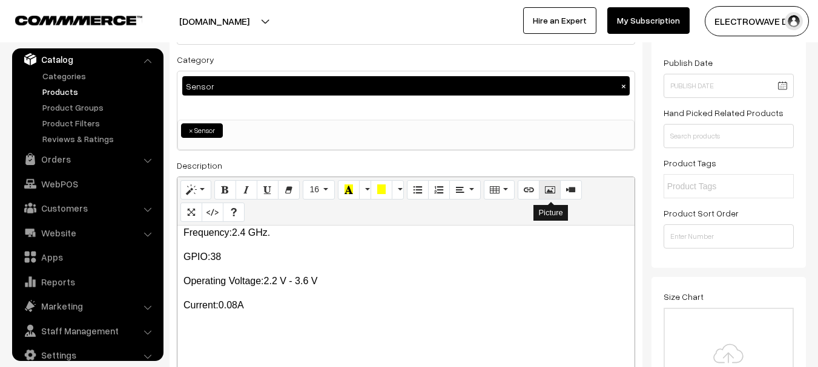
click at [544, 194] on button "Picture" at bounding box center [550, 189] width 22 height 19
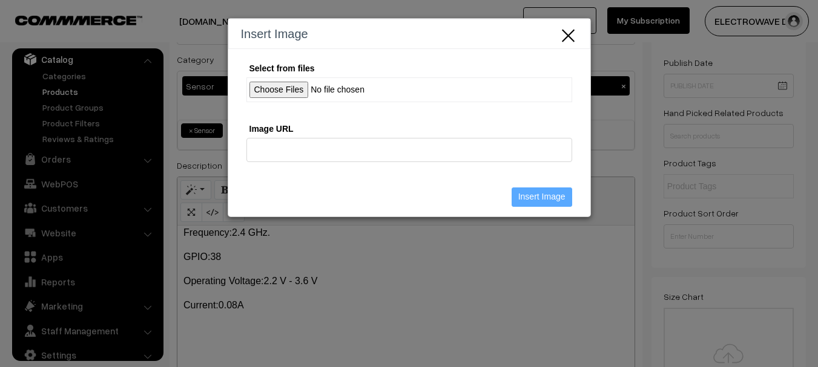
click at [296, 87] on input "Select from files" at bounding box center [409, 89] width 326 height 25
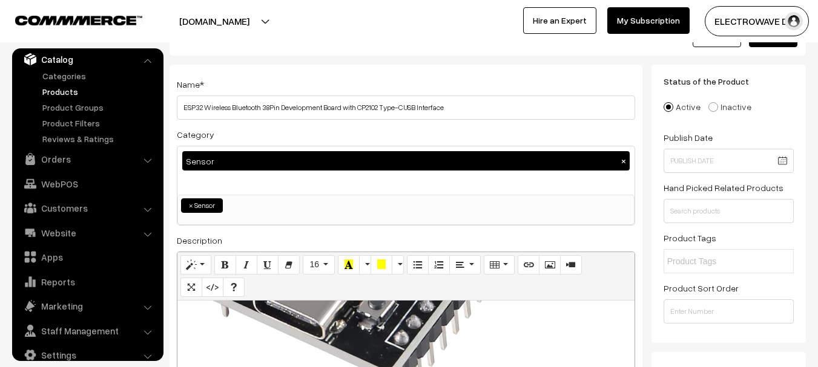
scroll to position [44, 0]
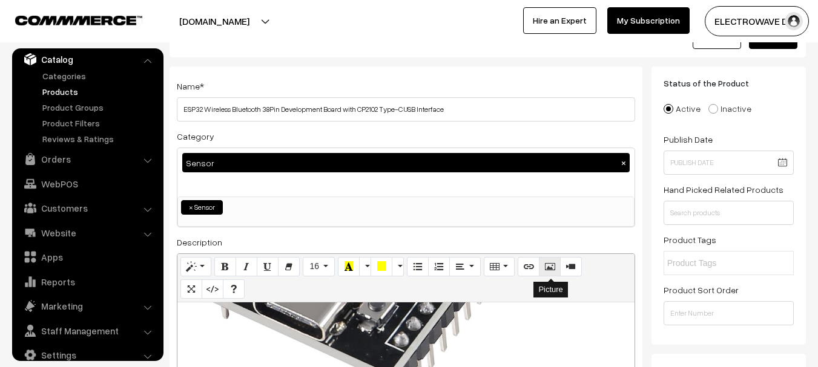
click at [549, 265] on icon "Picture" at bounding box center [549, 267] width 8 height 10
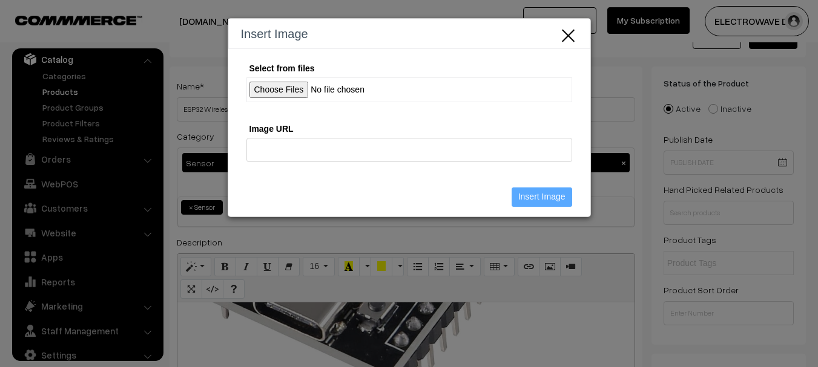
click at [282, 90] on input "Select from files" at bounding box center [409, 89] width 326 height 25
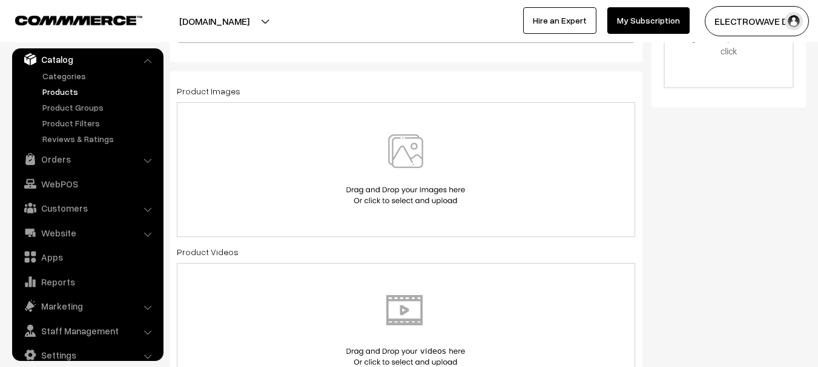
scroll to position [468, 0]
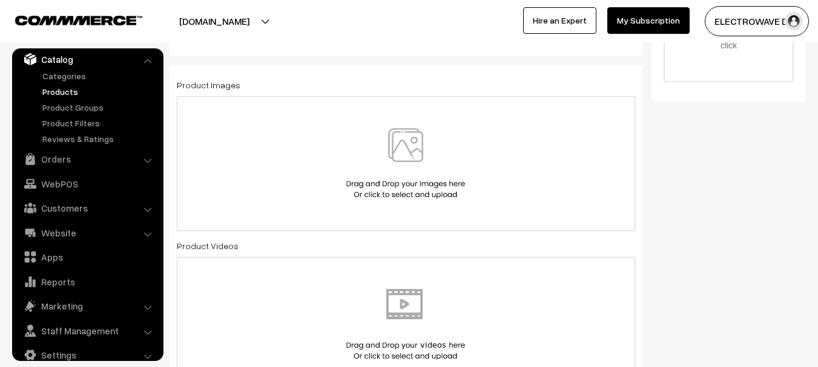
click at [409, 209] on div at bounding box center [406, 163] width 458 height 135
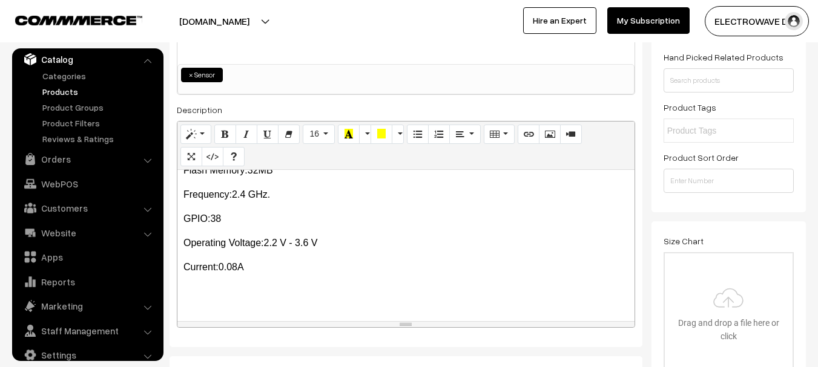
scroll to position [1206, 3]
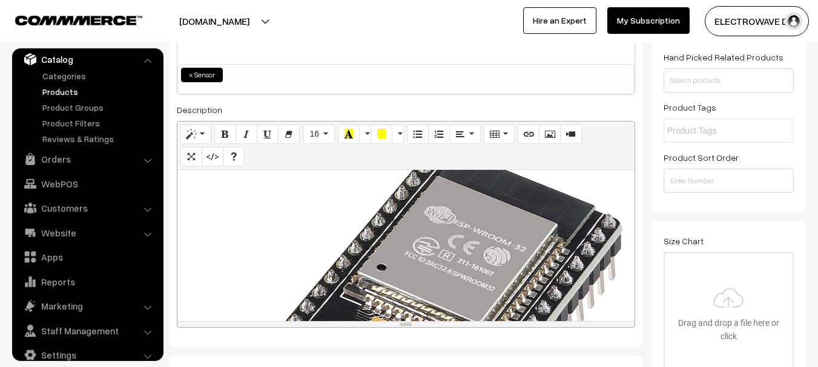
click at [451, 227] on div "This ESP Wroom-32 development board features 38 Pin with Type-C USB Interface a…" at bounding box center [405, 245] width 457 height 151
drag, startPoint x: 387, startPoint y: 234, endPoint x: 356, endPoint y: 229, distance: 31.9
click at [356, 229] on div "735x735 (Original: 1200x1200) This ESP Wroom-32 development board features 38 P…" at bounding box center [405, 245] width 457 height 151
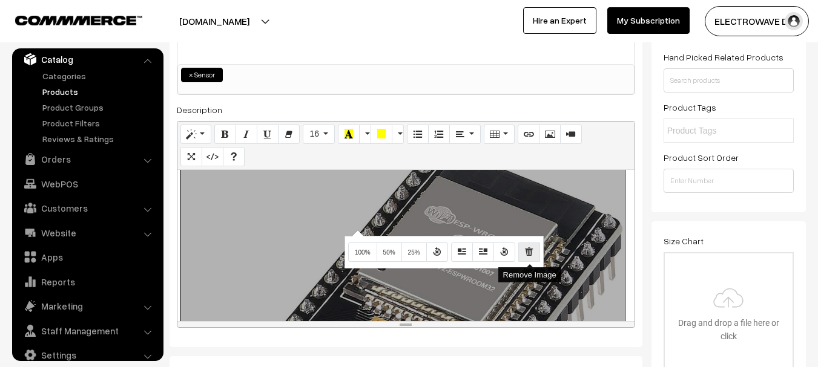
click at [526, 251] on icon "Remove Image" at bounding box center [529, 252] width 8 height 10
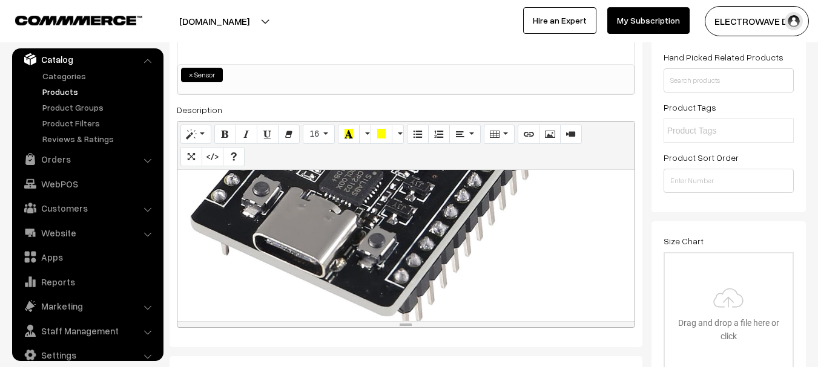
scroll to position [266, 3]
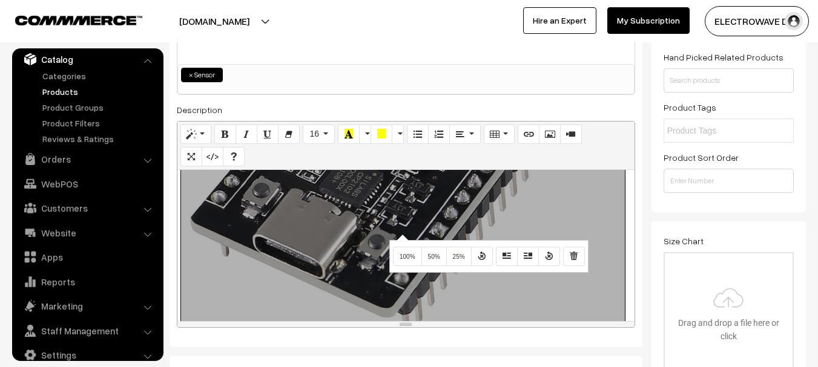
click at [401, 234] on div "735x735 (Original: 1200x1200) This ESP Wroom-32 development board features 38 P…" at bounding box center [405, 245] width 457 height 151
click at [575, 255] on icon "Remove Image" at bounding box center [574, 256] width 8 height 10
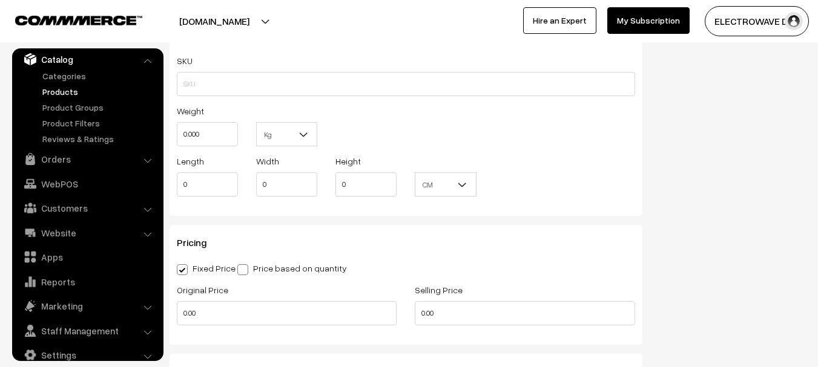
scroll to position [480, 0]
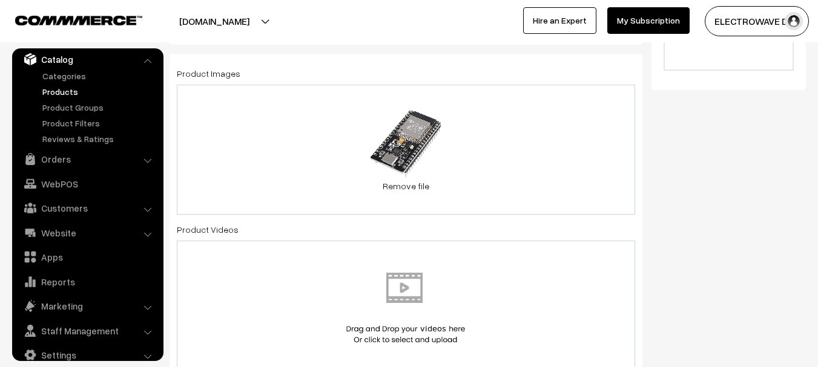
click at [501, 168] on div "0.3 MB esp32_wireless_bluetooth_38pin_development_board_with_cp2102_type-c_usb_…" at bounding box center [406, 150] width 458 height 130
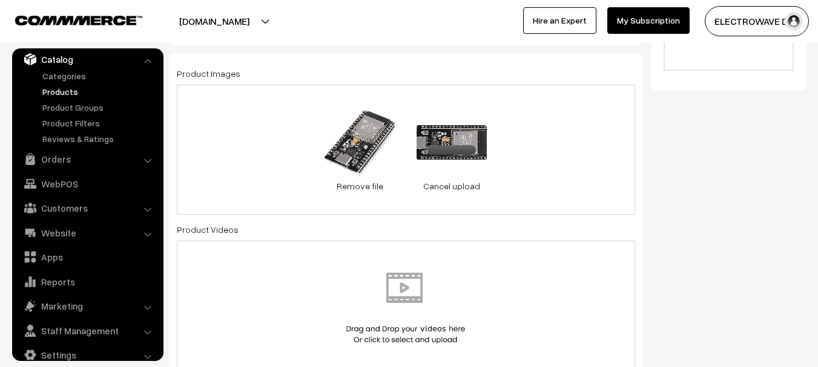
click at [573, 140] on div "0.3 MB esp32_wireless_bluetooth_38pin_development_board_with_cp2102_type-c_usb_…" at bounding box center [406, 150] width 458 height 130
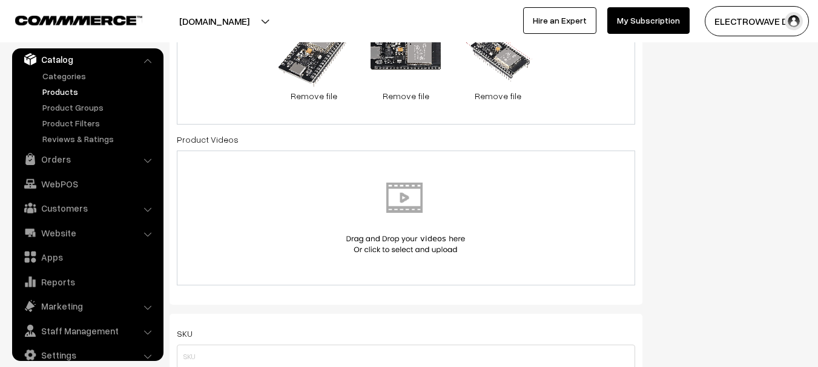
scroll to position [782, 0]
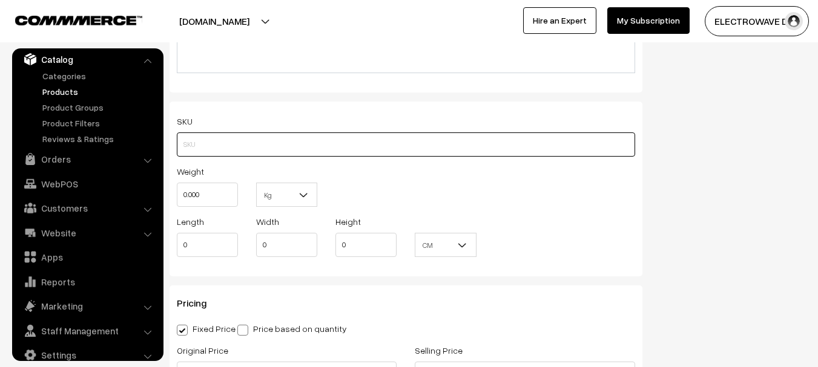
click at [282, 152] on input "text" at bounding box center [406, 145] width 458 height 24
paste input "Esp32 38pin Cp2102 Type-C"
type input "Esp32 38pin Cp2102 Type-C"
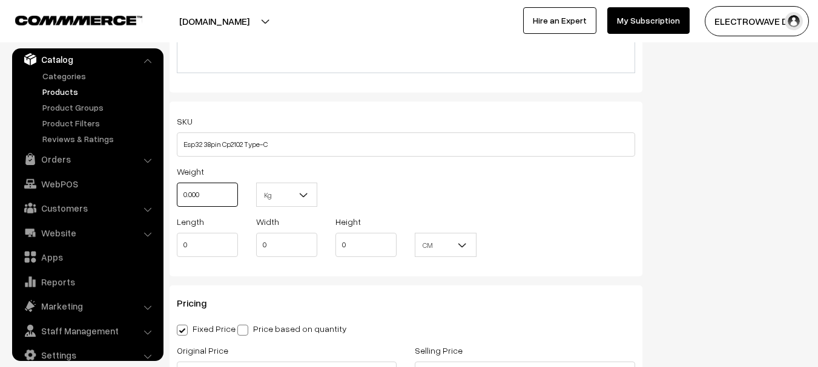
click at [206, 196] on input "0.000" at bounding box center [207, 195] width 61 height 24
type input "0.20"
type input "16"
type input "10"
type input "8"
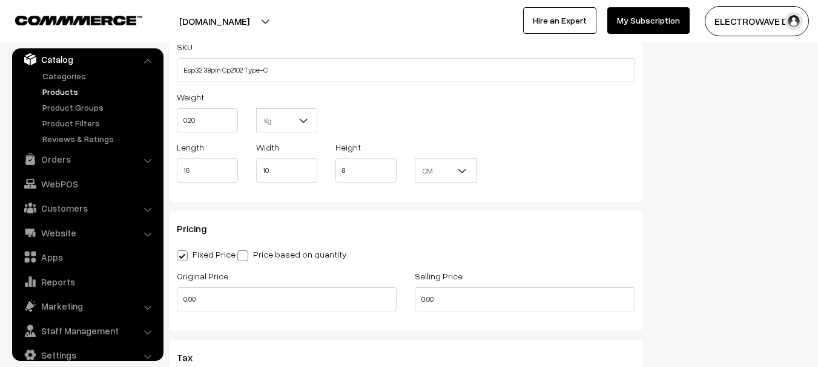
scroll to position [964, 0]
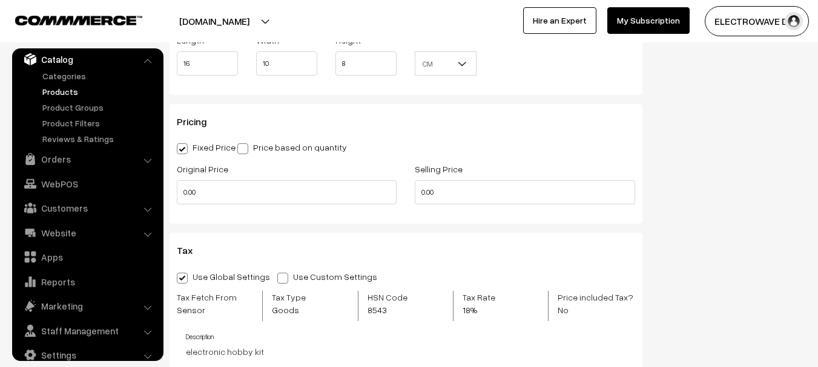
drag, startPoint x: 252, startPoint y: 147, endPoint x: 234, endPoint y: 165, distance: 25.7
click at [251, 147] on label "Price based on quantity" at bounding box center [292, 147] width 110 height 13
click at [245, 147] on input "Price based on quantity" at bounding box center [241, 147] width 8 height 8
radio input "true"
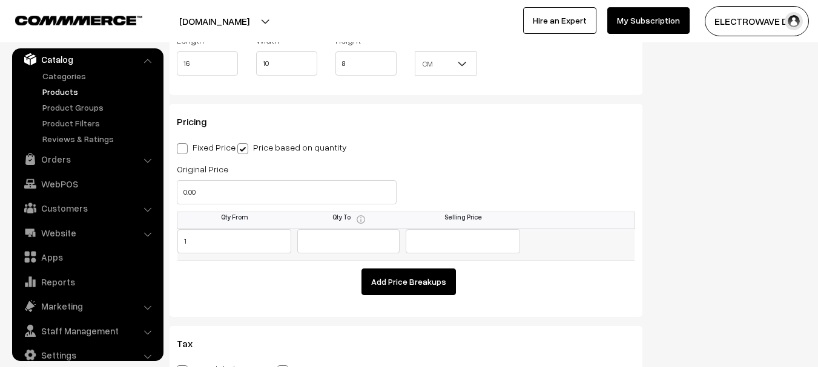
type input "1"
type input "549"
click at [410, 282] on button "Add Price Breakups" at bounding box center [408, 282] width 94 height 27
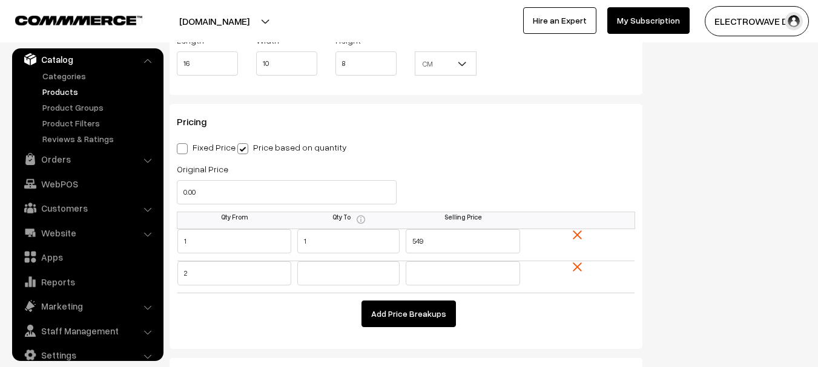
type input "2"
type input "529"
click at [386, 311] on button "Add Price Breakups" at bounding box center [408, 314] width 94 height 27
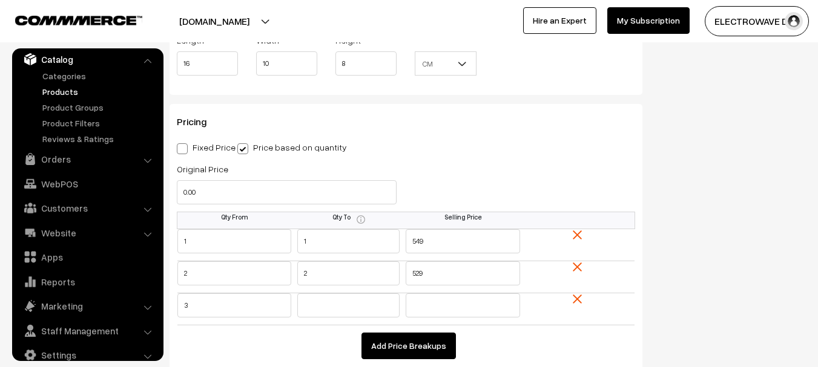
type input "3"
type input "5"
type input "499"
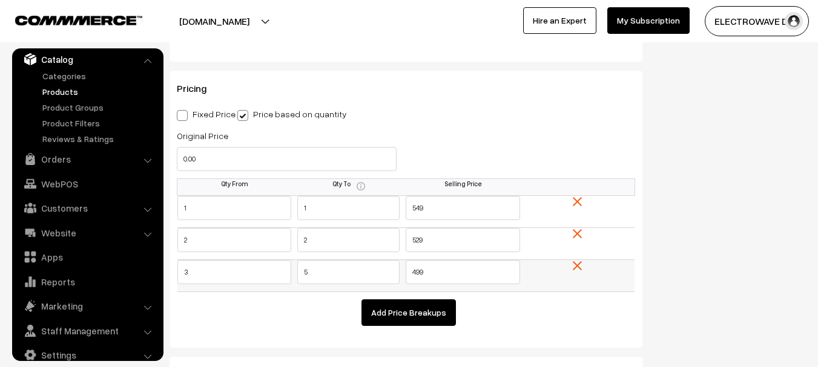
scroll to position [1024, 0]
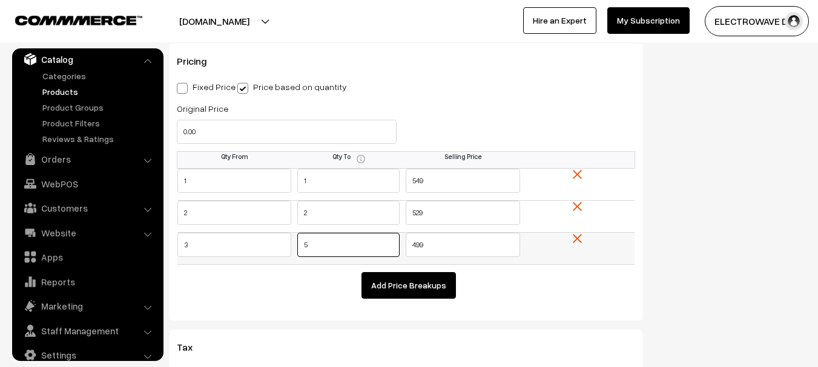
click at [395, 251] on input "5" at bounding box center [348, 245] width 102 height 24
click at [389, 284] on button "Add Price Breakups" at bounding box center [408, 285] width 94 height 27
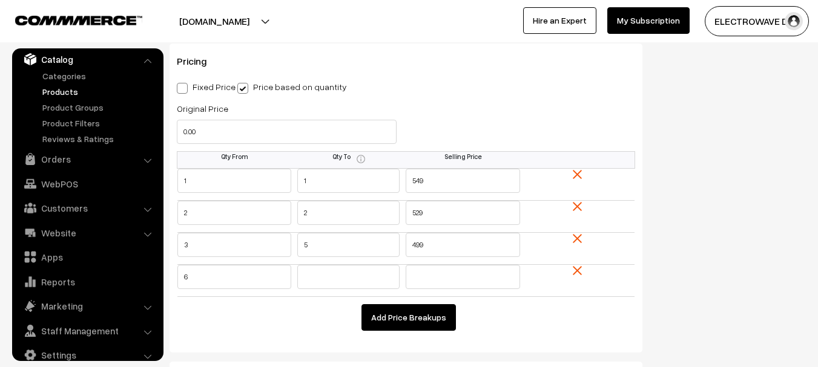
type input "6"
type input "10"
type input "449"
click at [406, 316] on button "Add Price Breakups" at bounding box center [408, 318] width 94 height 27
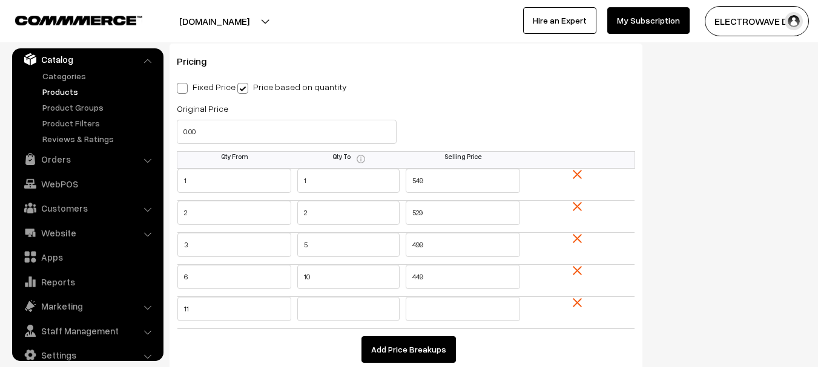
type input "11"
type input "25"
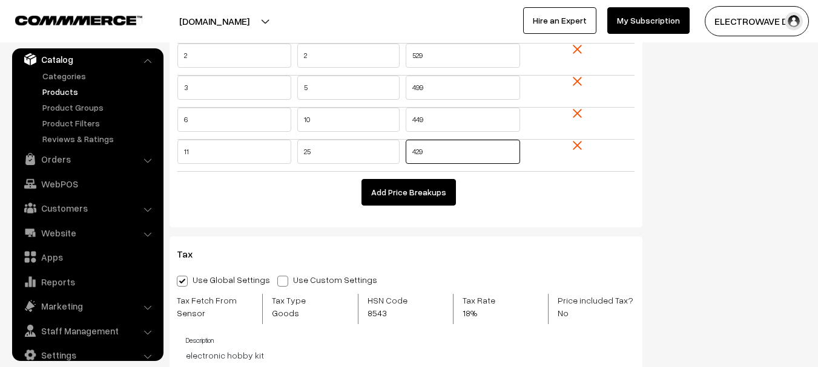
scroll to position [1206, 0]
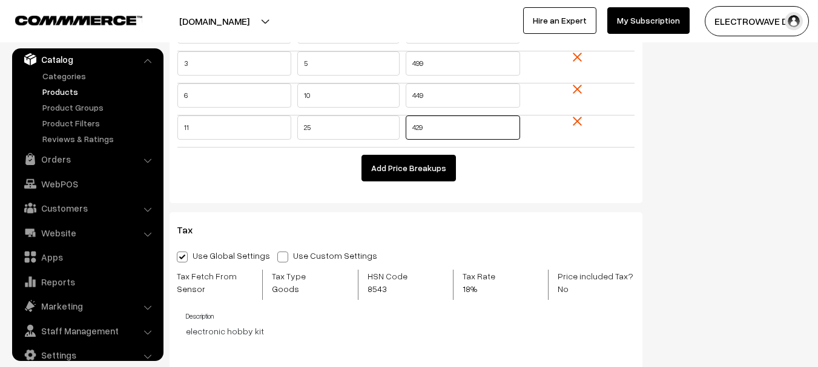
type input "429"
click at [420, 169] on button "Add Price Breakups" at bounding box center [408, 168] width 94 height 27
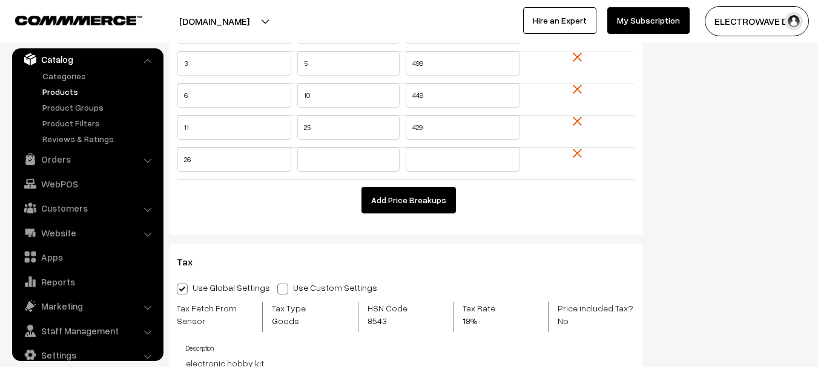
type input "26"
type input "3"
type input "399"
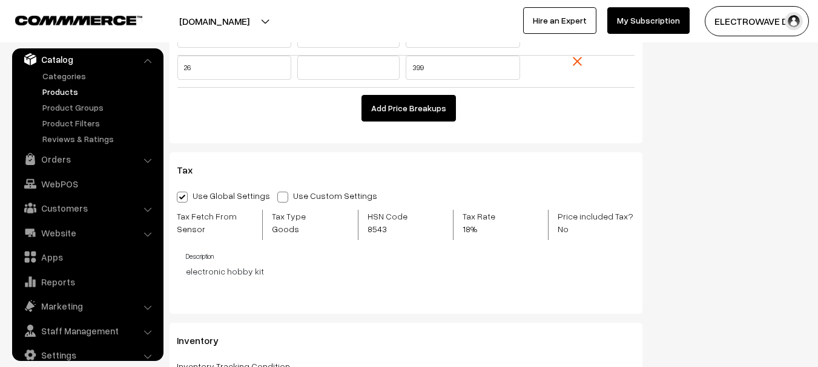
scroll to position [1327, 0]
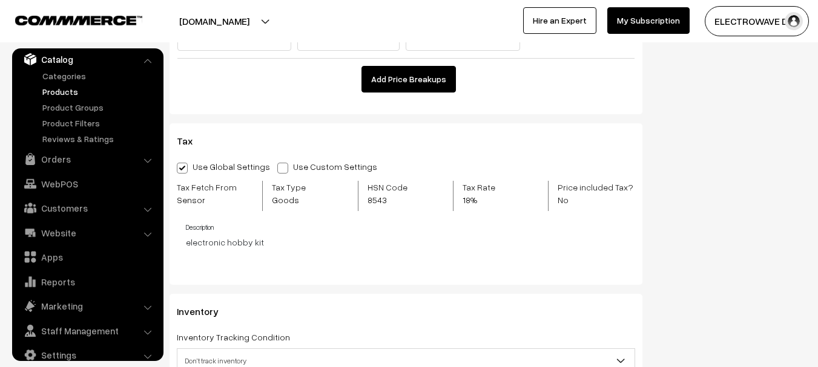
drag, startPoint x: 264, startPoint y: 170, endPoint x: 274, endPoint y: 169, distance: 10.3
click at [265, 169] on div "Use Global Settings Use Custom Settings Skip Adding Tax" at bounding box center [406, 166] width 458 height 15
click at [277, 168] on span at bounding box center [282, 168] width 11 height 11
click at [277, 168] on input "Use Custom Settings" at bounding box center [281, 166] width 8 height 8
radio input "true"
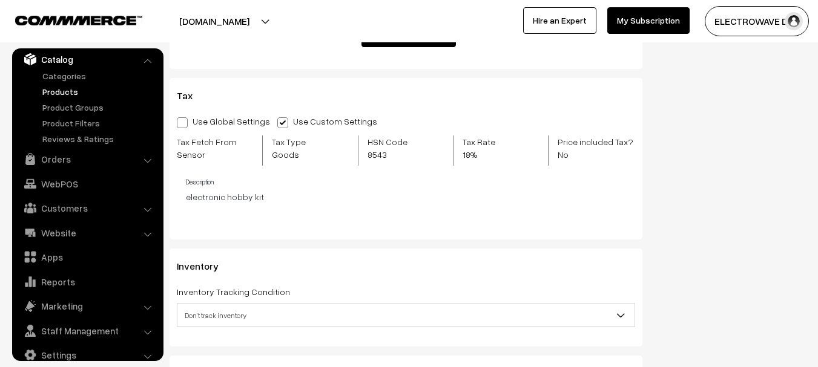
scroll to position [1448, 0]
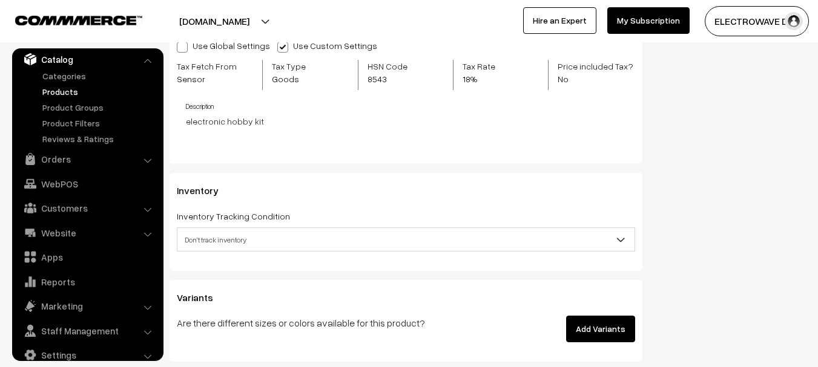
drag, startPoint x: 251, startPoint y: 236, endPoint x: 249, endPoint y: 243, distance: 7.5
click at [251, 239] on span "Don't track inventory" at bounding box center [405, 239] width 457 height 21
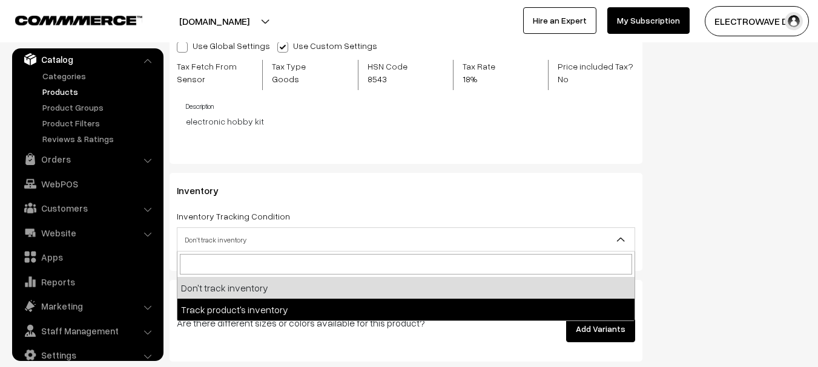
select select "2"
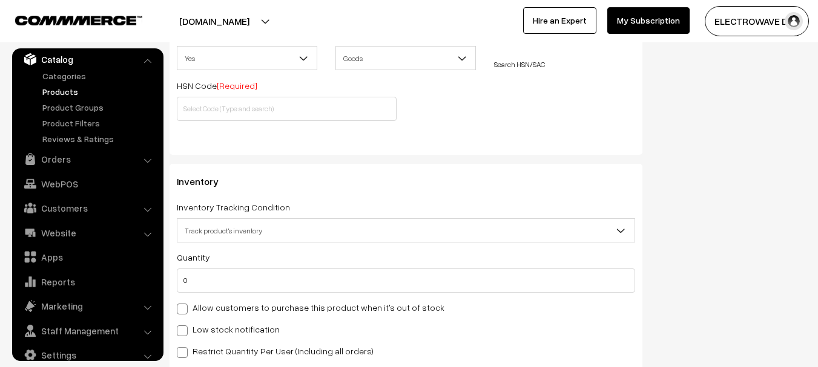
scroll to position [1509, 0]
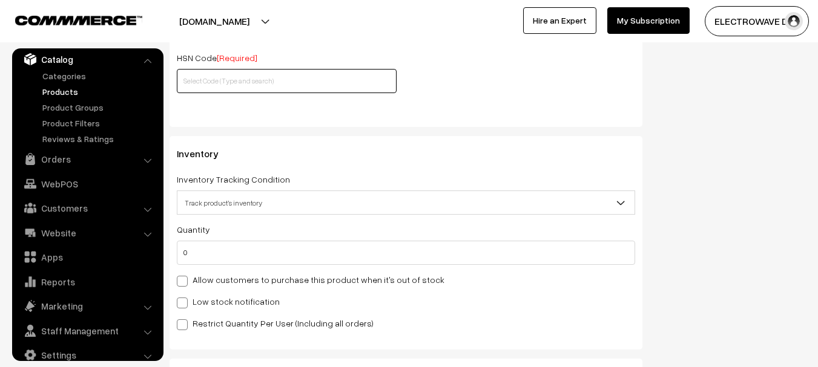
click at [247, 88] on input "text" at bounding box center [287, 81] width 220 height 24
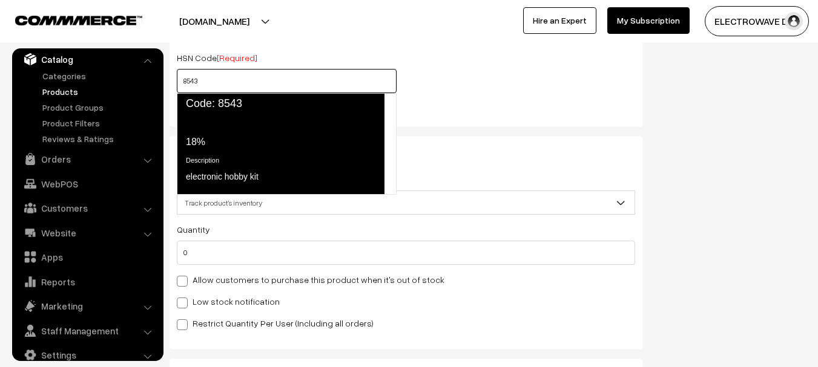
click at [257, 120] on div "Tax Rate 18%" at bounding box center [280, 132] width 188 height 33
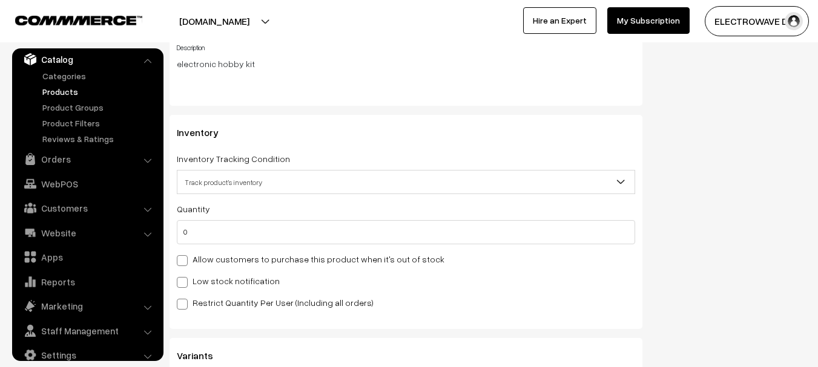
scroll to position [1690, 0]
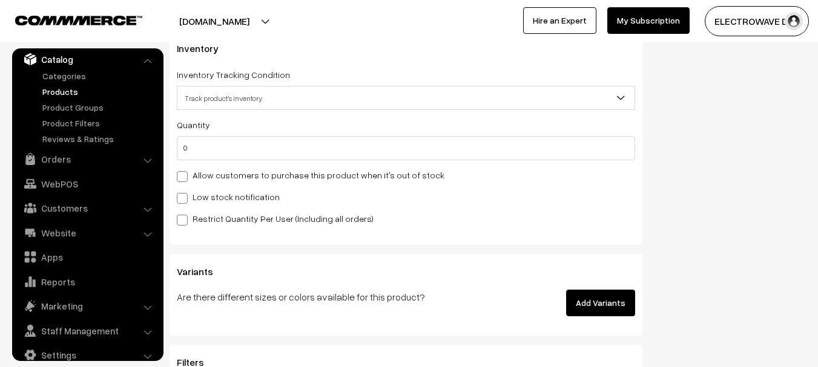
type input "8543"
click at [277, 96] on span "Track product's inventory" at bounding box center [405, 98] width 457 height 21
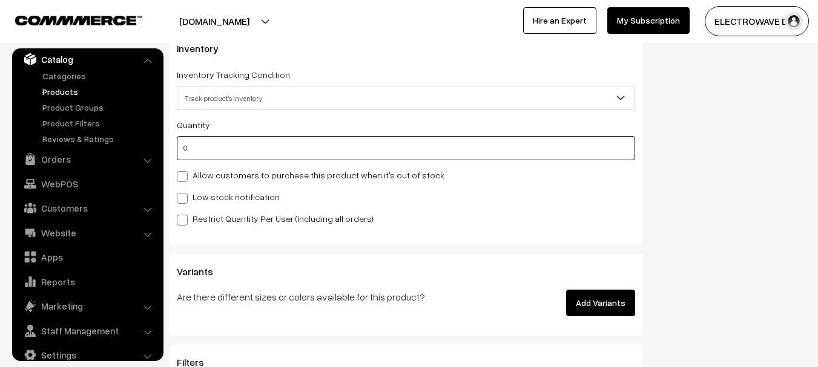
drag, startPoint x: 196, startPoint y: 153, endPoint x: 183, endPoint y: 153, distance: 12.7
click at [183, 153] on input "0" at bounding box center [406, 148] width 458 height 24
type input "10"
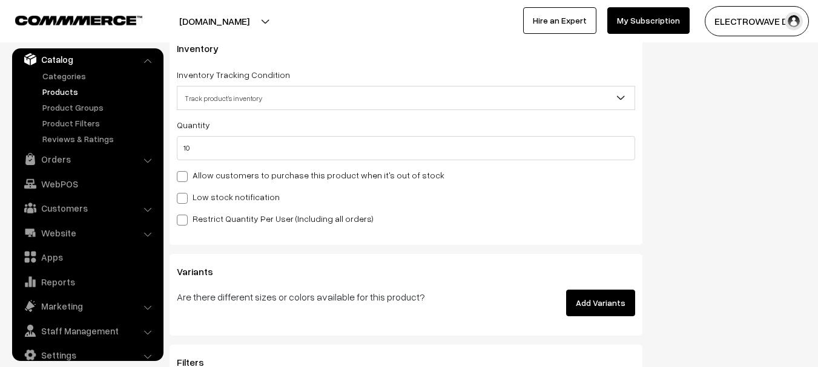
click at [221, 199] on label "Low stock notification" at bounding box center [228, 197] width 103 height 13
click at [185, 199] on input "Low stock notification" at bounding box center [181, 197] width 8 height 8
checkbox input "true"
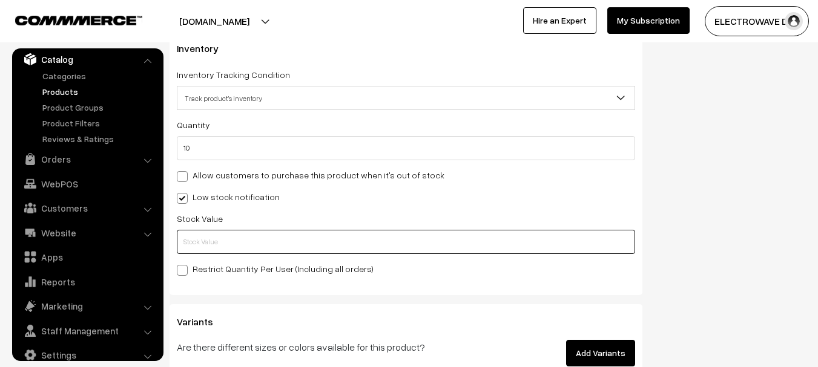
click at [217, 233] on input "text" at bounding box center [406, 242] width 458 height 24
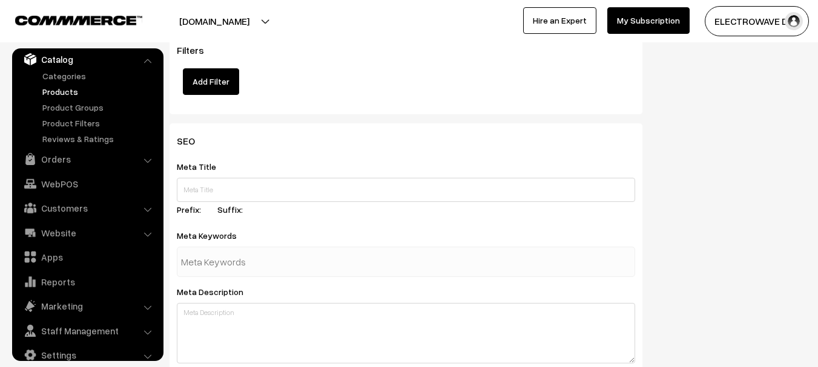
scroll to position [2054, 0]
type input "1"
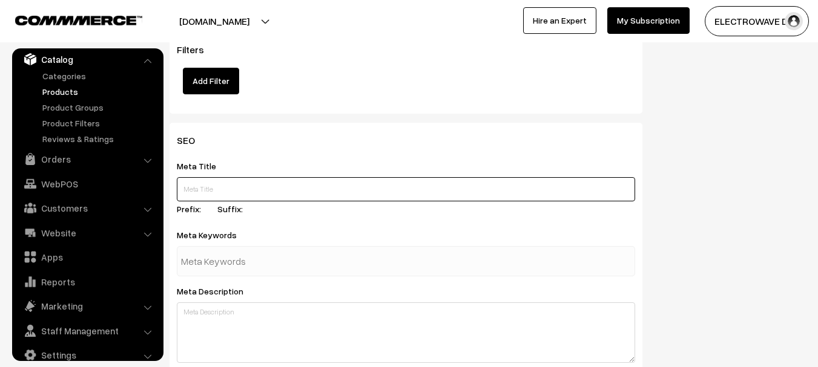
click at [262, 193] on input "text" at bounding box center [406, 189] width 458 height 24
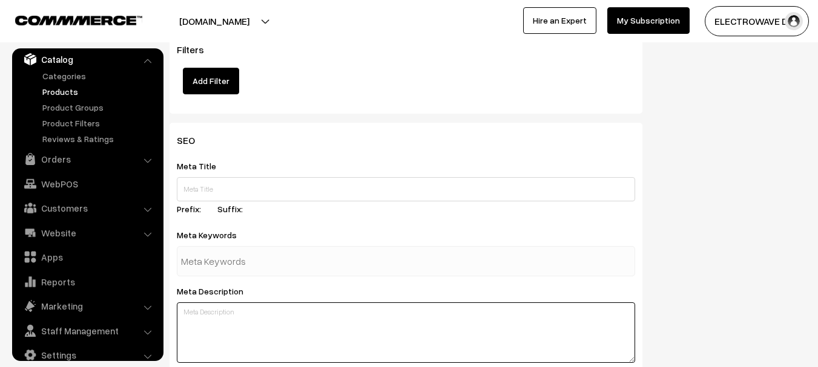
click at [267, 329] on textarea at bounding box center [406, 333] width 458 height 61
paste textarea "This ESP Wroom-32 development board features 38 Pin with Type-C USB Interface a…"
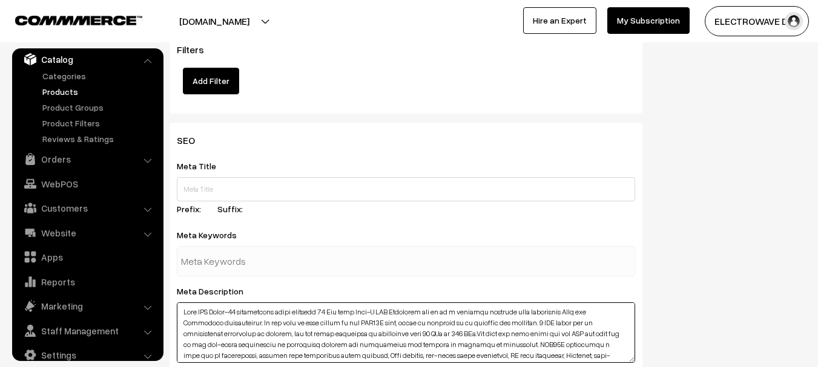
scroll to position [42, 0]
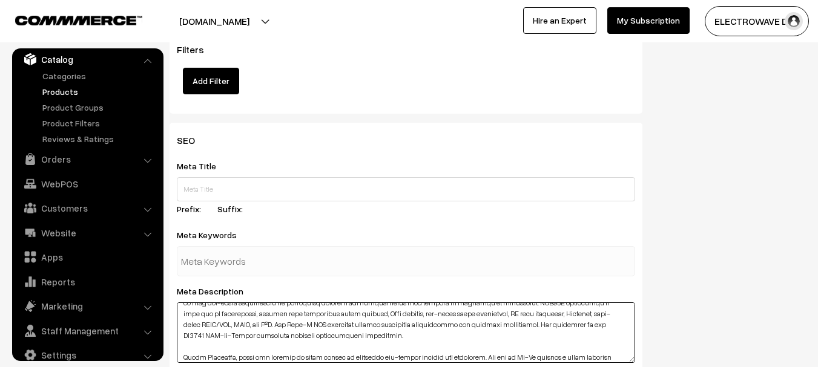
type textarea "This ESP Wroom-32 development board features 38 Pin with Type-C USB Interface a…"
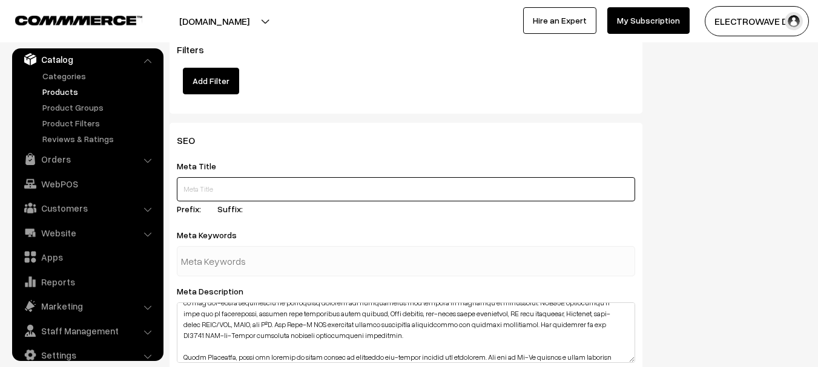
click at [404, 190] on input "text" at bounding box center [406, 189] width 458 height 24
paste input "ESP32 Wireless Bluetooth 38Pin Development Board with CP2102 Type-C USB Interfa…"
type input "ESP32 Wireless Bluetooth 38Pin Development Board with CP2102 Type-C USB Interfa…"
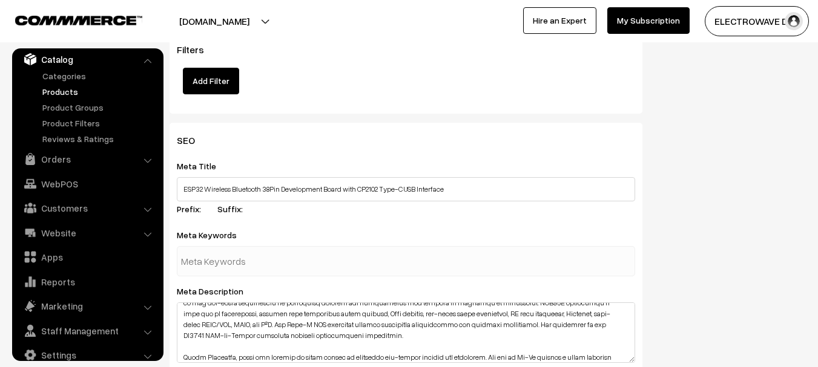
click at [279, 254] on input "text" at bounding box center [244, 261] width 126 height 24
type input "esp32 typec"
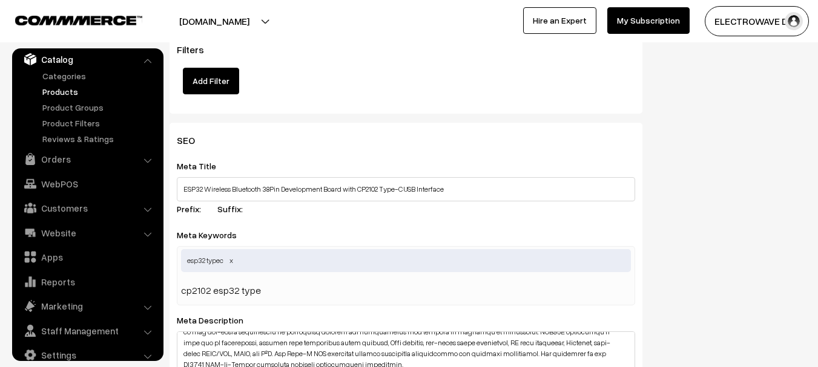
type input "cp2102 esp32 type c"
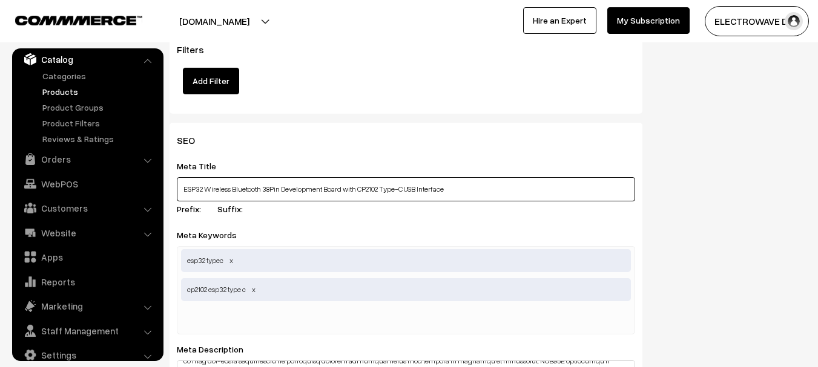
click at [278, 193] on input "ESP32 Wireless Bluetooth 38Pin Development Board with CP2102 Type-C USB Interfa…" at bounding box center [406, 189] width 458 height 24
click at [278, 191] on input "ESP32 Wireless Bluetooth 38Pin Development Board with CP2102 Type-C USB Interfa…" at bounding box center [406, 189] width 458 height 24
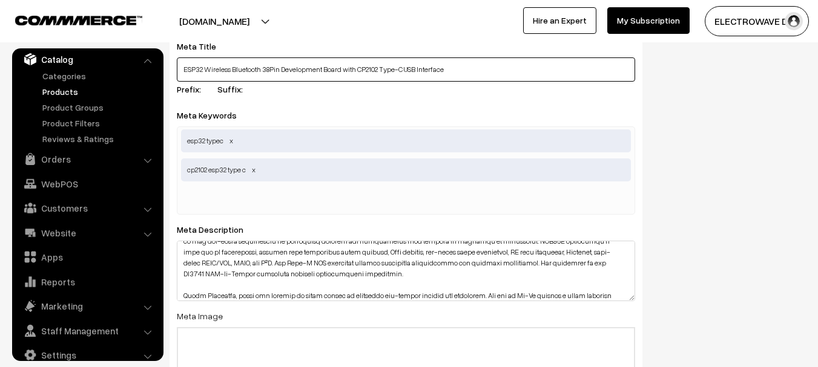
scroll to position [2175, 0]
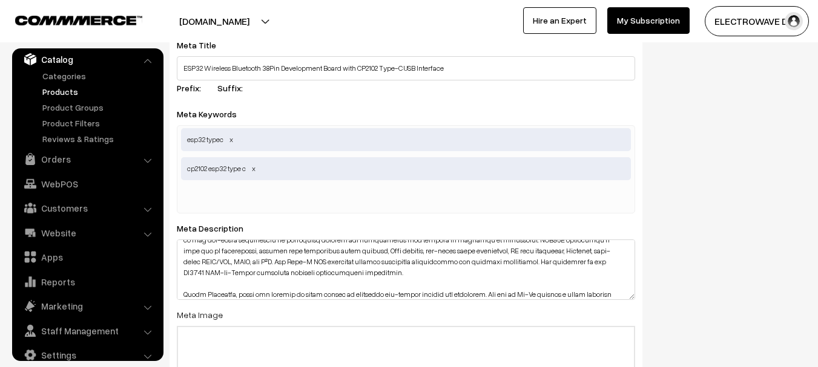
click at [283, 202] on input "text" at bounding box center [244, 198] width 126 height 24
paste input "ESP32 Wireless Bluetooth 38Pin Development Board with CP2102 Type-C USB Interfa…"
type input "ESP32 Wireless Bluetooth 38Pin Development Board with CP2102 Type-C USB Interfa…"
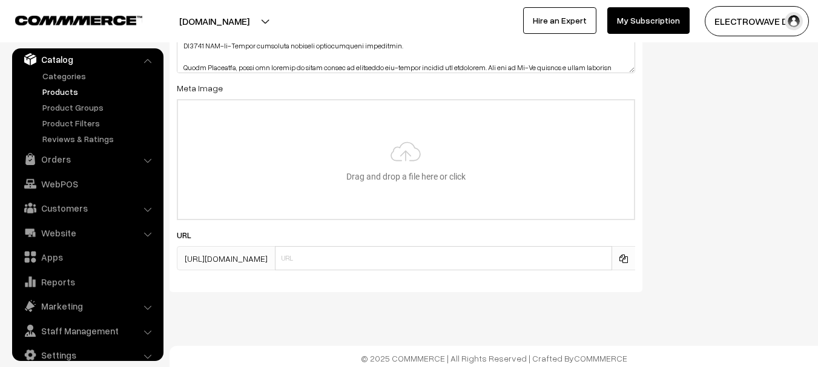
scroll to position [2434, 0]
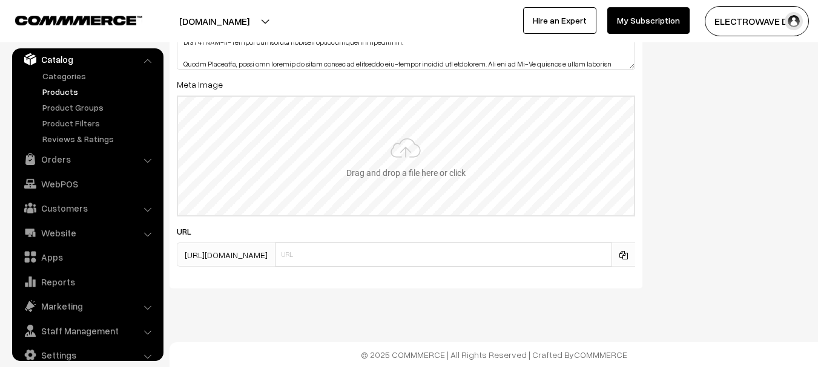
click at [438, 161] on input "file" at bounding box center [406, 156] width 456 height 119
type input "C:\fakepath\esp32_wireless_bluetooth_38pin_development_board_with_cp2102_type-c…"
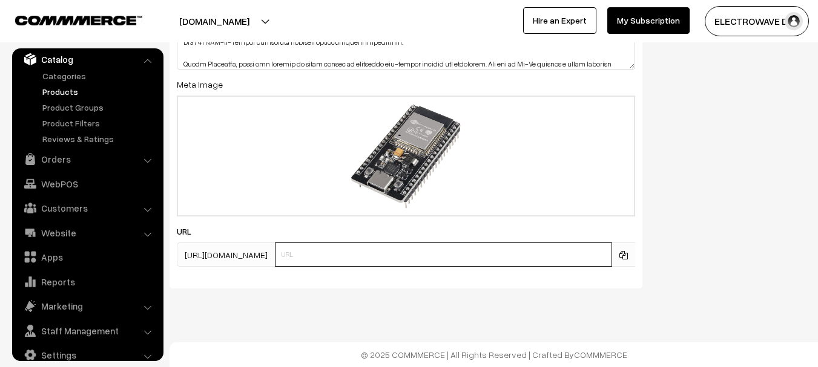
click at [420, 252] on input "text" at bounding box center [443, 255] width 337 height 24
paste input "ESP32 Wireless Bluetooth 38Pin Development Board with CP2102 Type-C USB Interfa…"
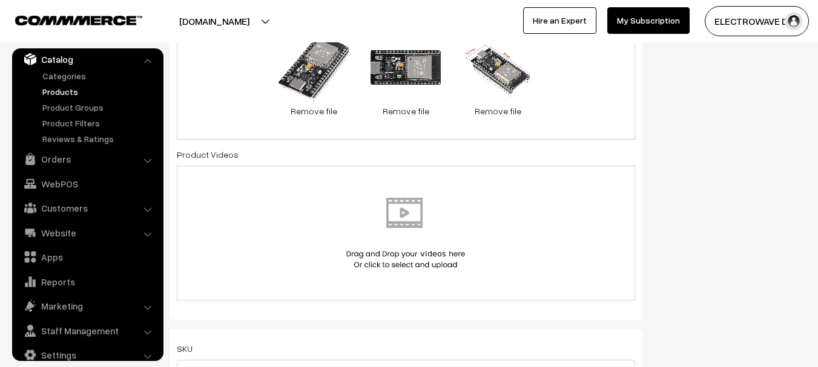
scroll to position [0, 0]
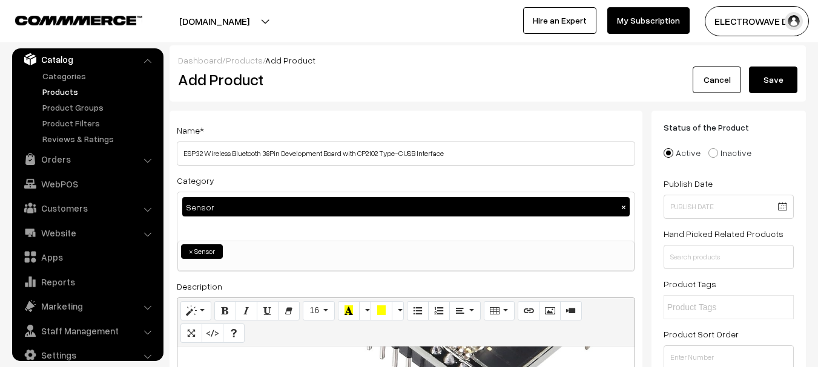
type input "ESP32 Wireless Bluetooth 38Pin Development Board with CP2102 Type-C USB Interfa…"
click at [782, 82] on button "Save" at bounding box center [773, 80] width 48 height 27
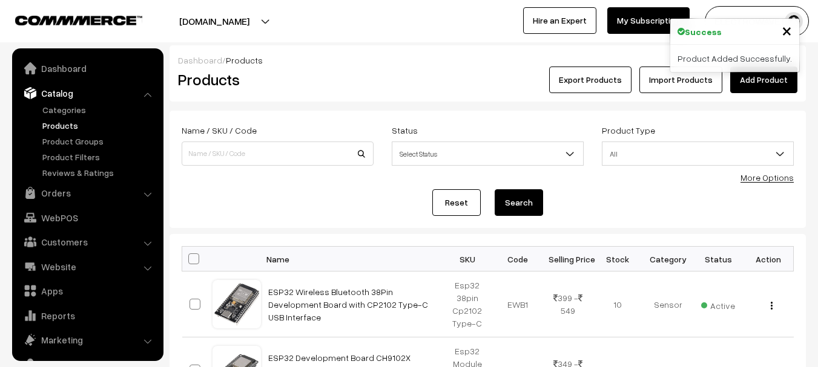
scroll to position [34, 0]
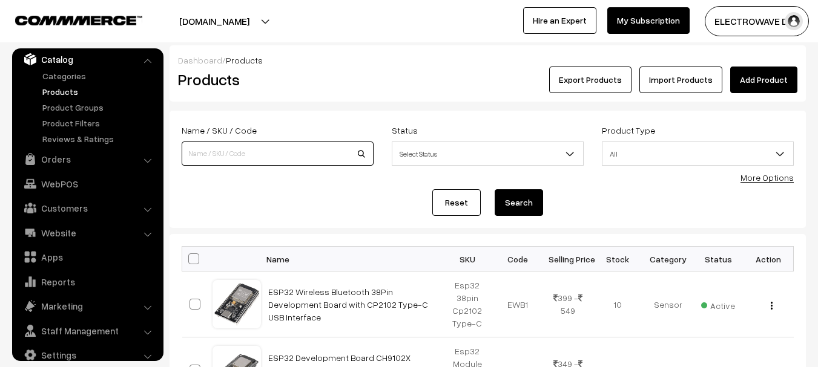
click at [292, 162] on input at bounding box center [278, 154] width 192 height 24
type input "ESP"
click at [495, 190] on button "Search" at bounding box center [519, 203] width 48 height 27
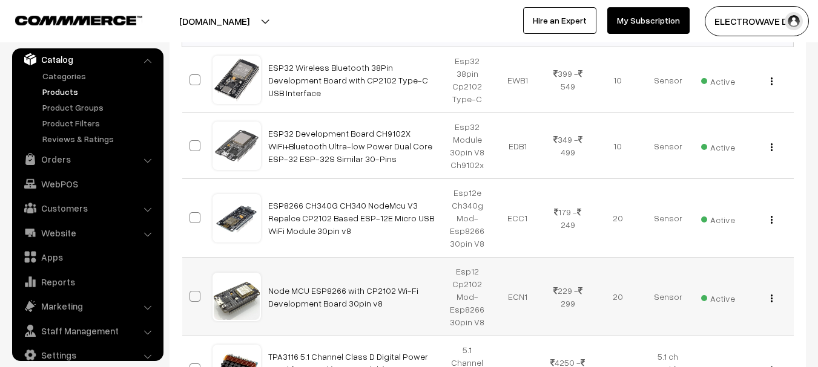
scroll to position [205, 0]
